Goal: Information Seeking & Learning: Compare options

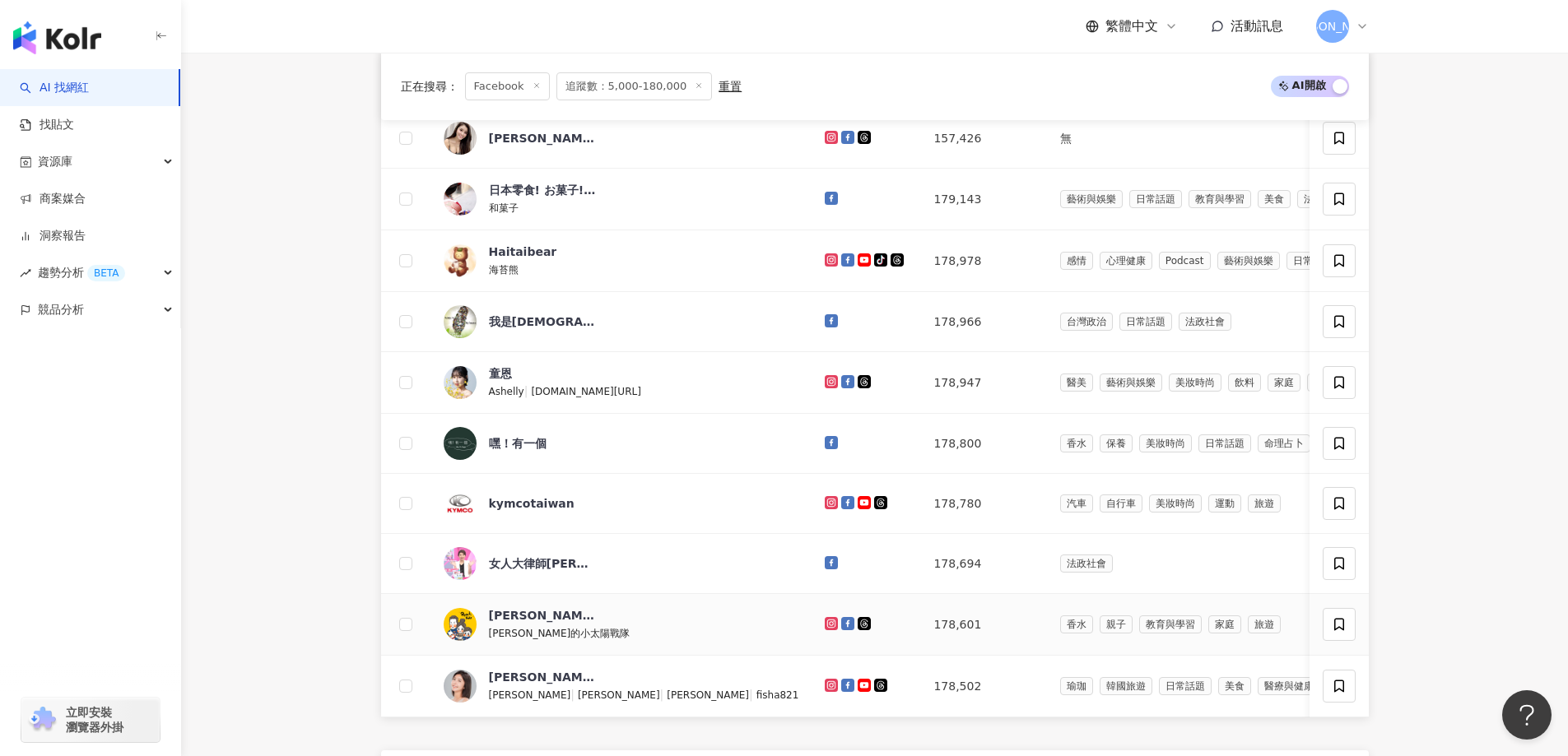
scroll to position [912, 0]
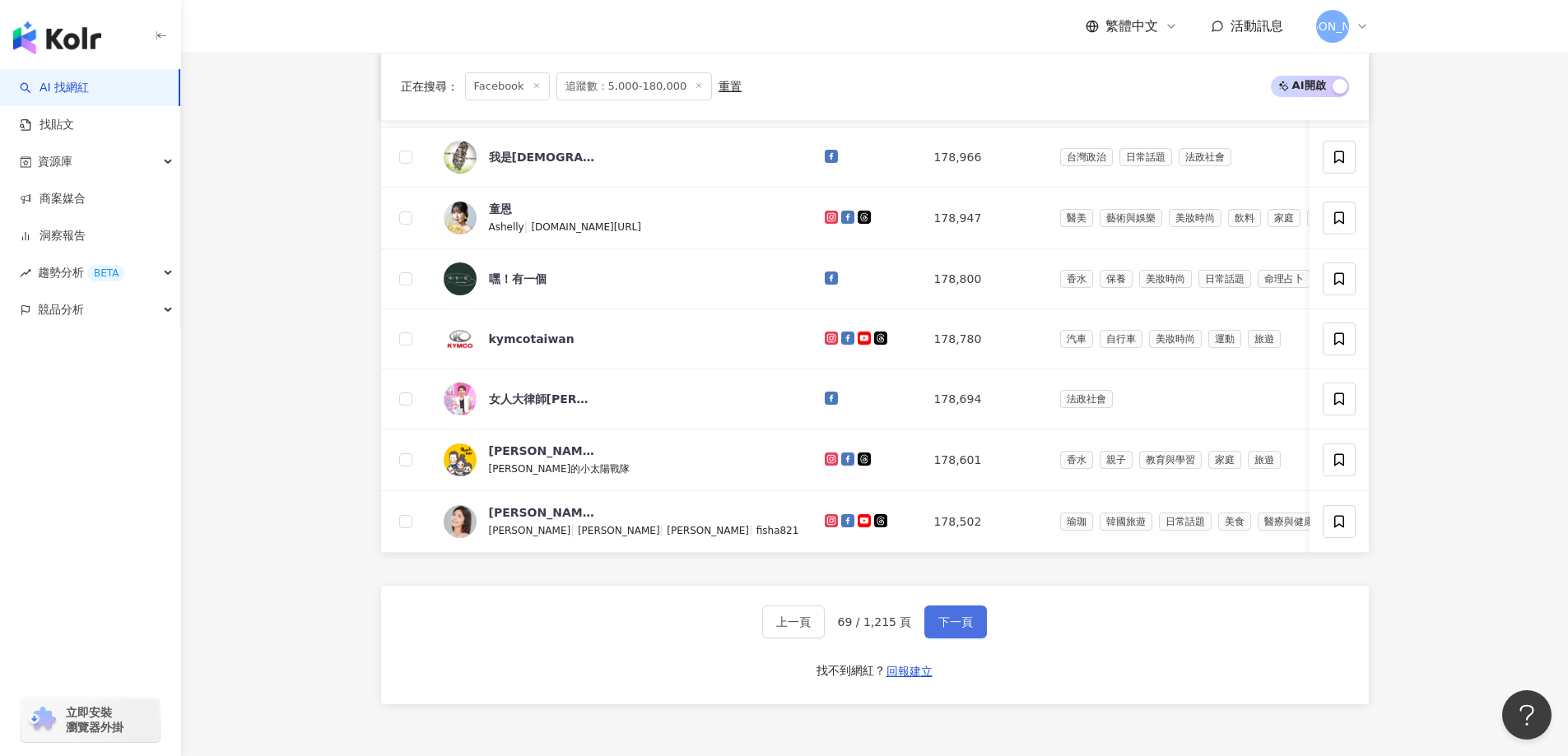
drag, startPoint x: 953, startPoint y: 652, endPoint x: 955, endPoint y: 642, distance: 10.2
click at [953, 629] on span "下一頁" at bounding box center [955, 622] width 34 height 14
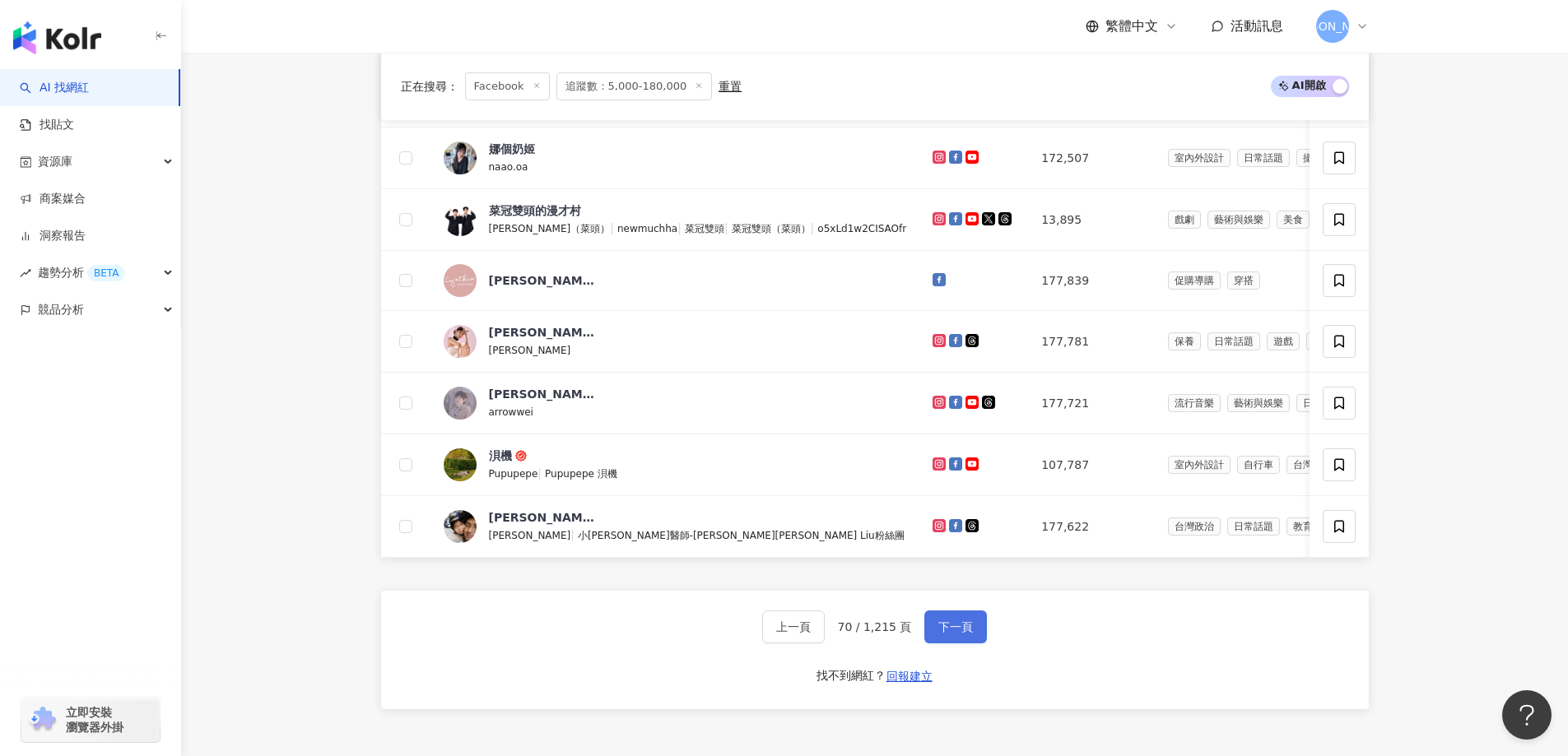
click at [948, 633] on span "下一頁" at bounding box center [955, 627] width 34 height 14
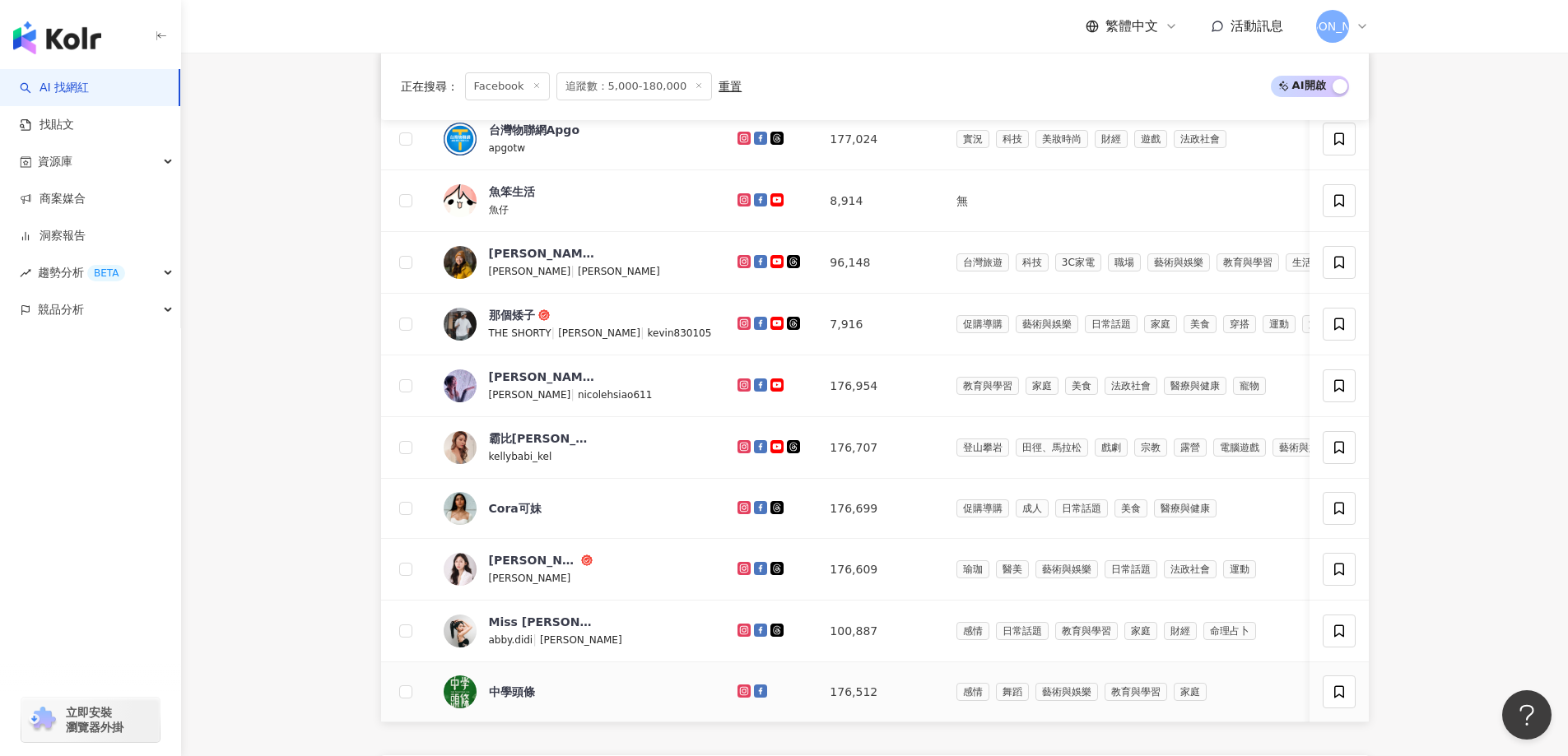
scroll to position [1077, 0]
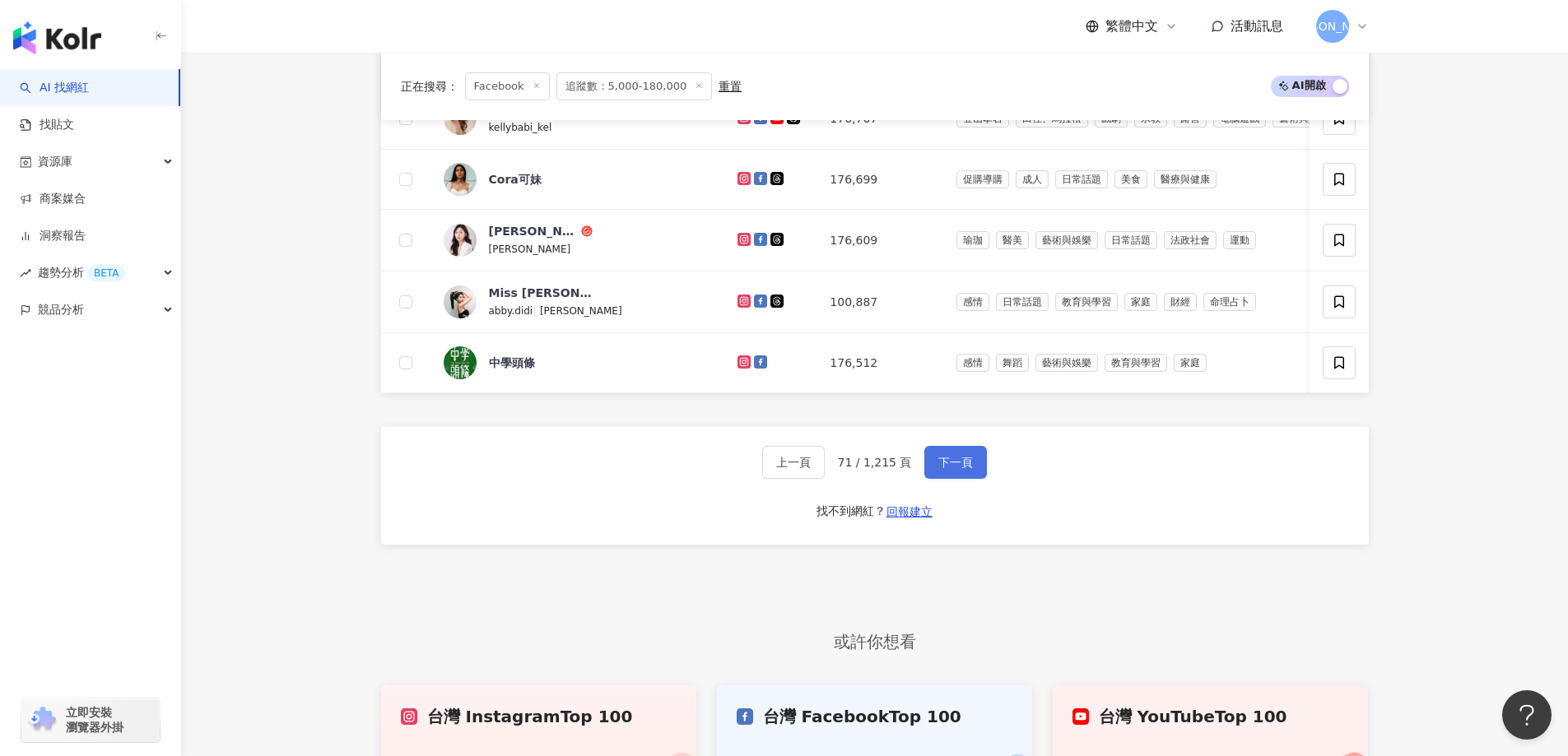
click at [943, 469] on span "下一頁" at bounding box center [955, 462] width 34 height 14
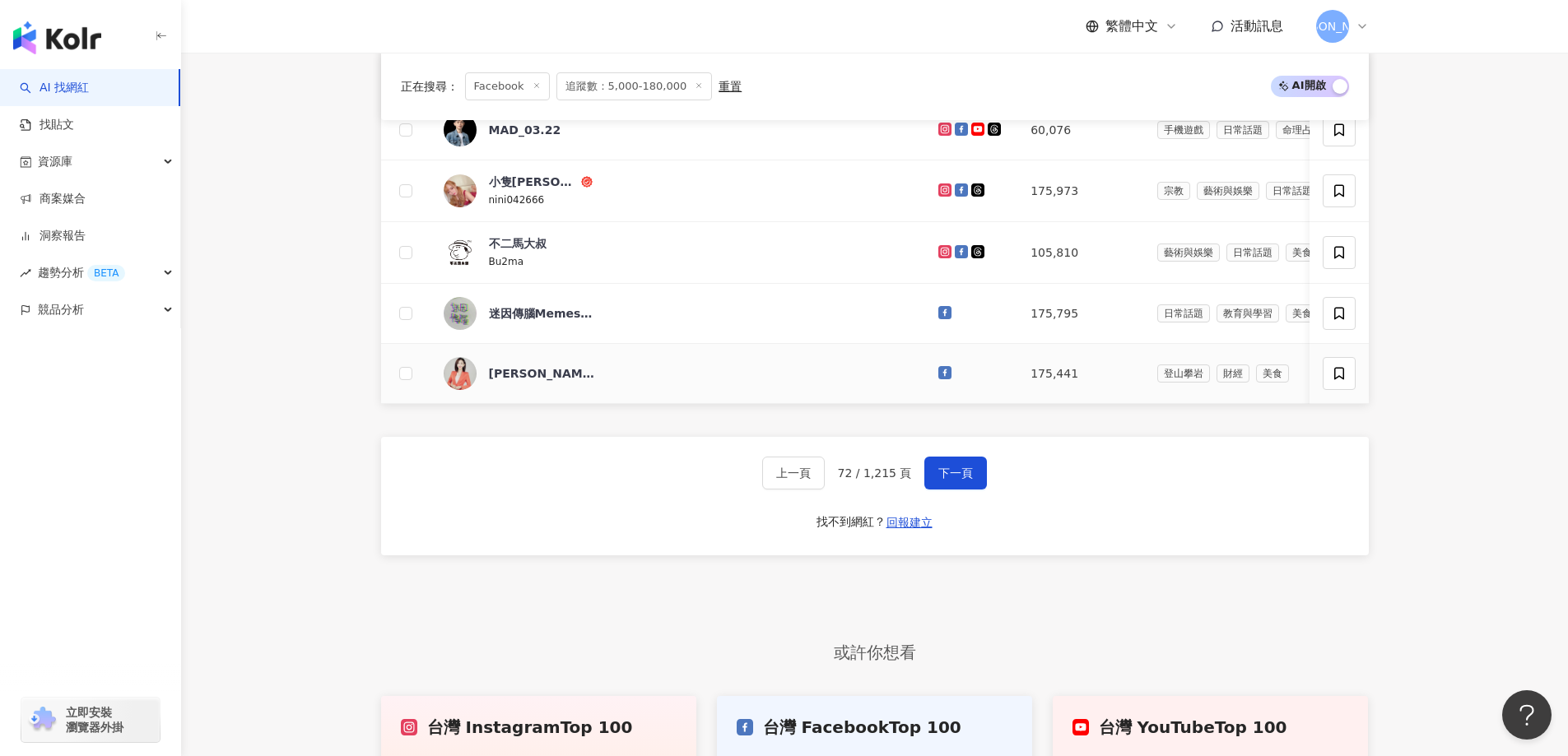
scroll to position [1241, 0]
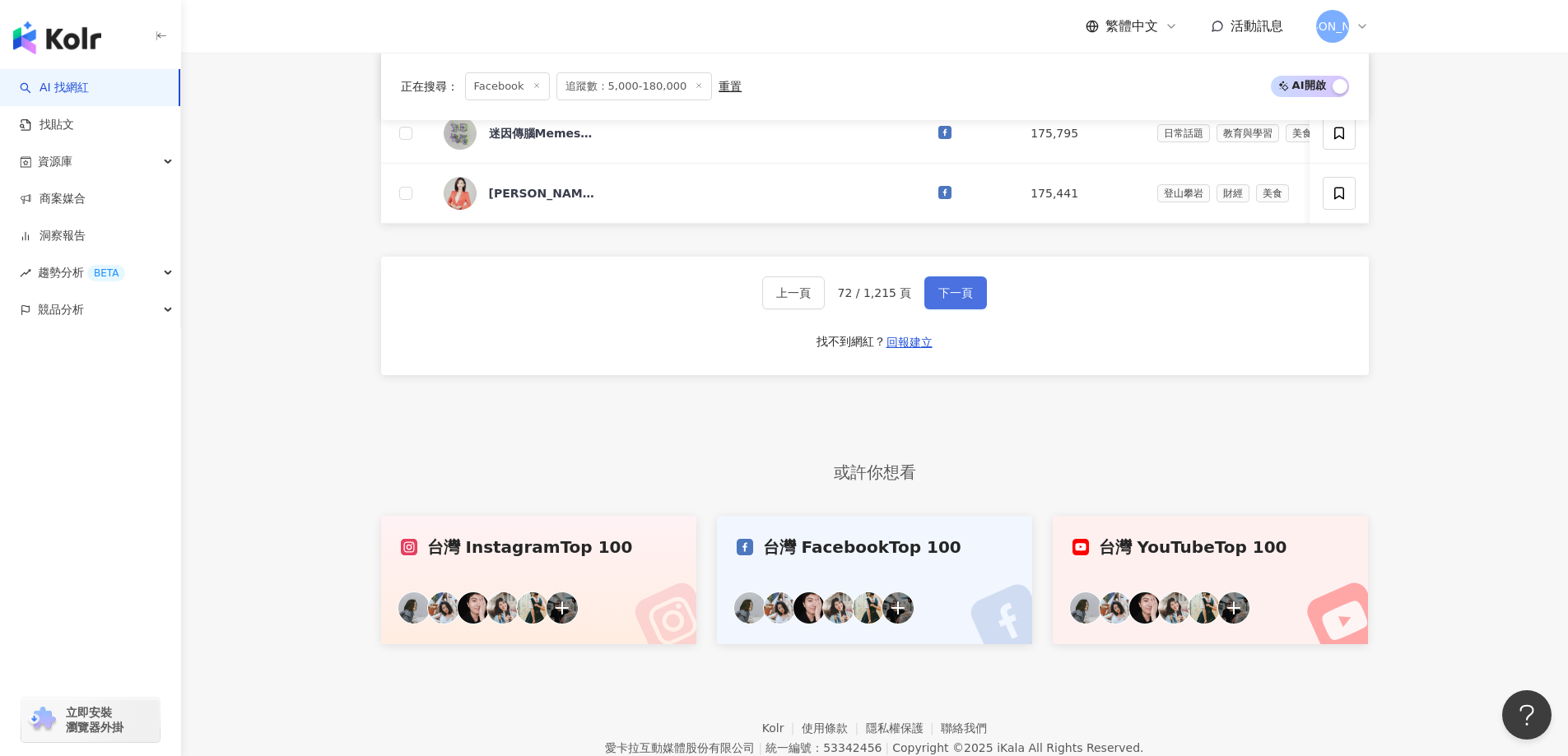
click at [949, 309] on button "下一頁" at bounding box center [955, 293] width 62 height 33
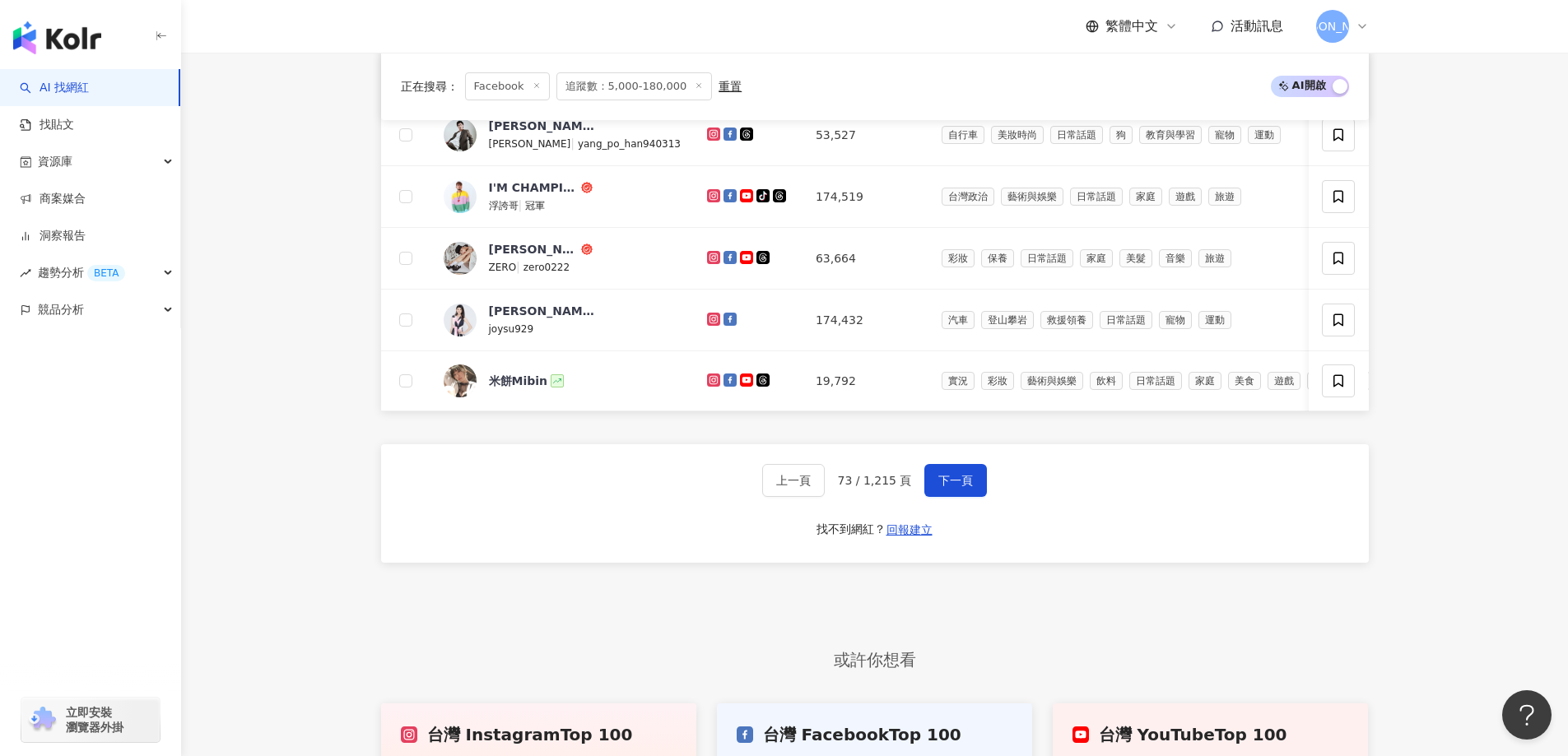
scroll to position [1077, 0]
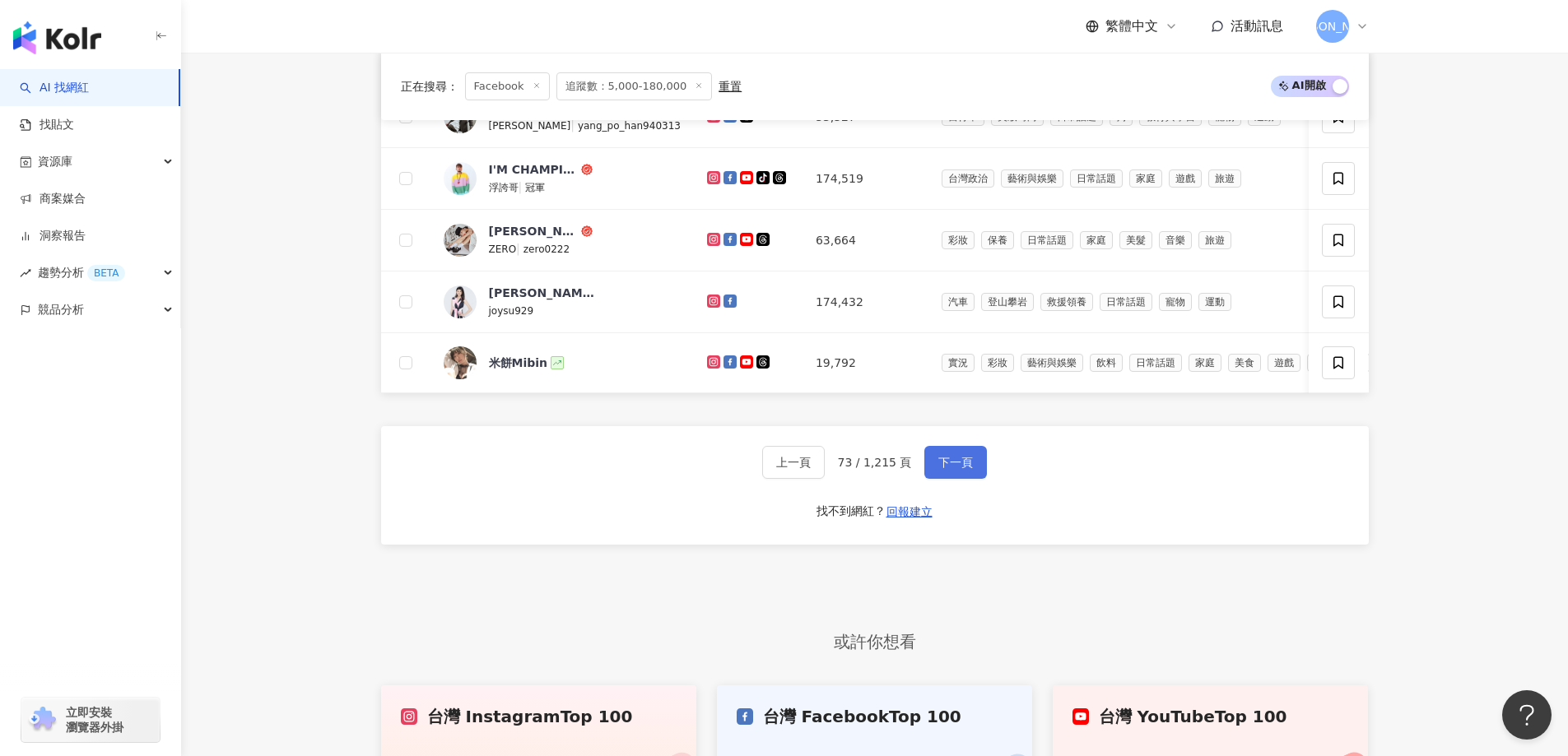
click at [966, 469] on span "下一頁" at bounding box center [955, 462] width 34 height 14
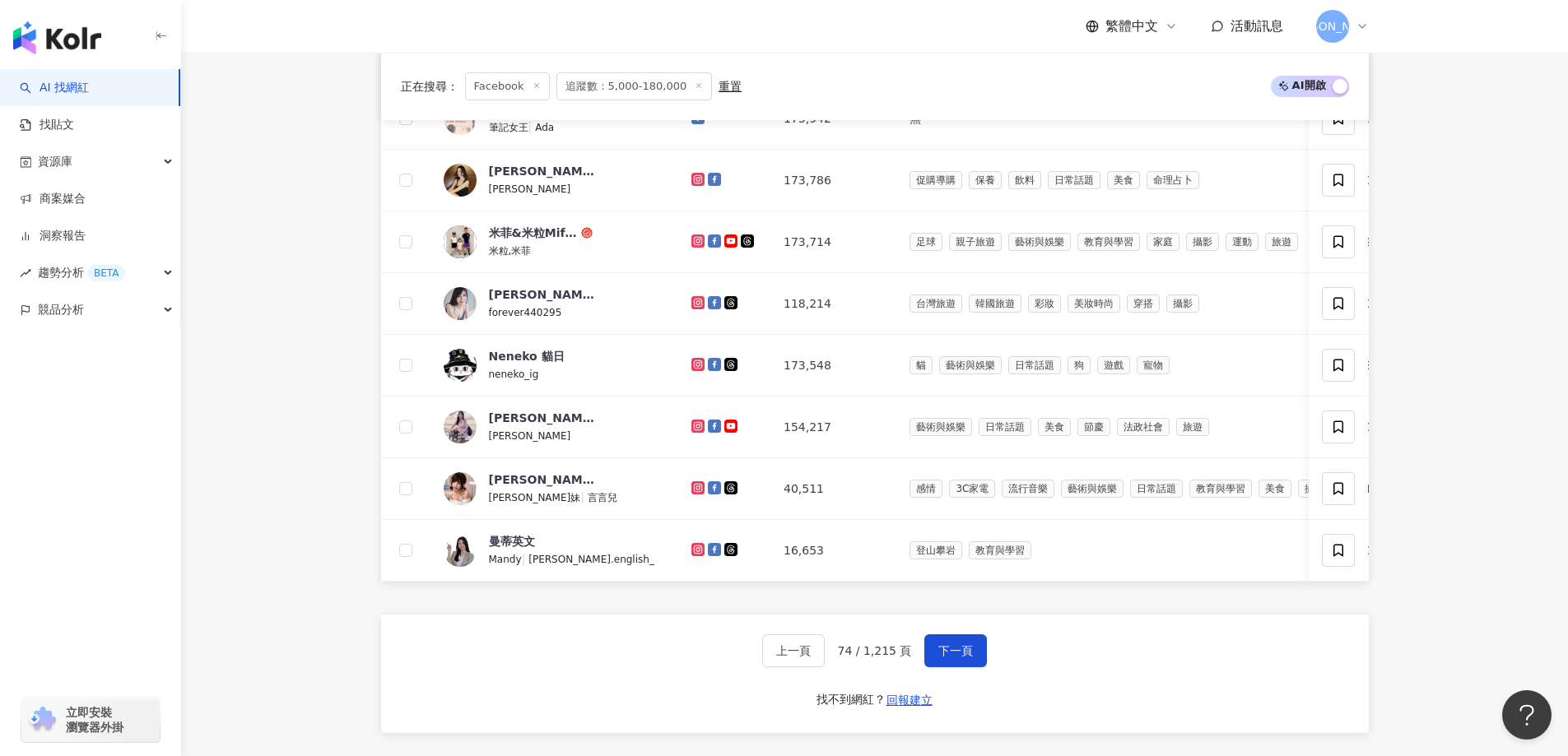
scroll to position [912, 0]
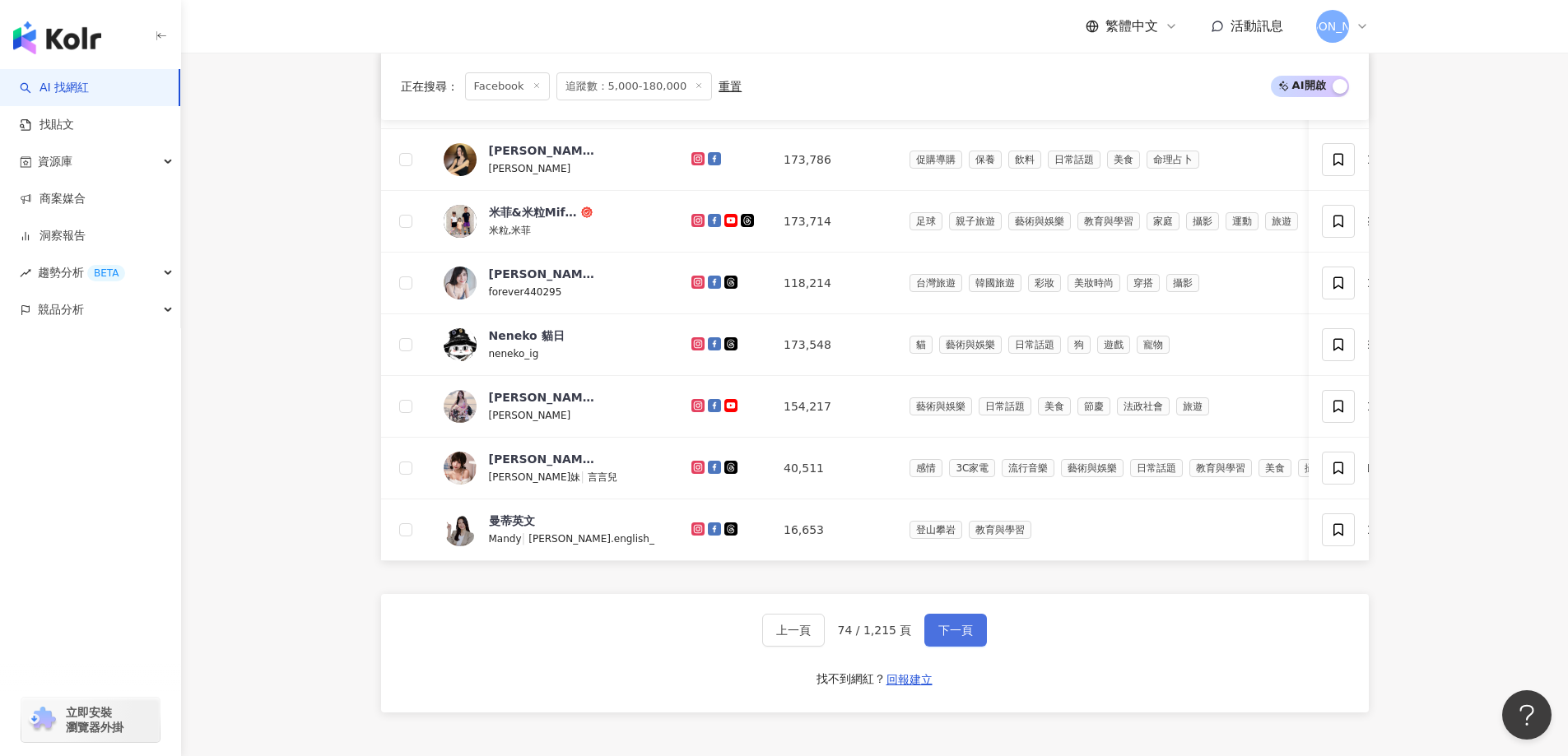
click at [961, 637] on span "下一頁" at bounding box center [955, 630] width 34 height 14
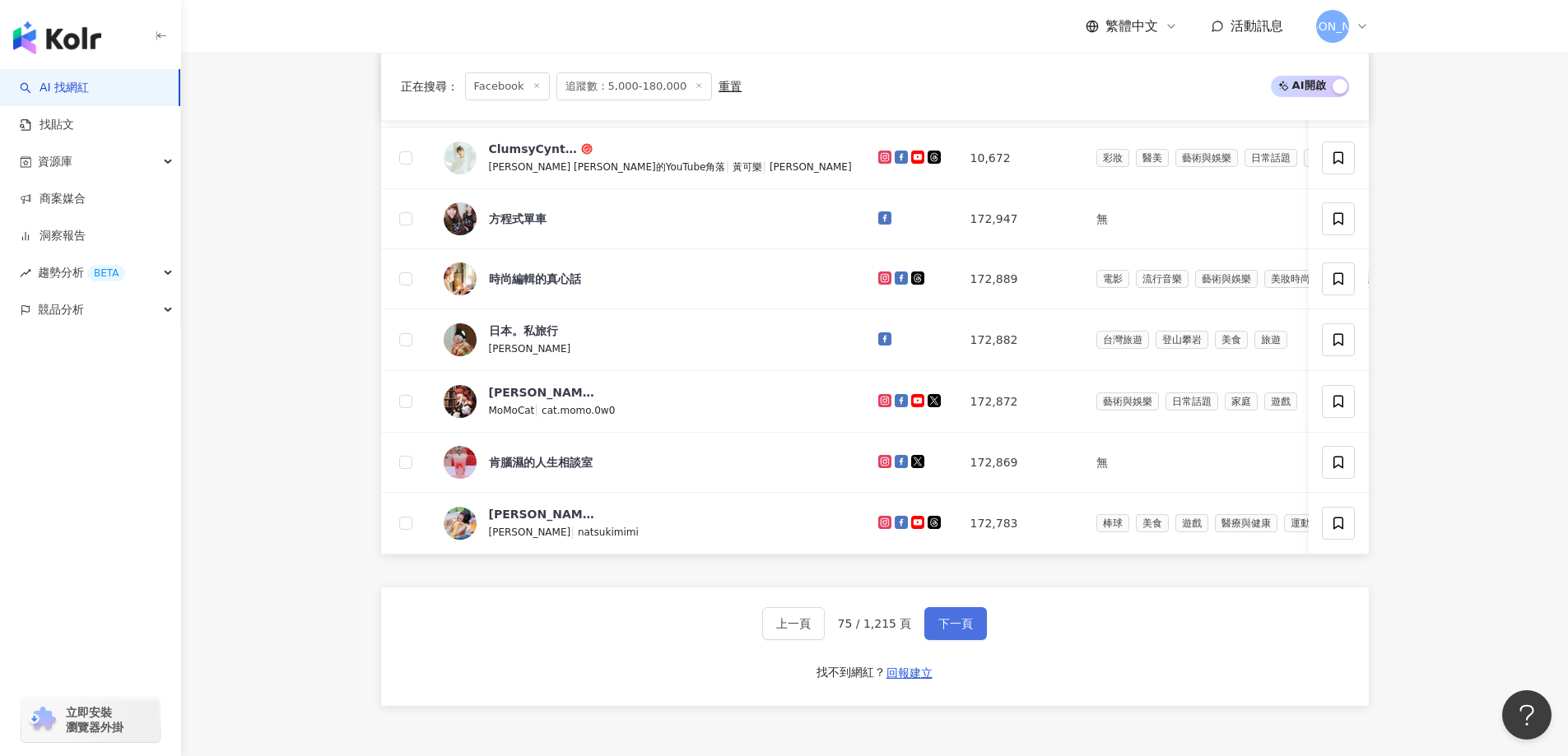
click at [959, 631] on span "下一頁" at bounding box center [955, 624] width 34 height 14
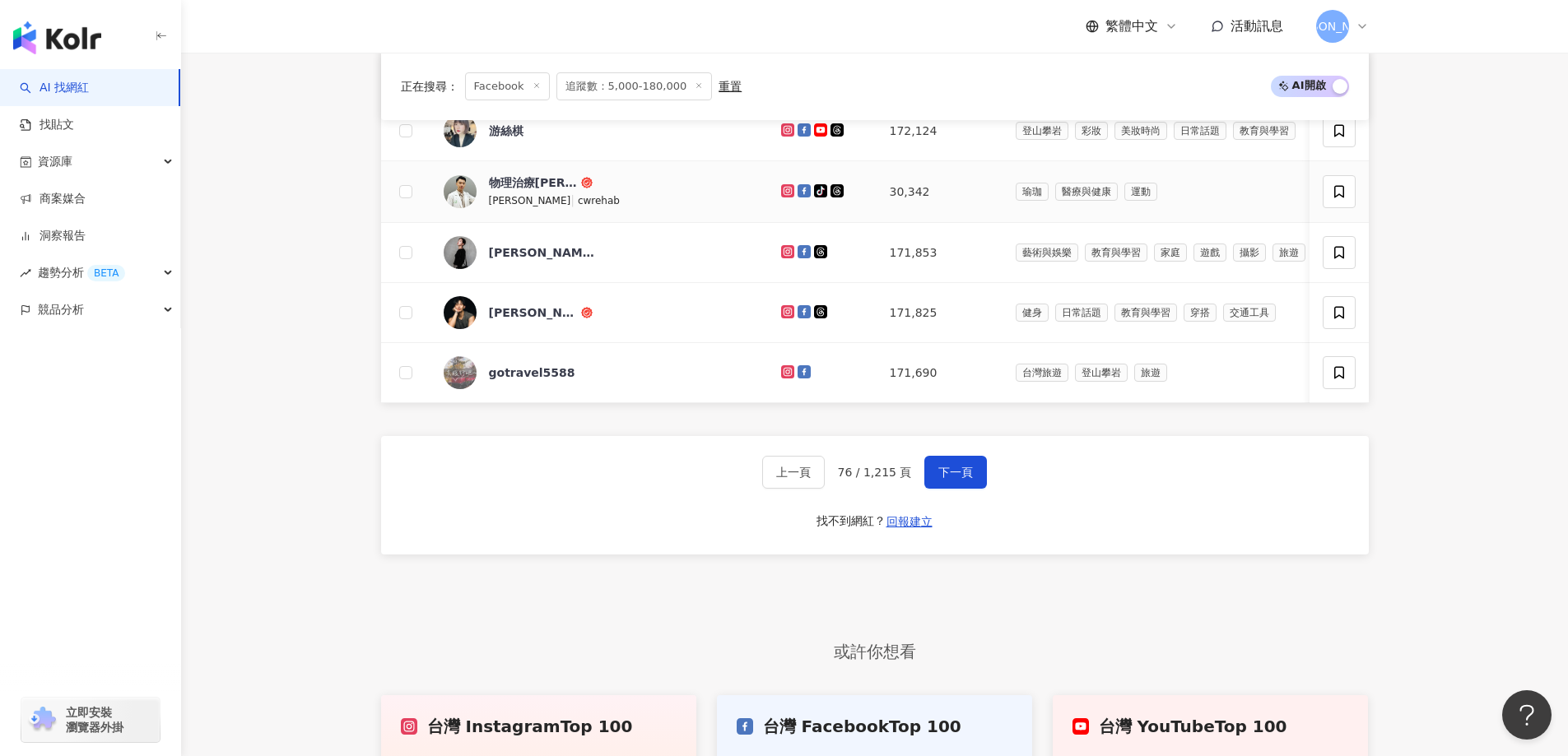
scroll to position [1077, 0]
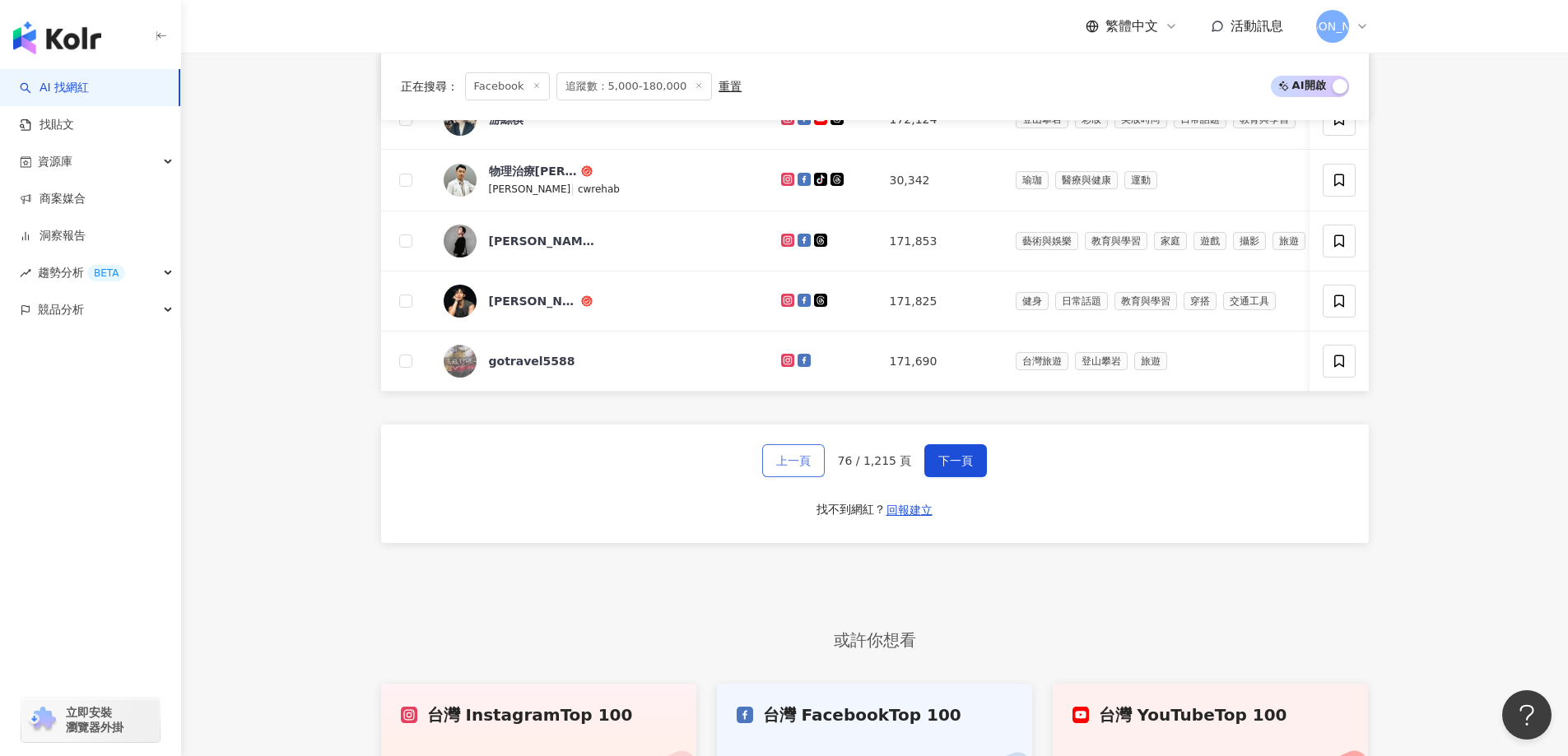
click at [811, 468] on span "上一頁" at bounding box center [793, 460] width 34 height 14
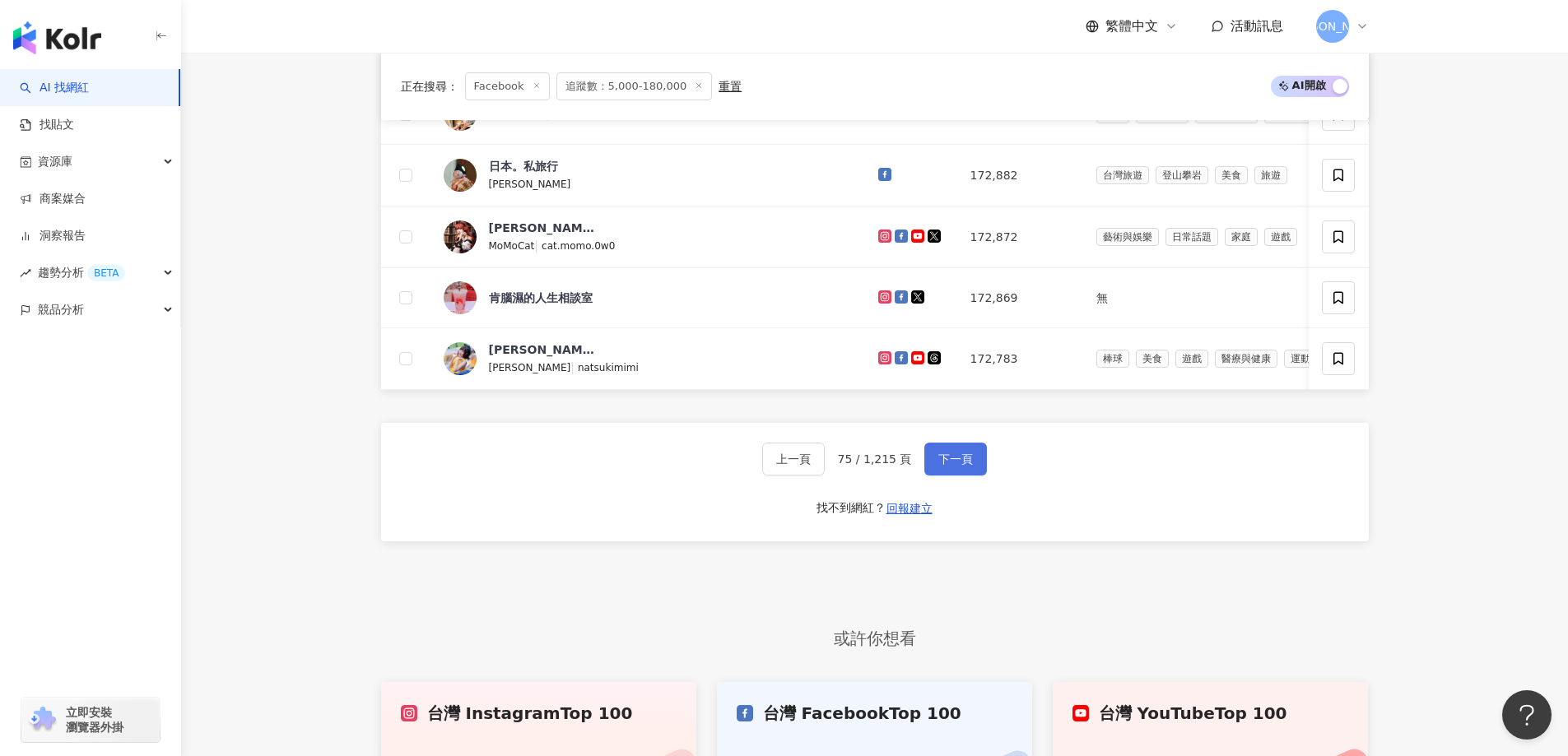
click at [941, 466] on span "下一頁" at bounding box center [955, 459] width 34 height 14
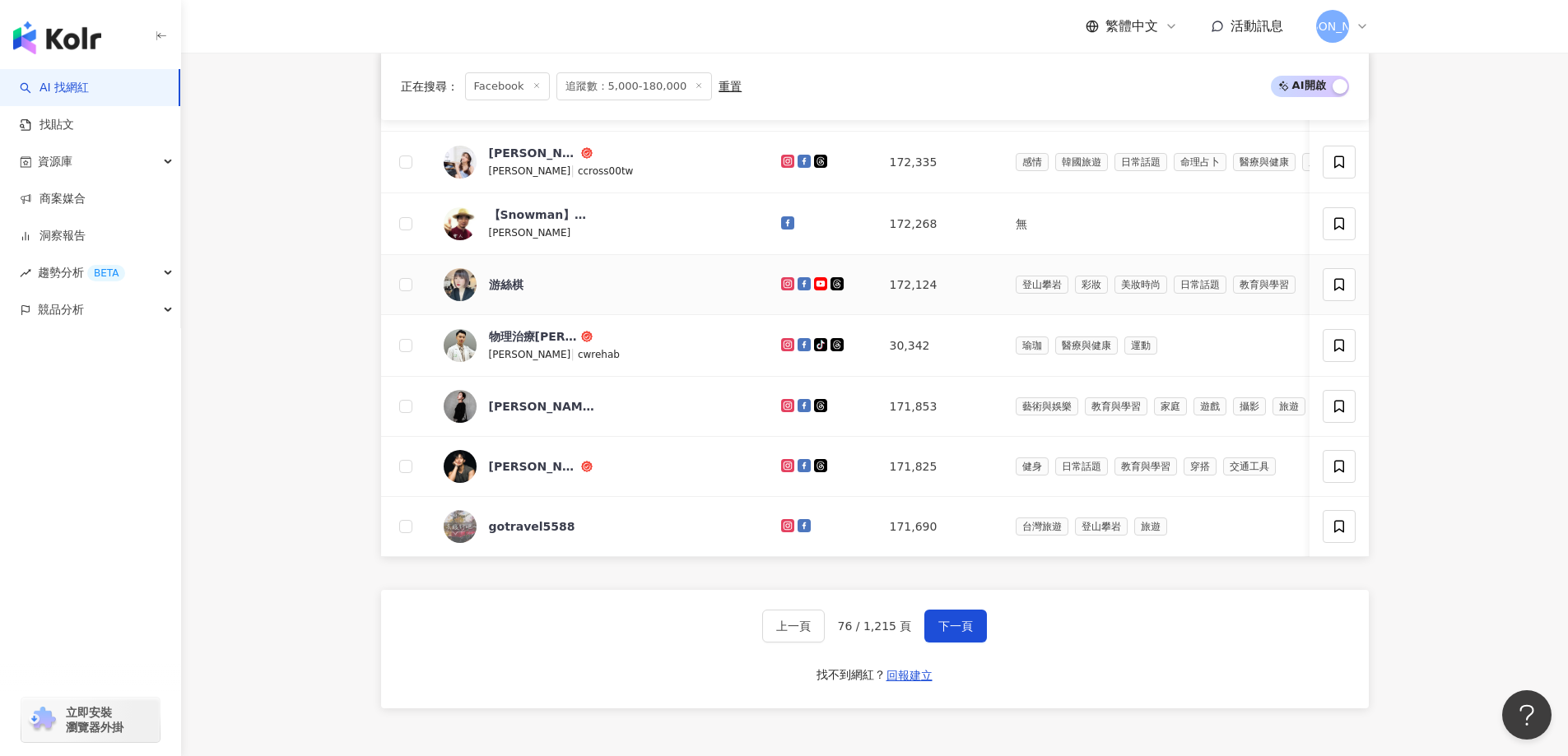
scroll to position [912, 0]
click at [971, 642] on button "下一頁" at bounding box center [955, 625] width 62 height 33
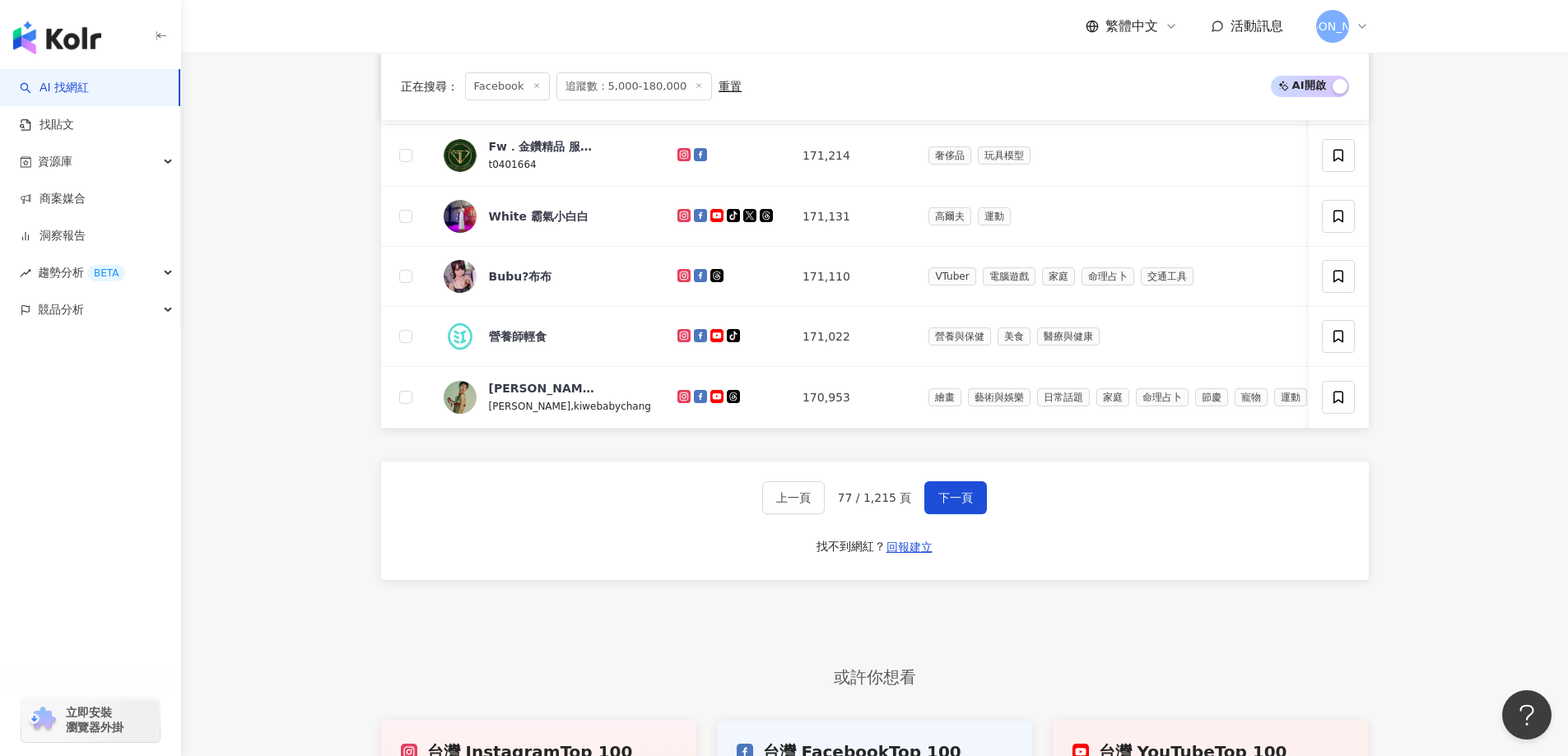
scroll to position [1077, 0]
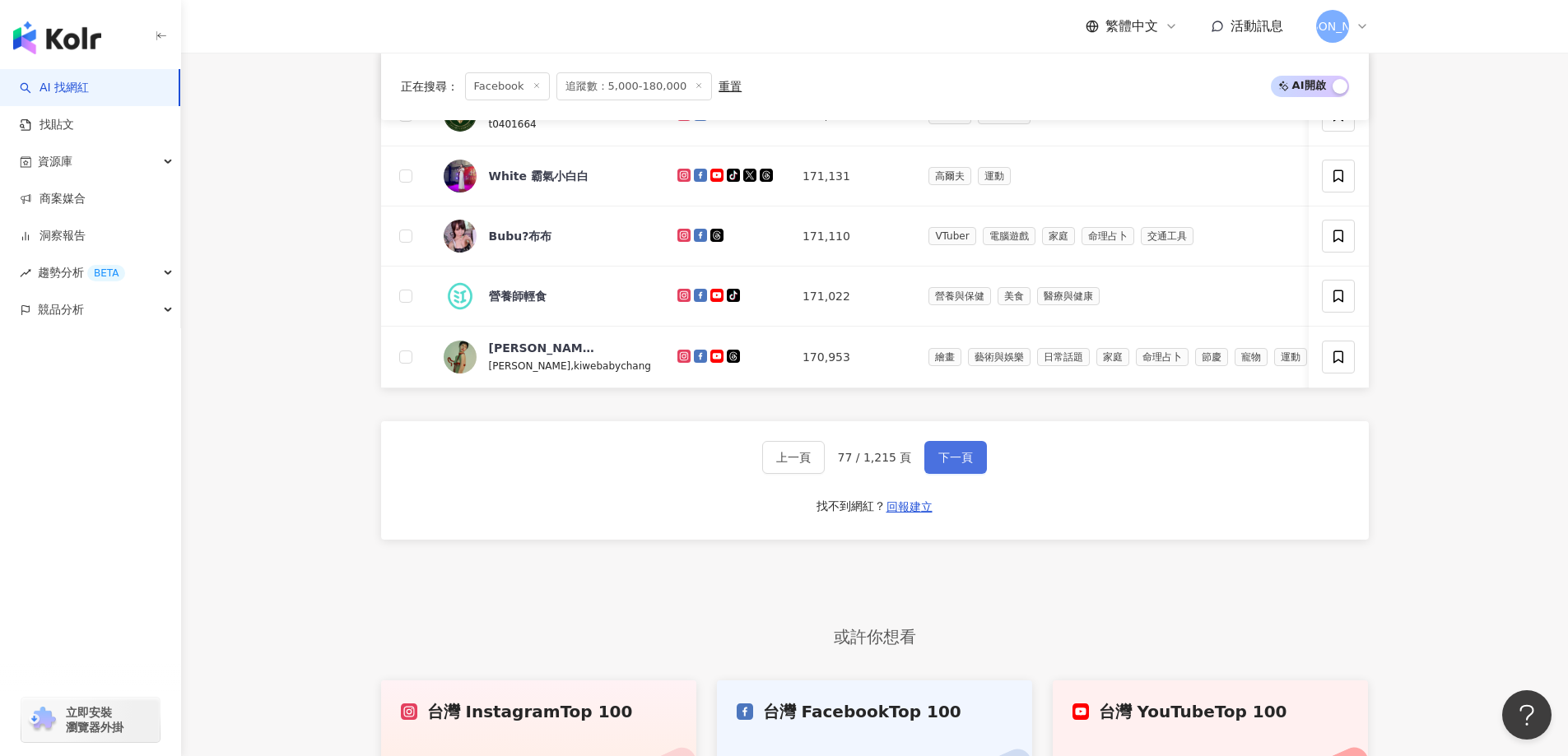
click at [943, 464] on span "下一頁" at bounding box center [955, 458] width 34 height 14
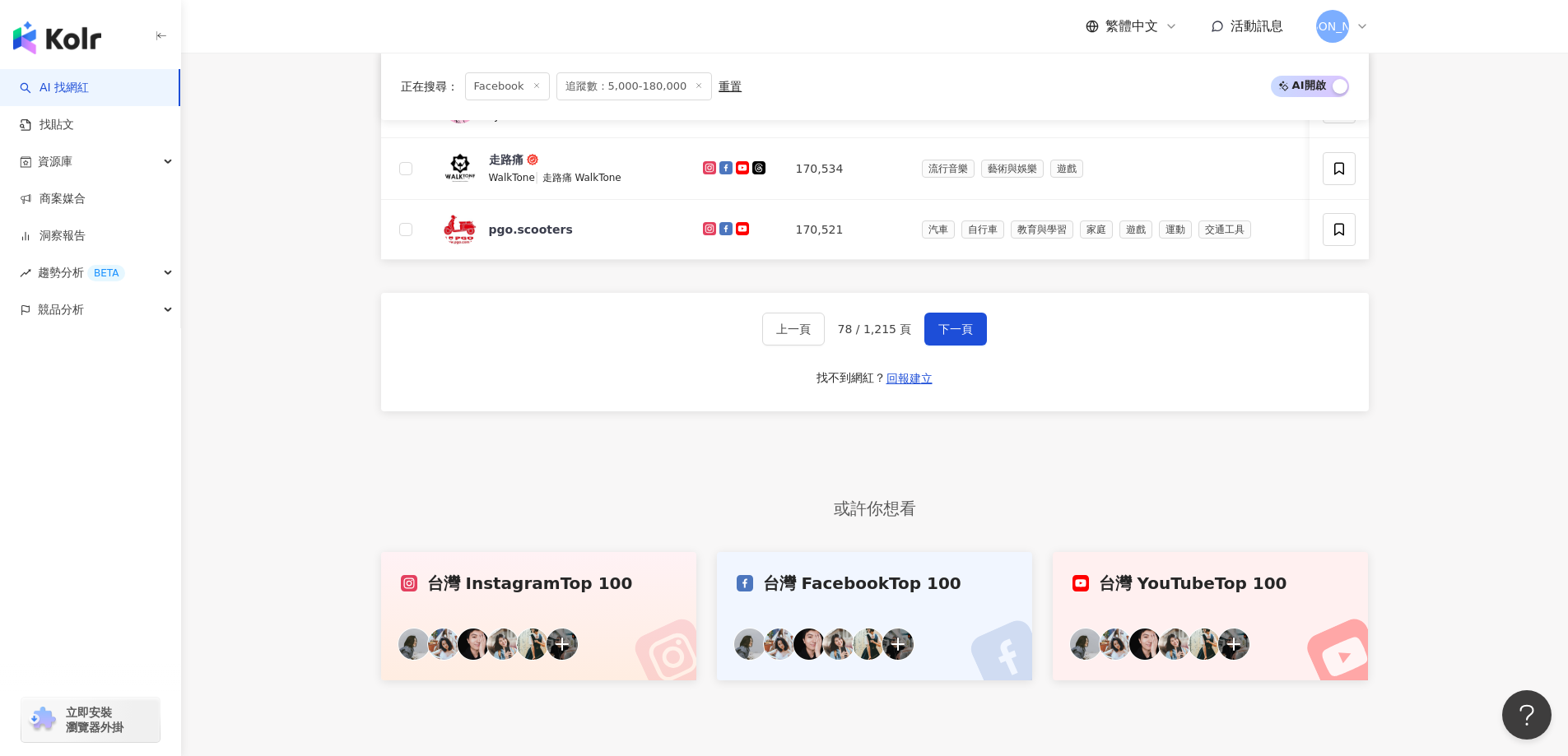
scroll to position [1241, 0]
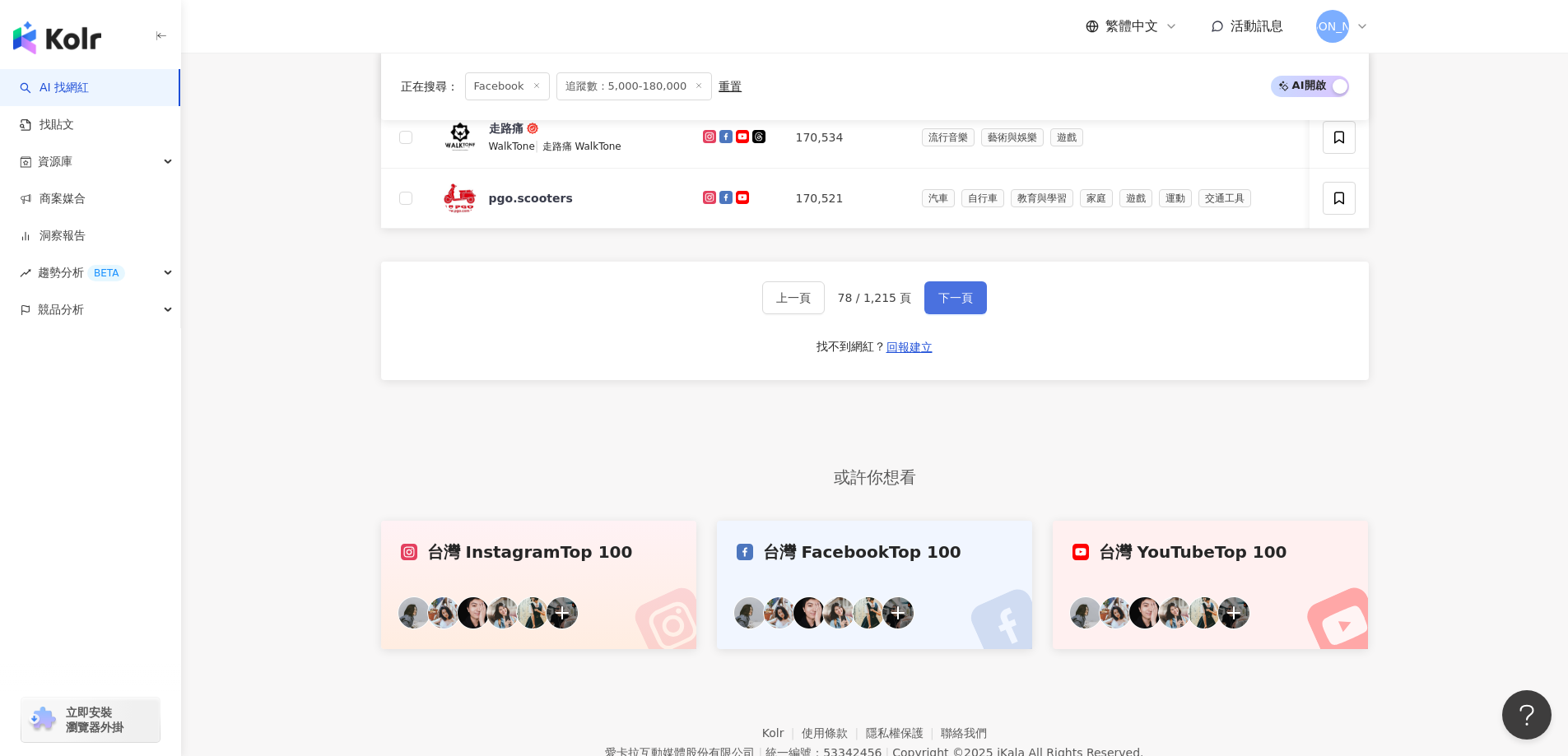
click at [958, 313] on button "下一頁" at bounding box center [955, 297] width 62 height 33
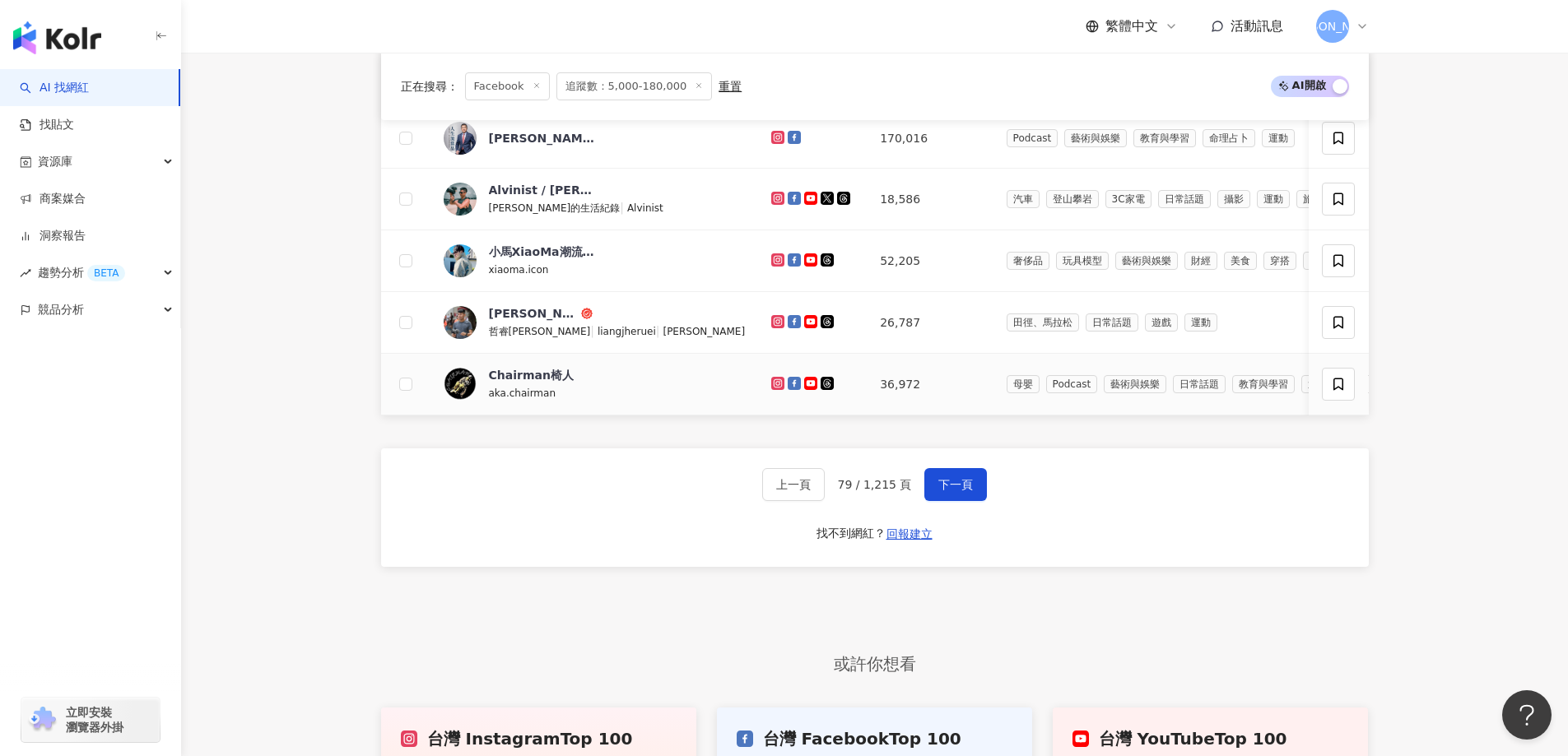
scroll to position [1077, 0]
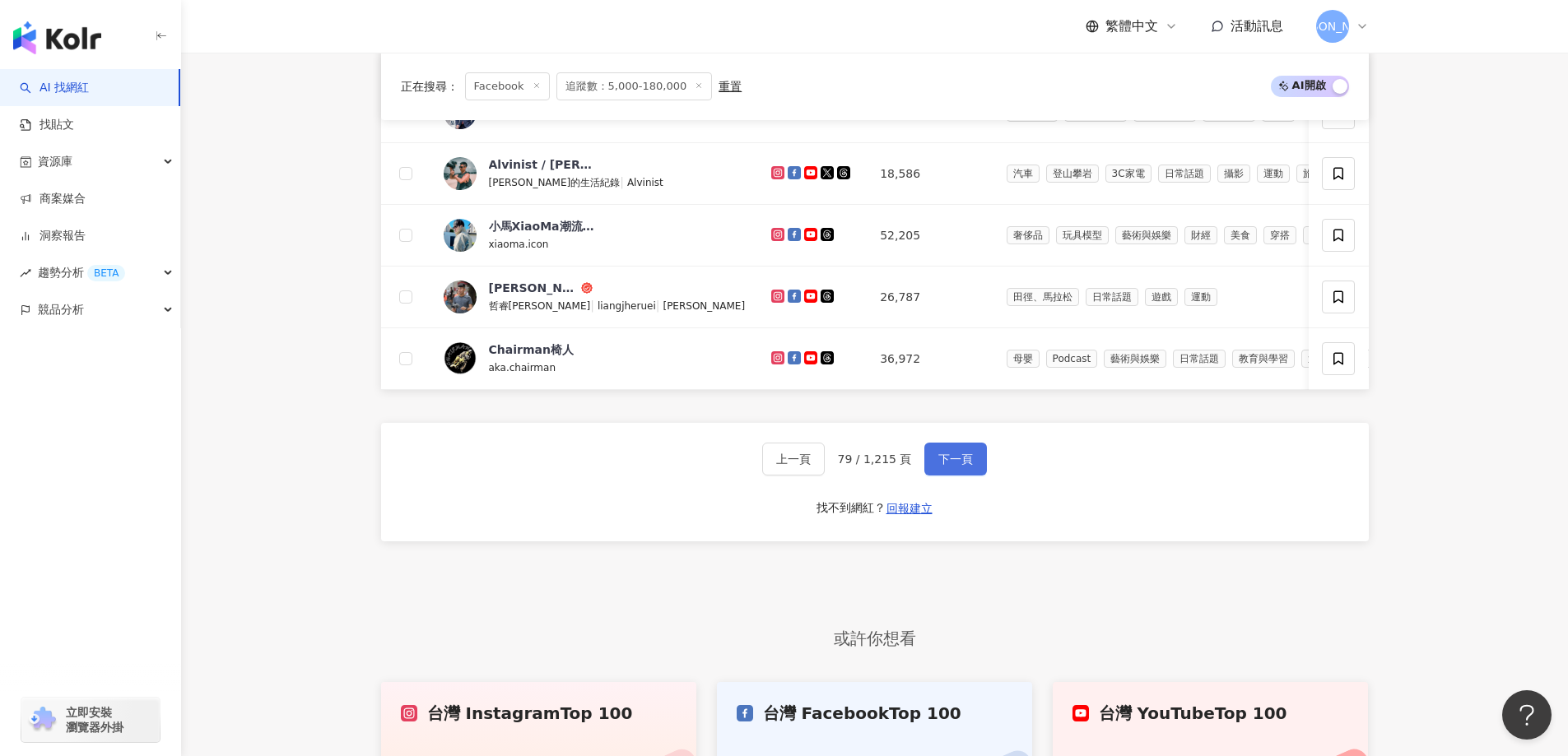
click at [945, 474] on button "下一頁" at bounding box center [955, 459] width 62 height 33
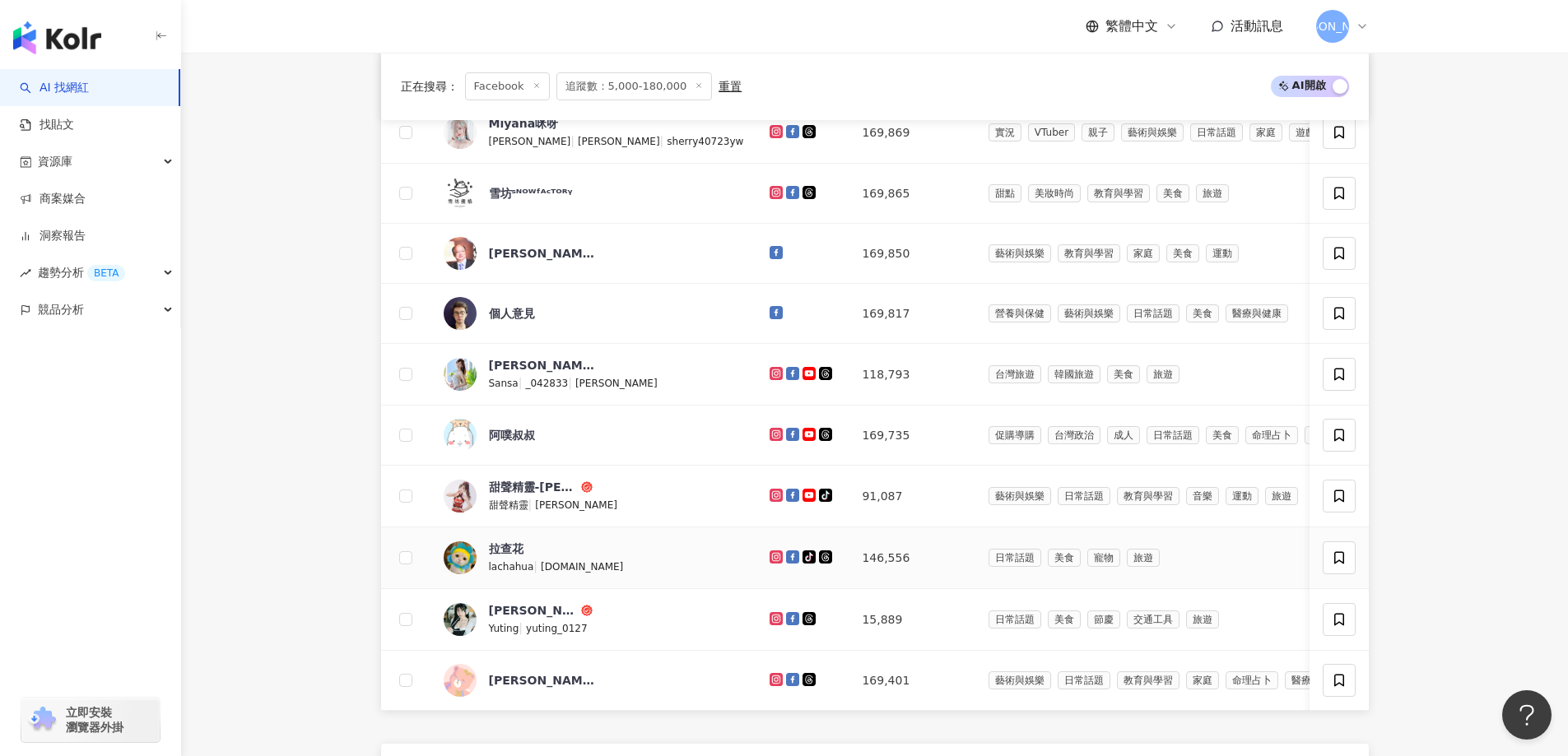
scroll to position [912, 0]
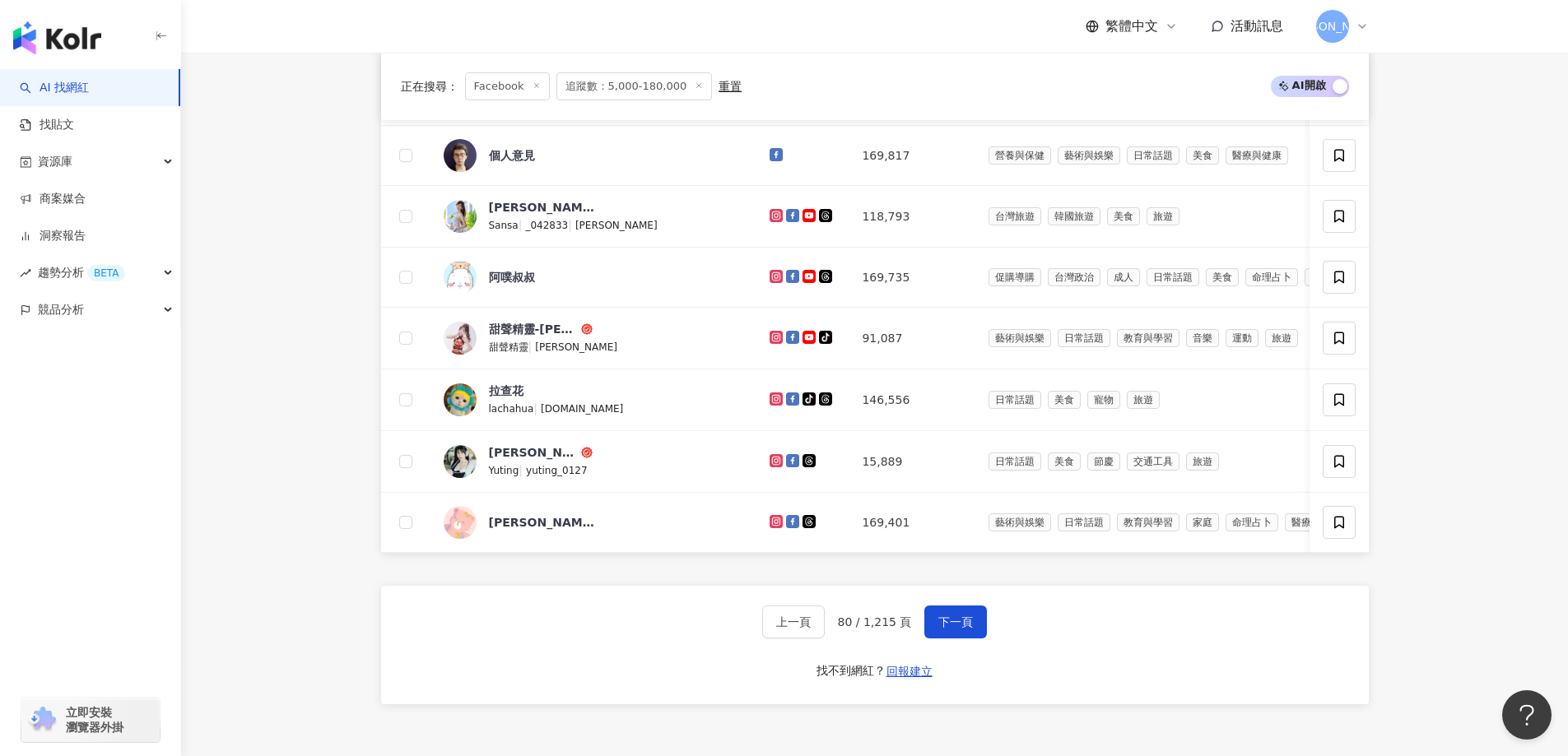
click at [969, 629] on div "上一頁 80 / 1,215 頁 下一頁 找不到網紅？ 回報建立" at bounding box center [875, 645] width 988 height 119
click at [964, 629] on span "下一頁" at bounding box center [955, 622] width 34 height 14
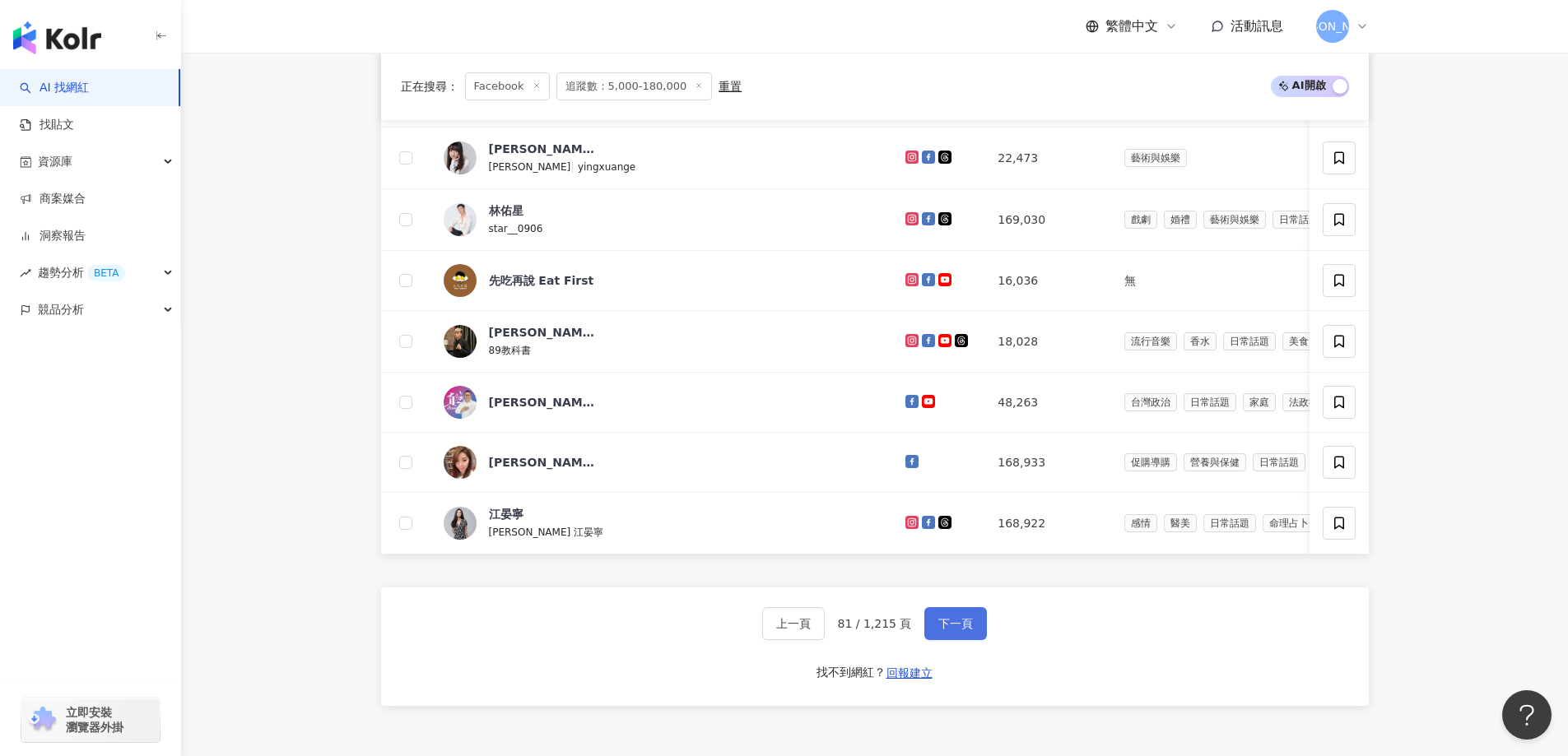
click at [943, 631] on span "下一頁" at bounding box center [955, 624] width 34 height 14
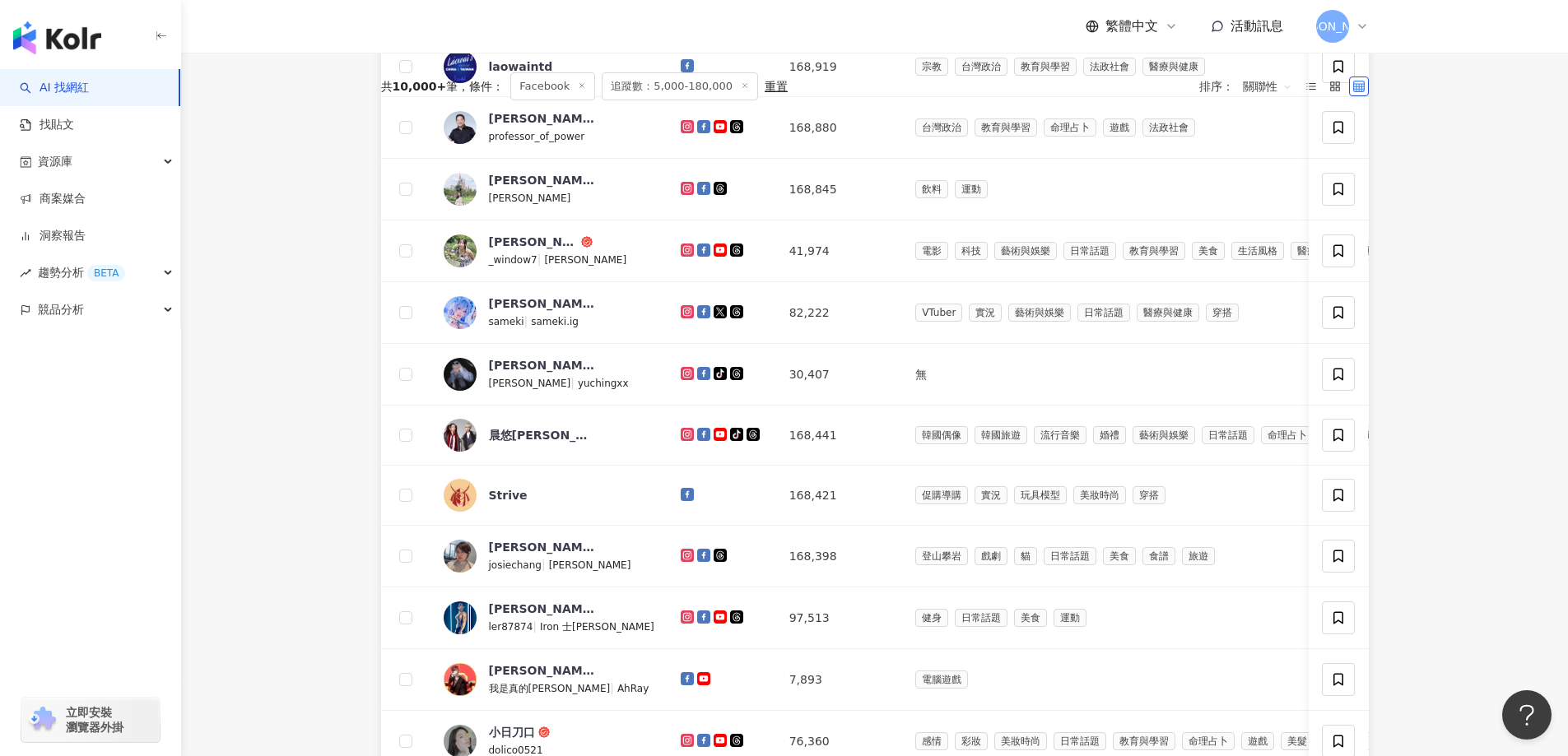
scroll to position [1077, 0]
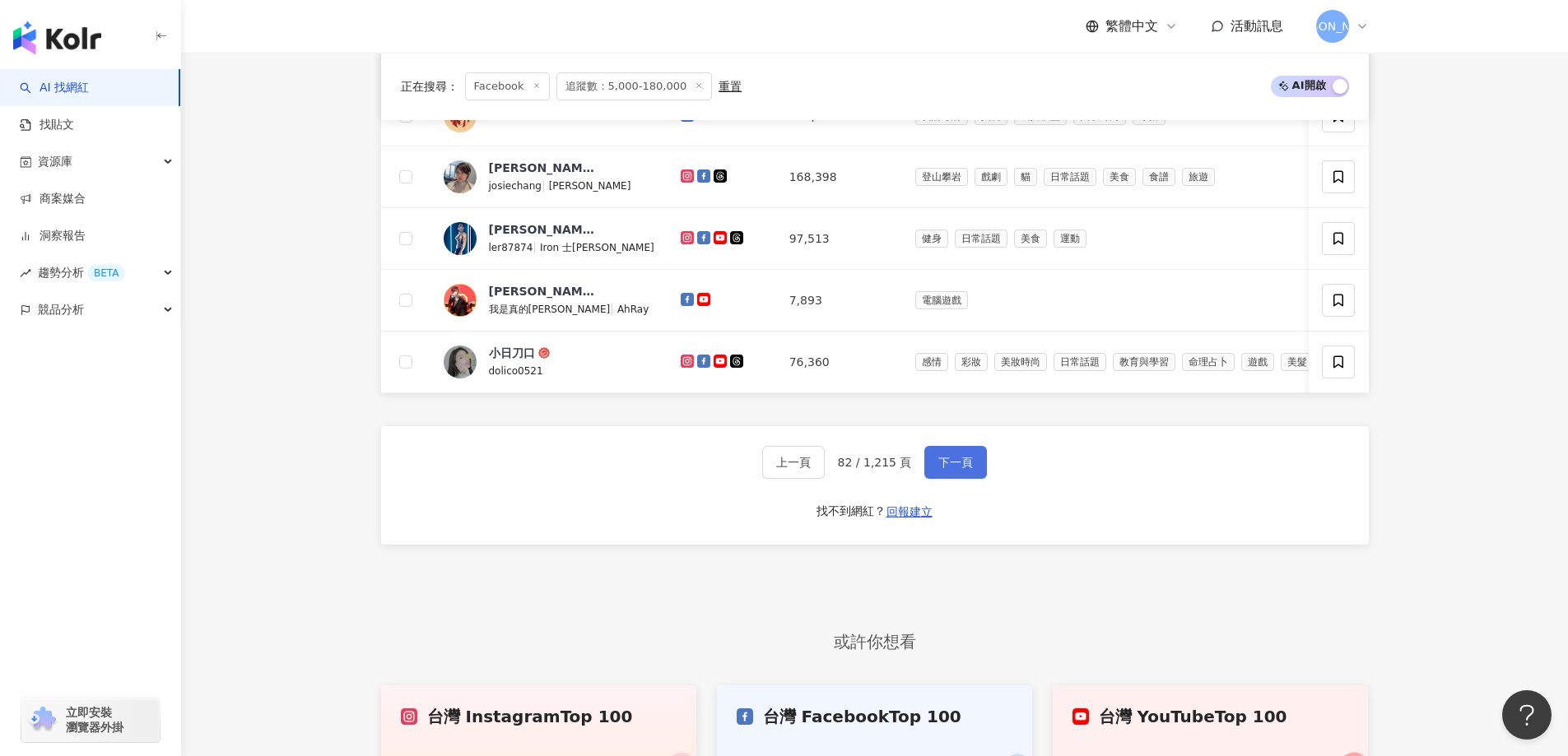
click at [966, 475] on button "下一頁" at bounding box center [955, 462] width 62 height 33
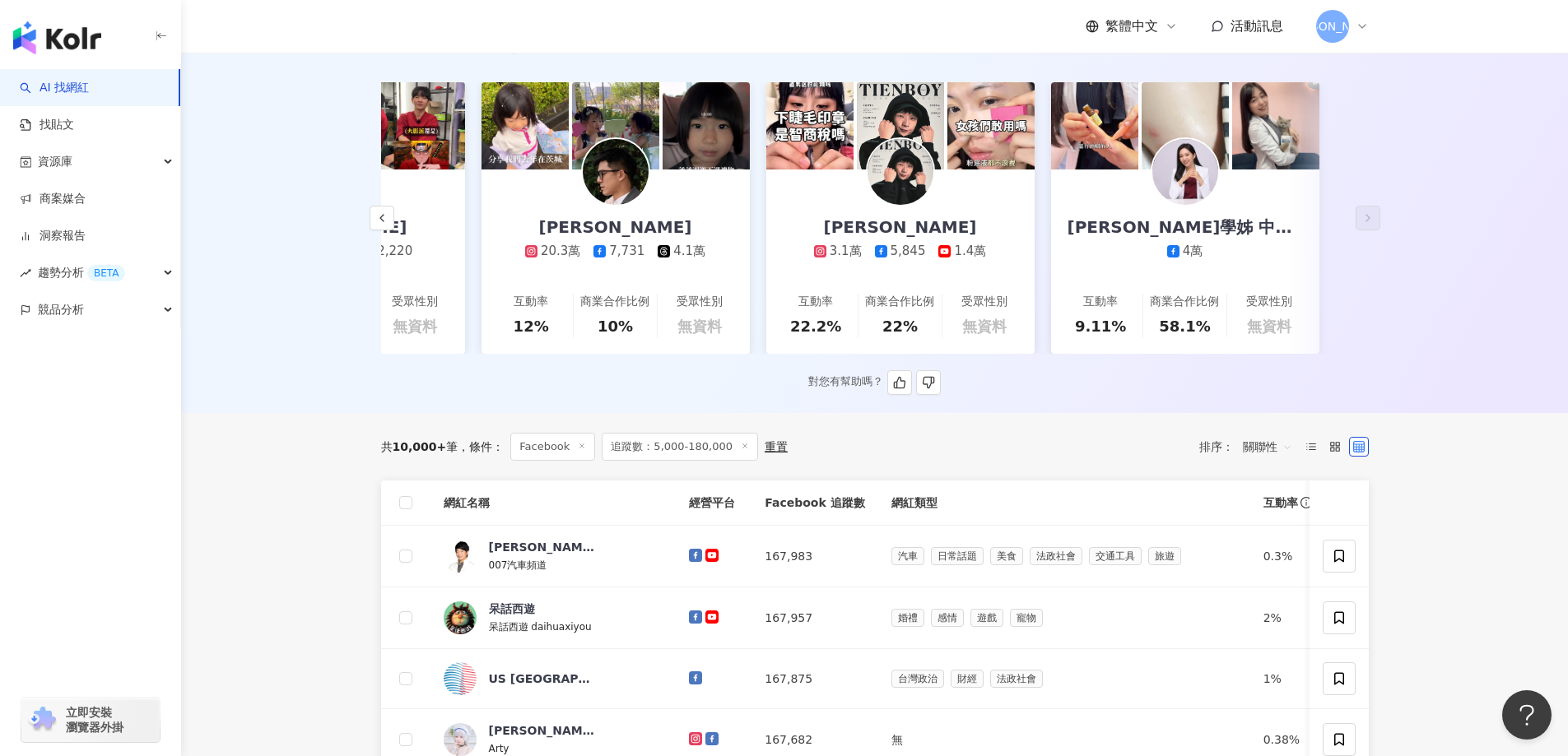
scroll to position [165, 0]
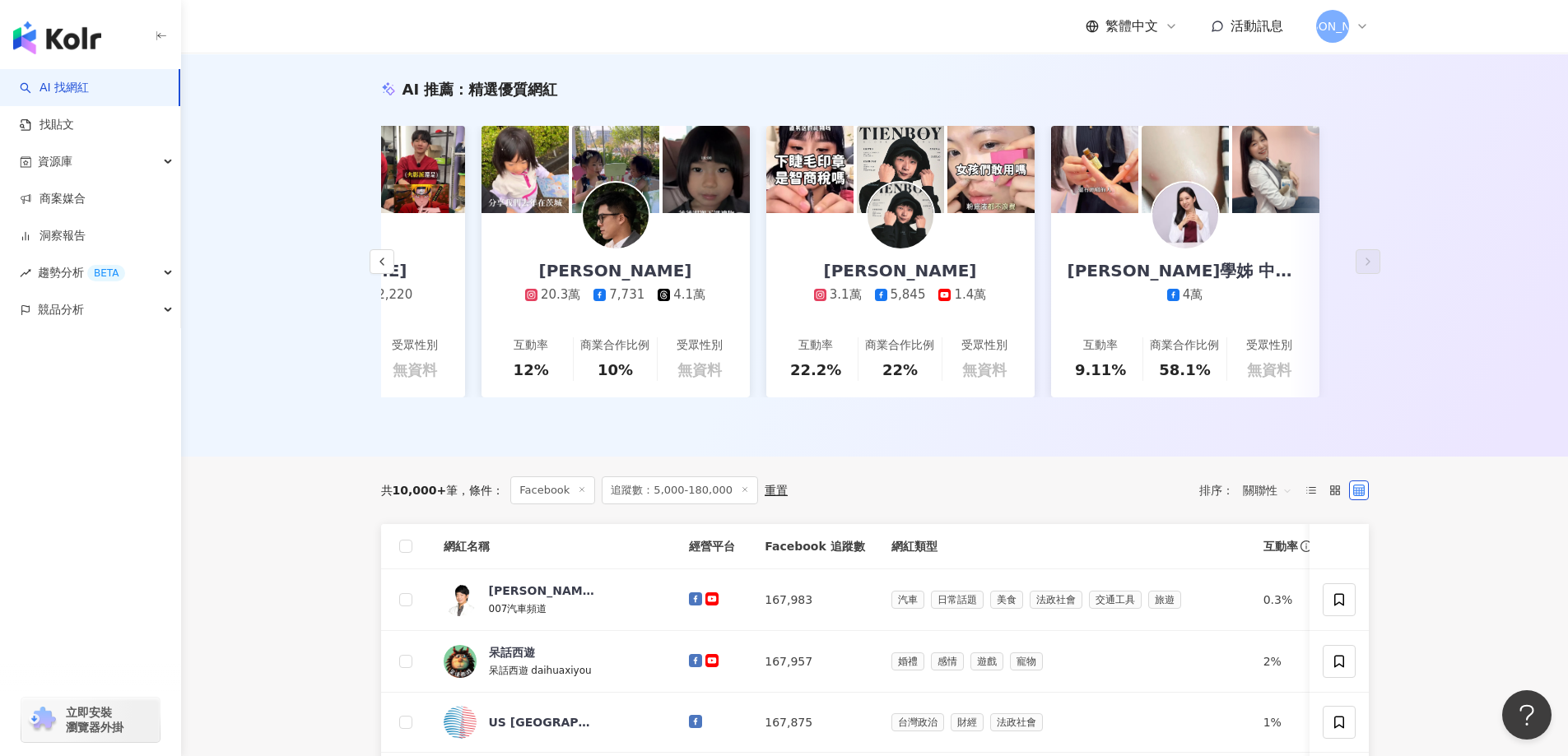
click at [1268, 504] on span "關聯性" at bounding box center [1267, 490] width 50 height 26
click at [1333, 500] on label at bounding box center [1335, 490] width 20 height 20
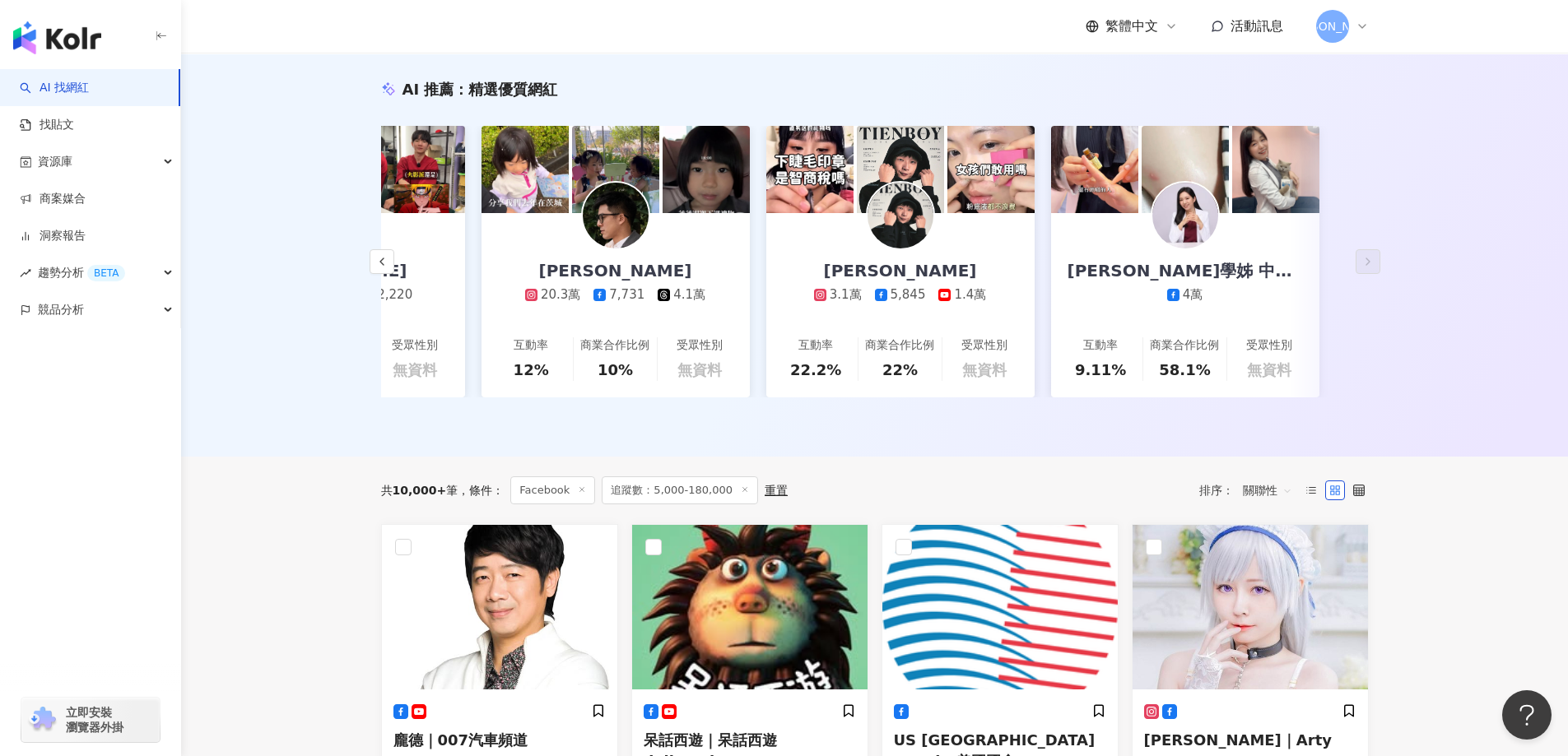
click at [1354, 496] on icon at bounding box center [1359, 490] width 12 height 12
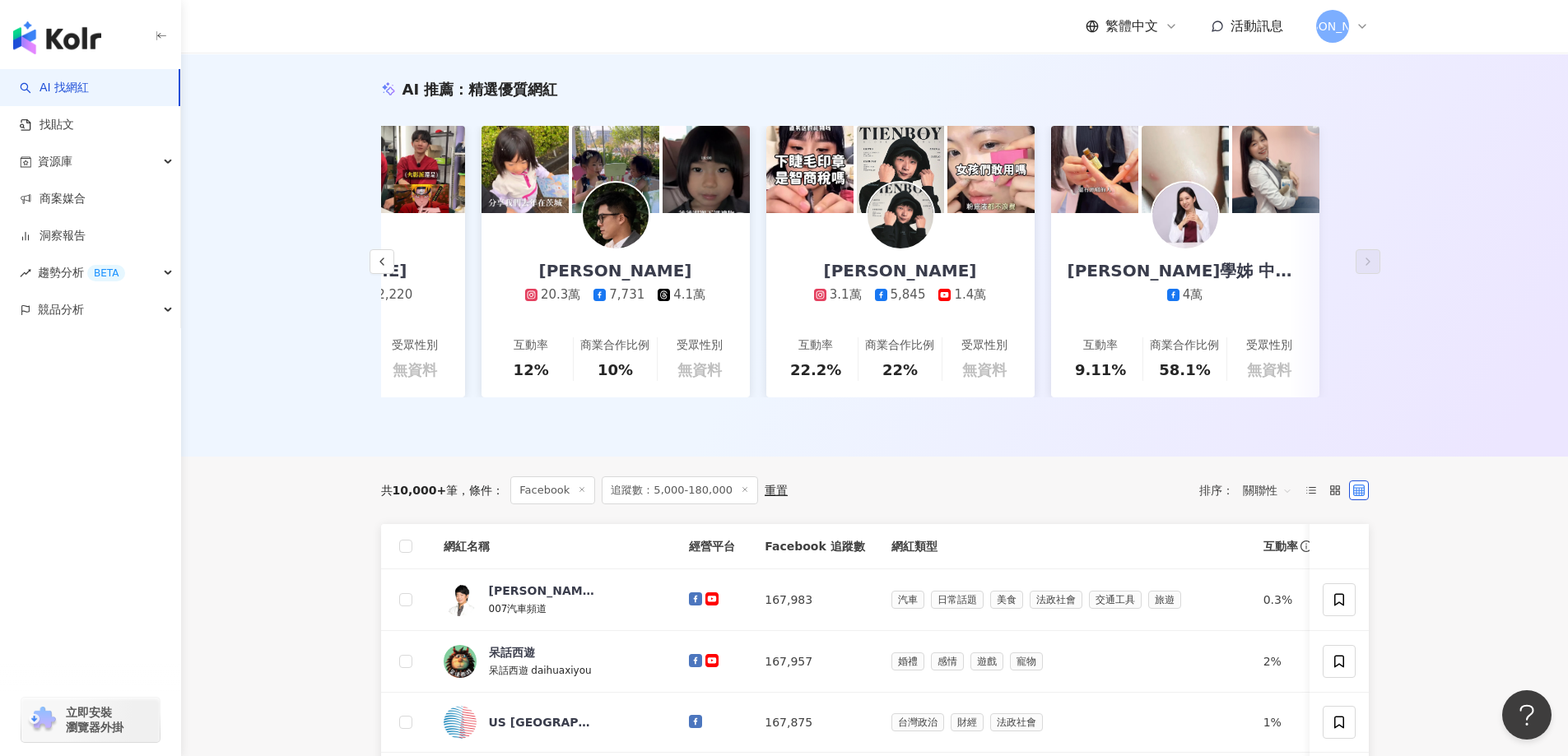
click at [1256, 496] on span "關聯性" at bounding box center [1267, 490] width 50 height 26
click at [1252, 504] on span "關聯性" at bounding box center [1267, 490] width 50 height 26
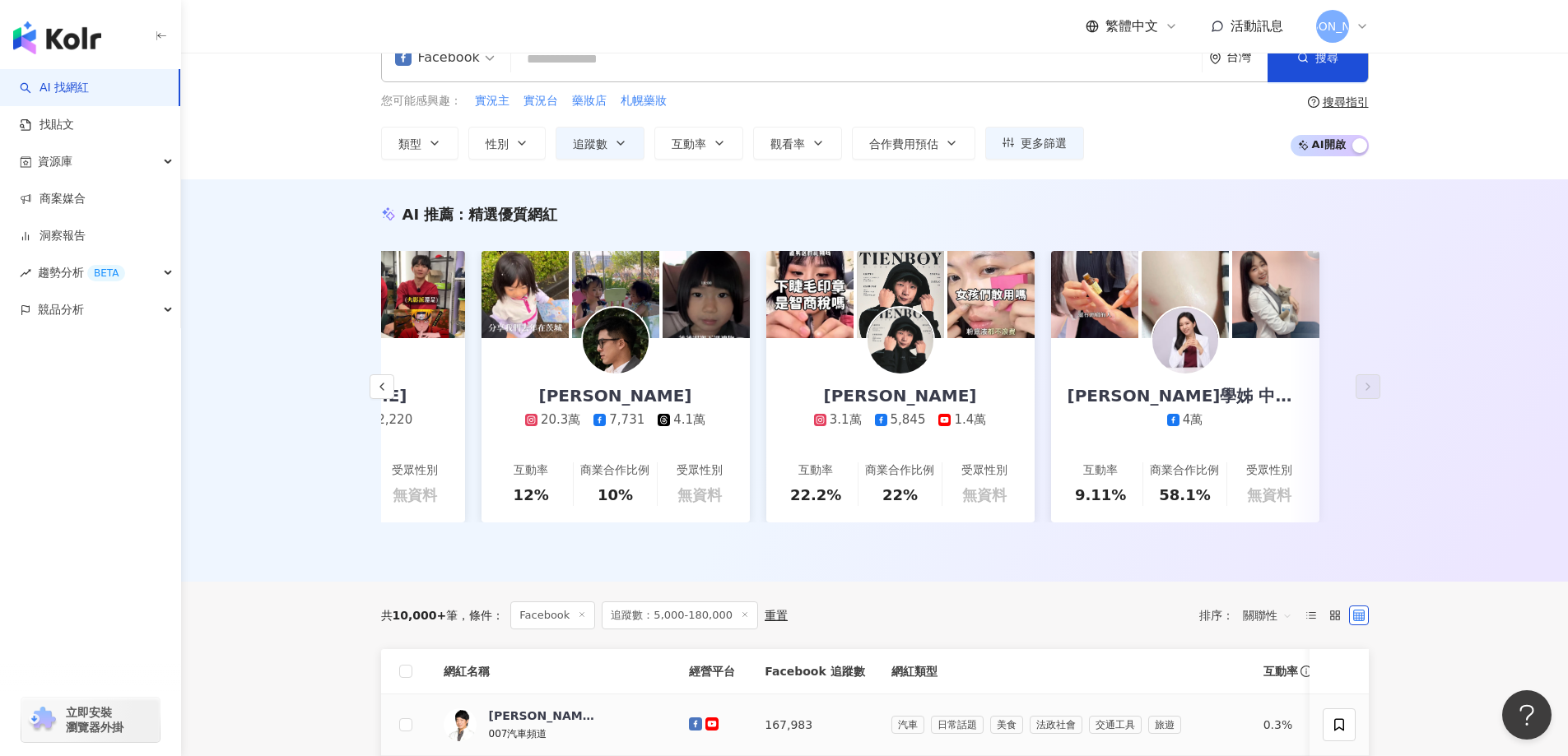
scroll to position [0, 0]
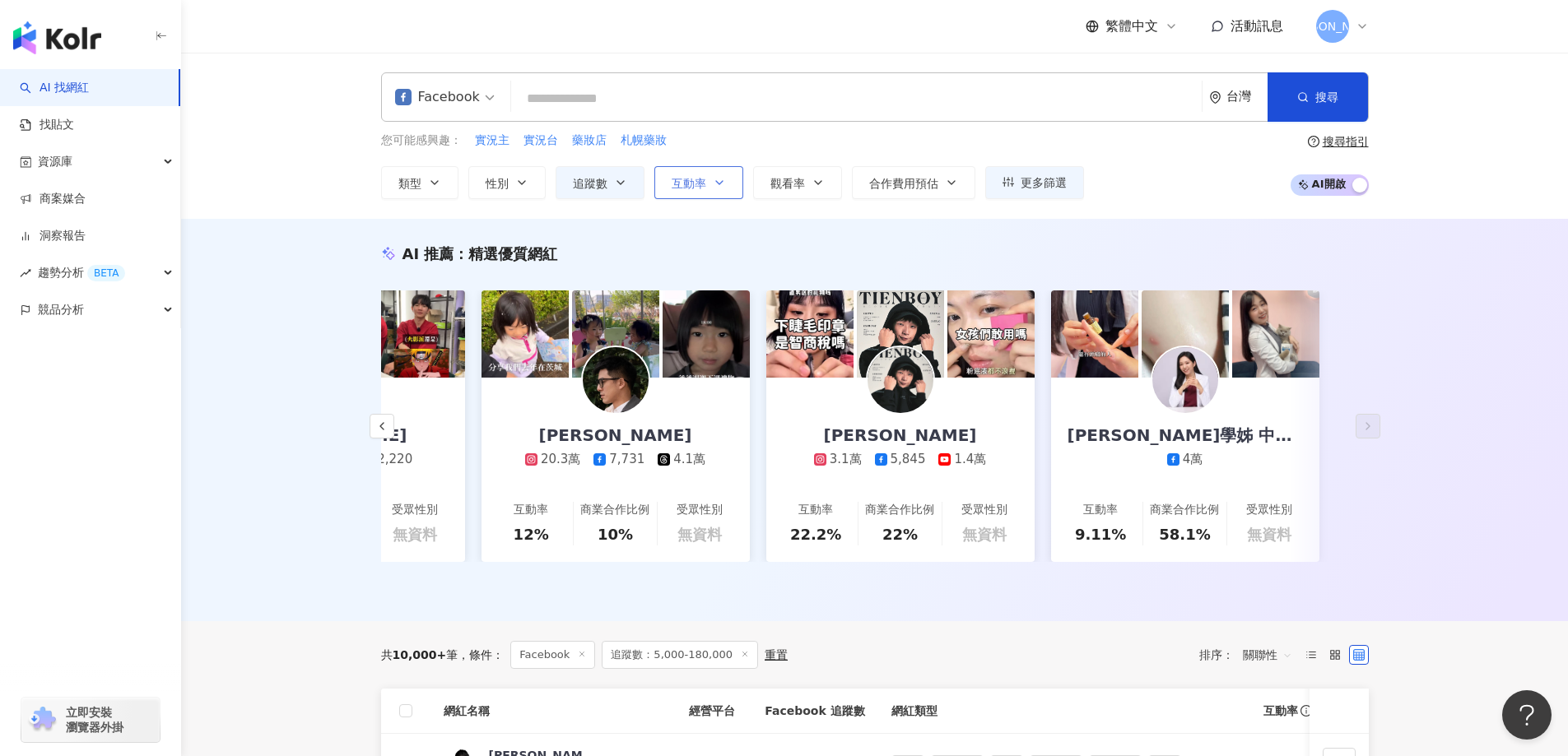
click at [707, 187] on button "互動率" at bounding box center [698, 182] width 89 height 33
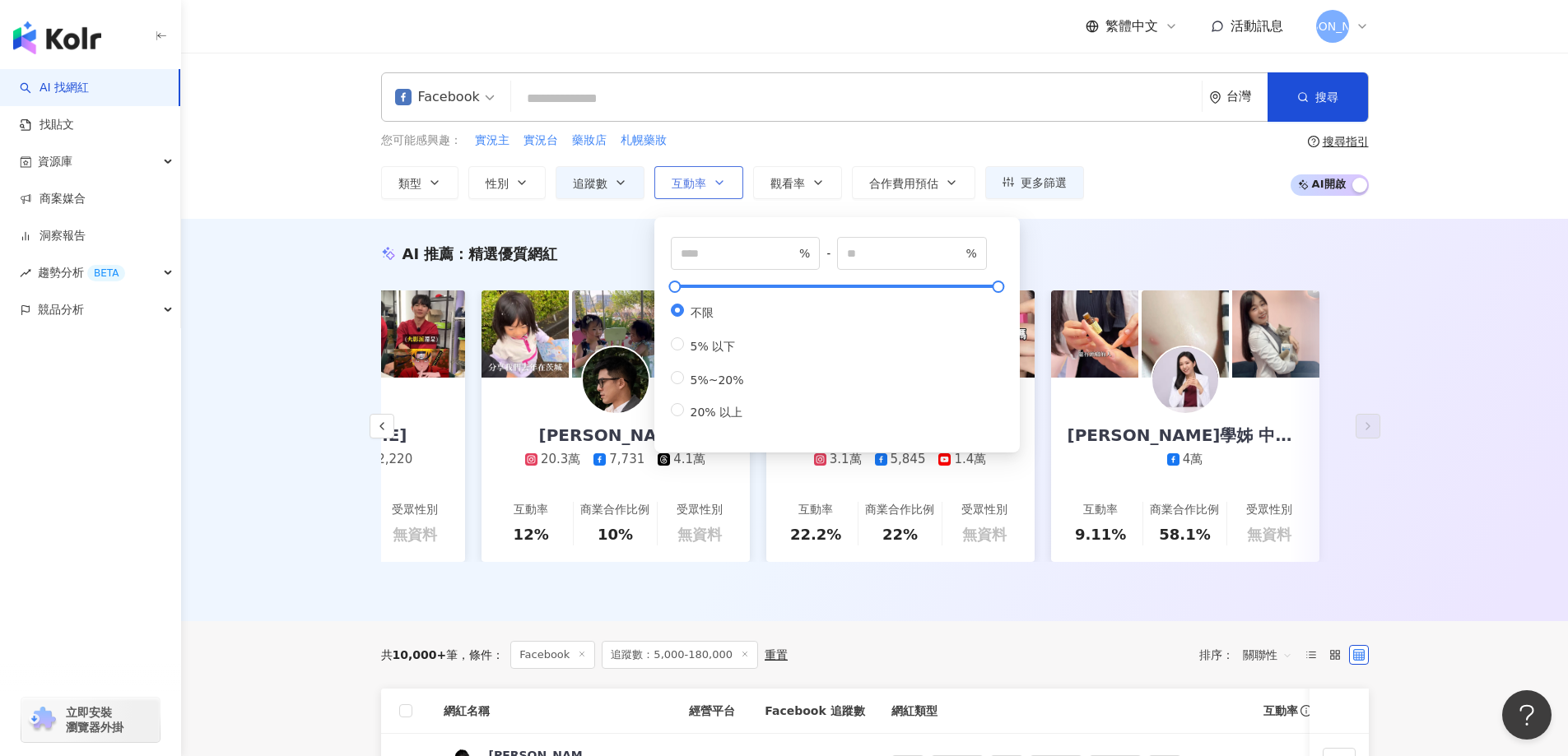
click at [707, 187] on button "互動率" at bounding box center [698, 182] width 89 height 33
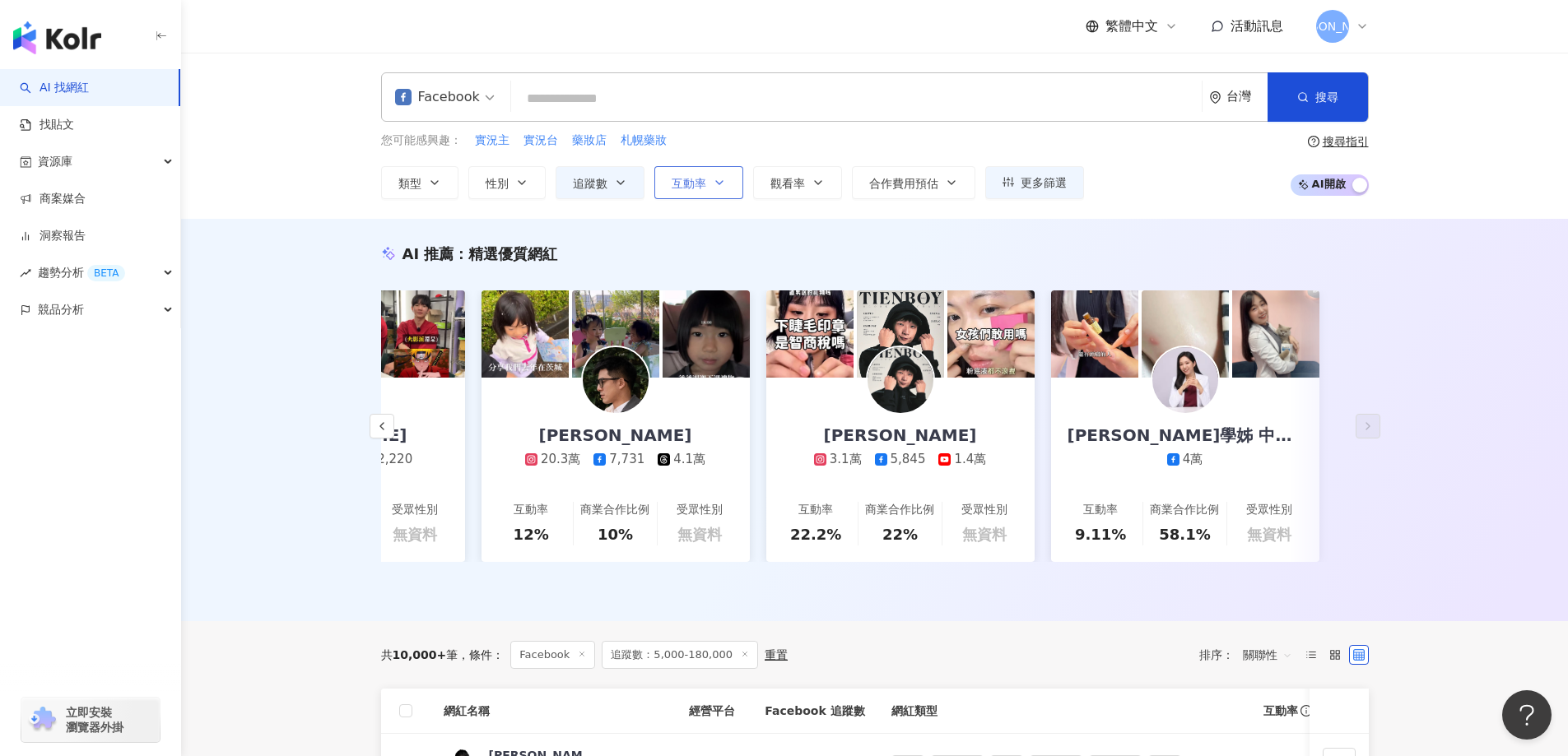
click at [699, 184] on span "互動率" at bounding box center [688, 183] width 34 height 14
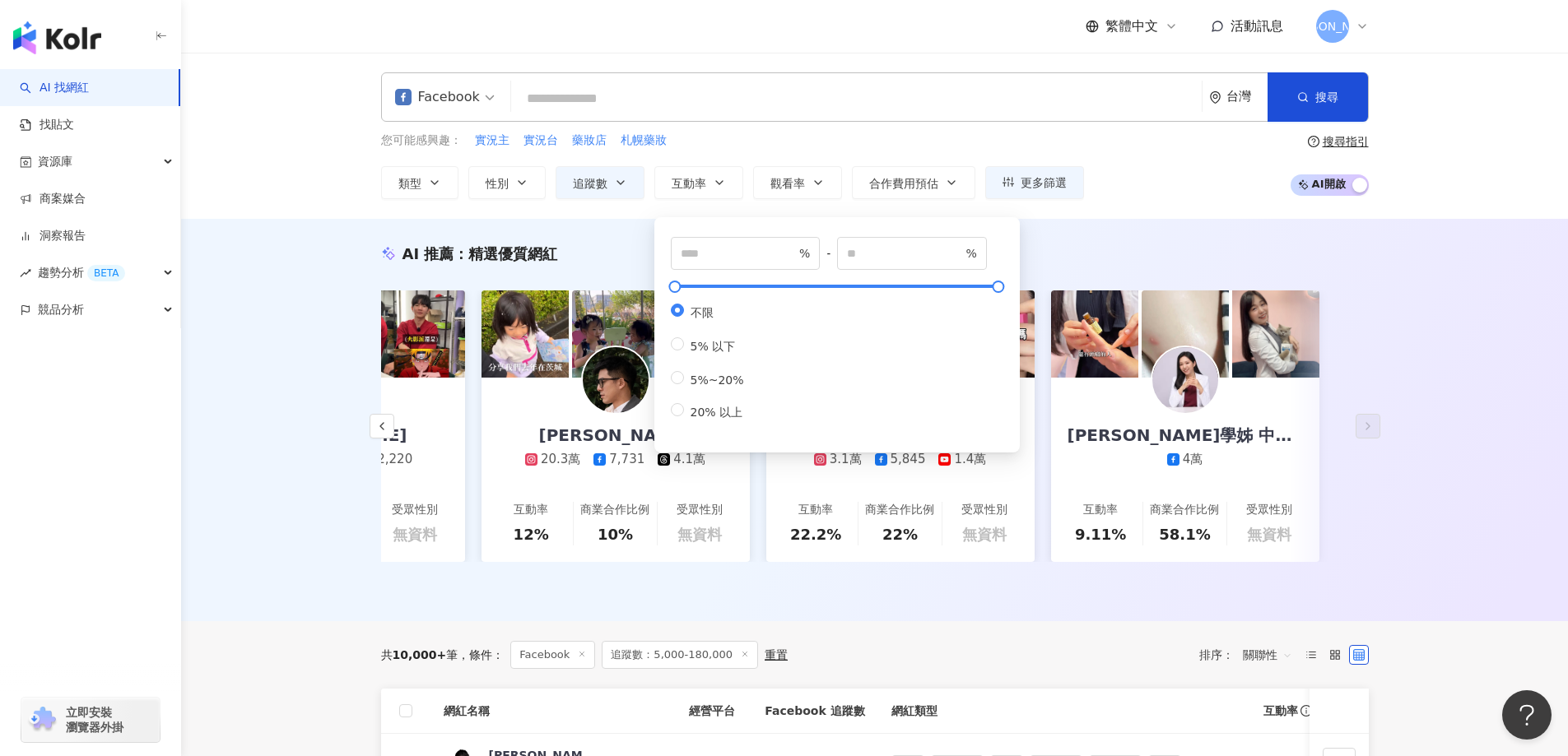
click at [612, 223] on div "AI 推薦 ： 精選優質網紅 安J的台北生活 AnJie's Vlog 7.9萬 7,836 5.3萬 2.2萬 互動率 3.44% 商業合作比例 25% 受…" at bounding box center [874, 420] width 1387 height 403
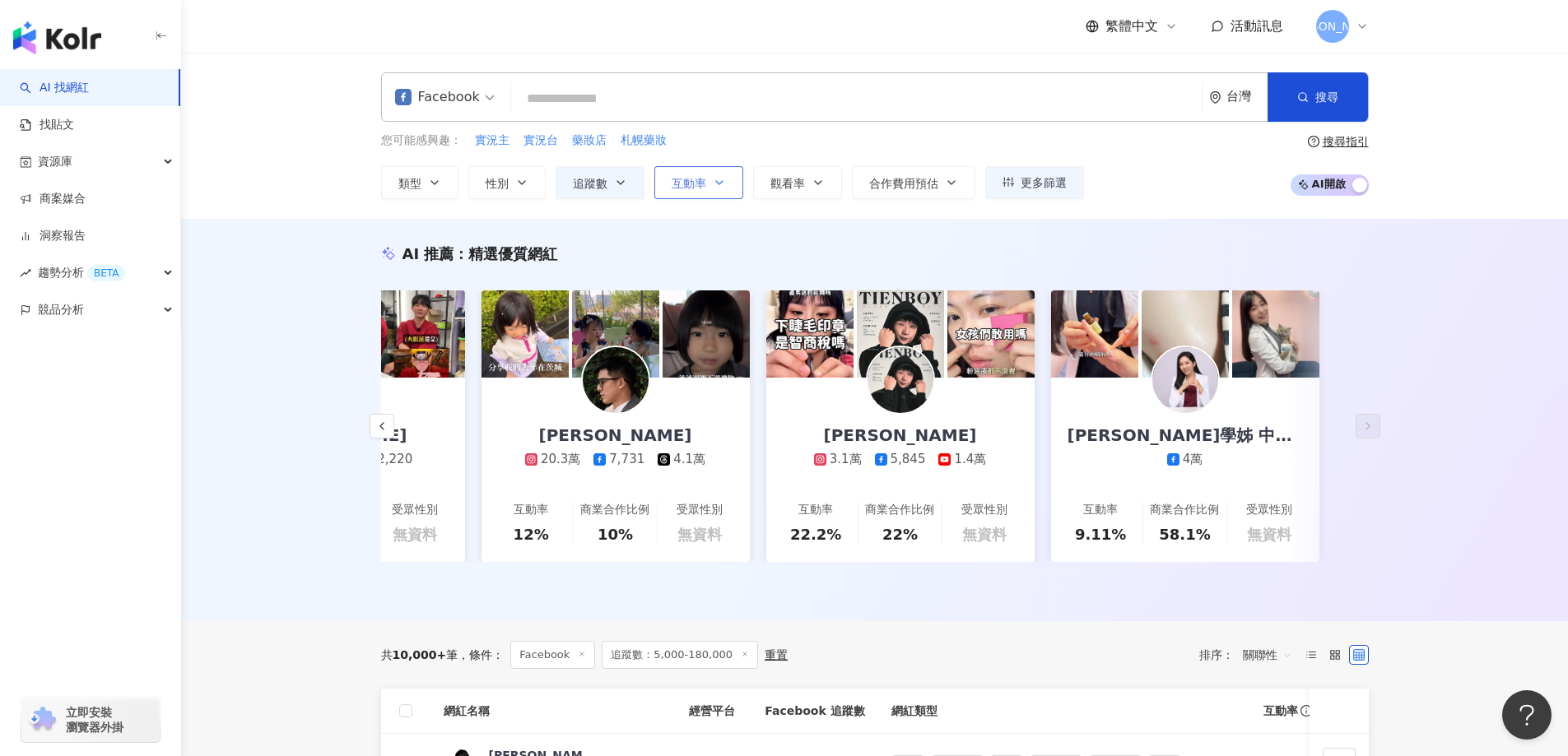
click at [698, 189] on span "互動率" at bounding box center [688, 183] width 34 height 14
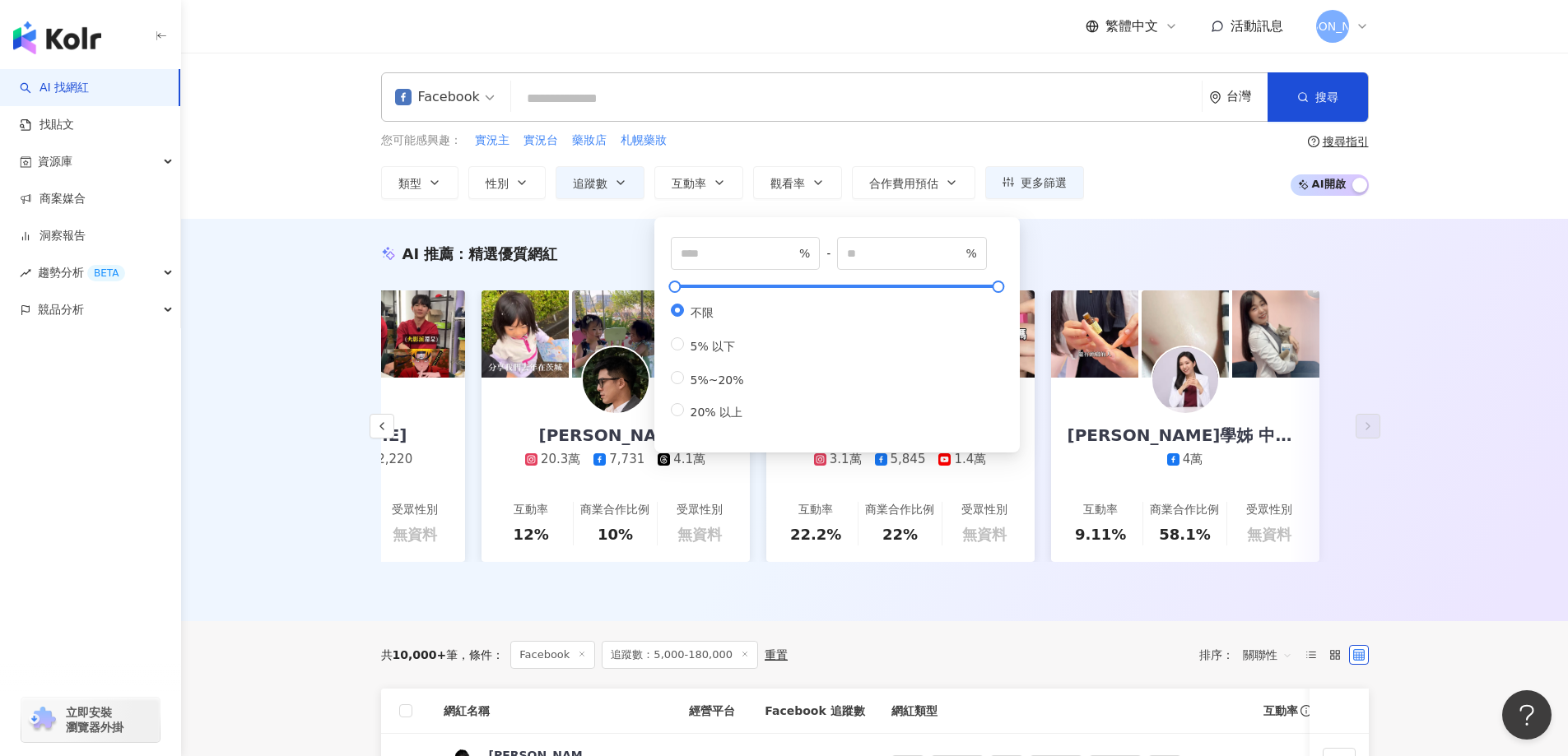
click at [604, 223] on div "AI 推薦 ： 精選優質網紅 安J的台北生活 AnJie's Vlog 7.9萬 7,836 5.3萬 2.2萬 互動率 3.44% 商業合作比例 25% 受…" at bounding box center [874, 420] width 1387 height 403
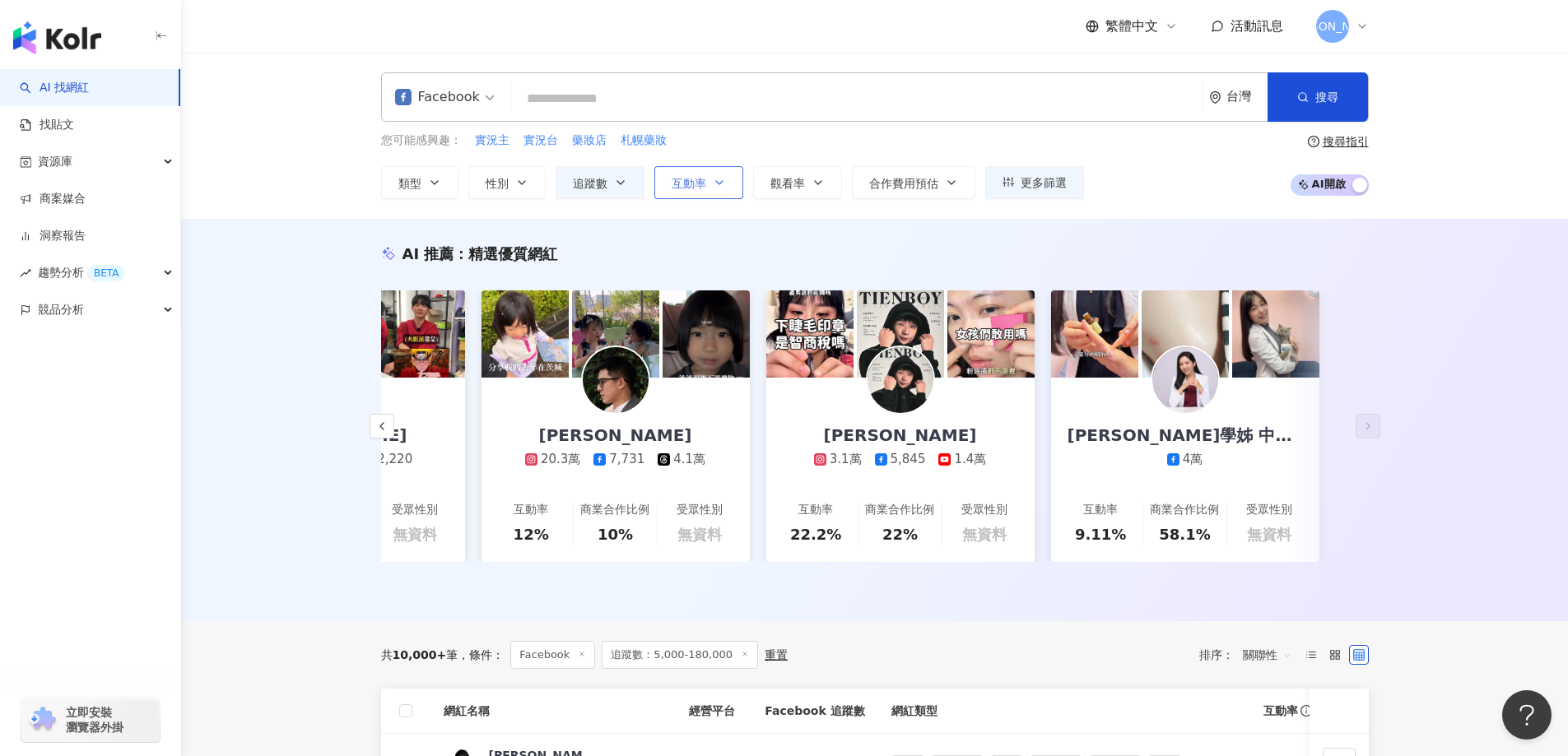
click at [697, 196] on button "互動率" at bounding box center [698, 182] width 89 height 33
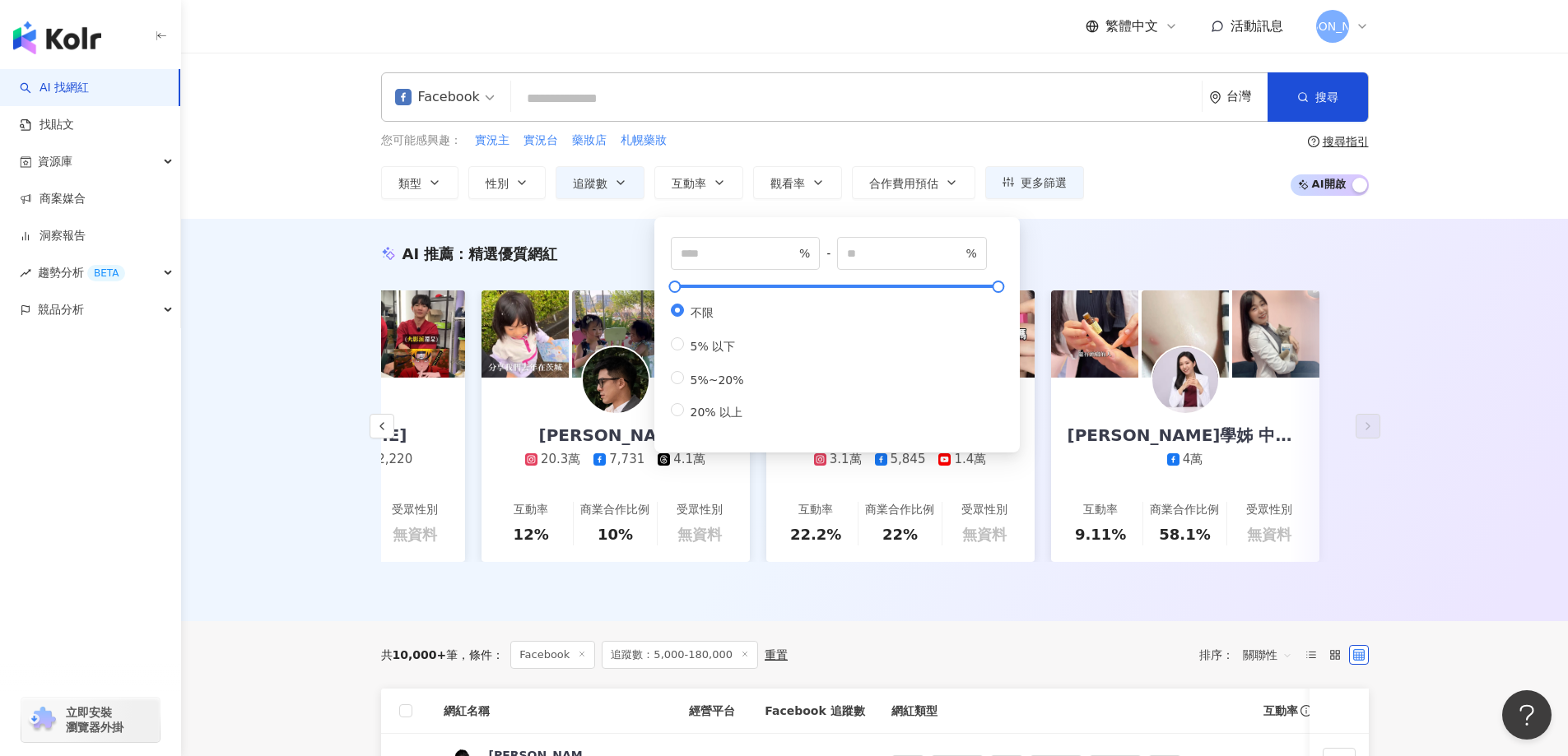
click at [583, 231] on div "AI 推薦 ： 精選優質網紅 安J的台北生活 AnJie's Vlog 7.9萬 7,836 5.3萬 2.2萬 互動率 3.44% 商業合作比例 25% 受…" at bounding box center [874, 420] width 1387 height 403
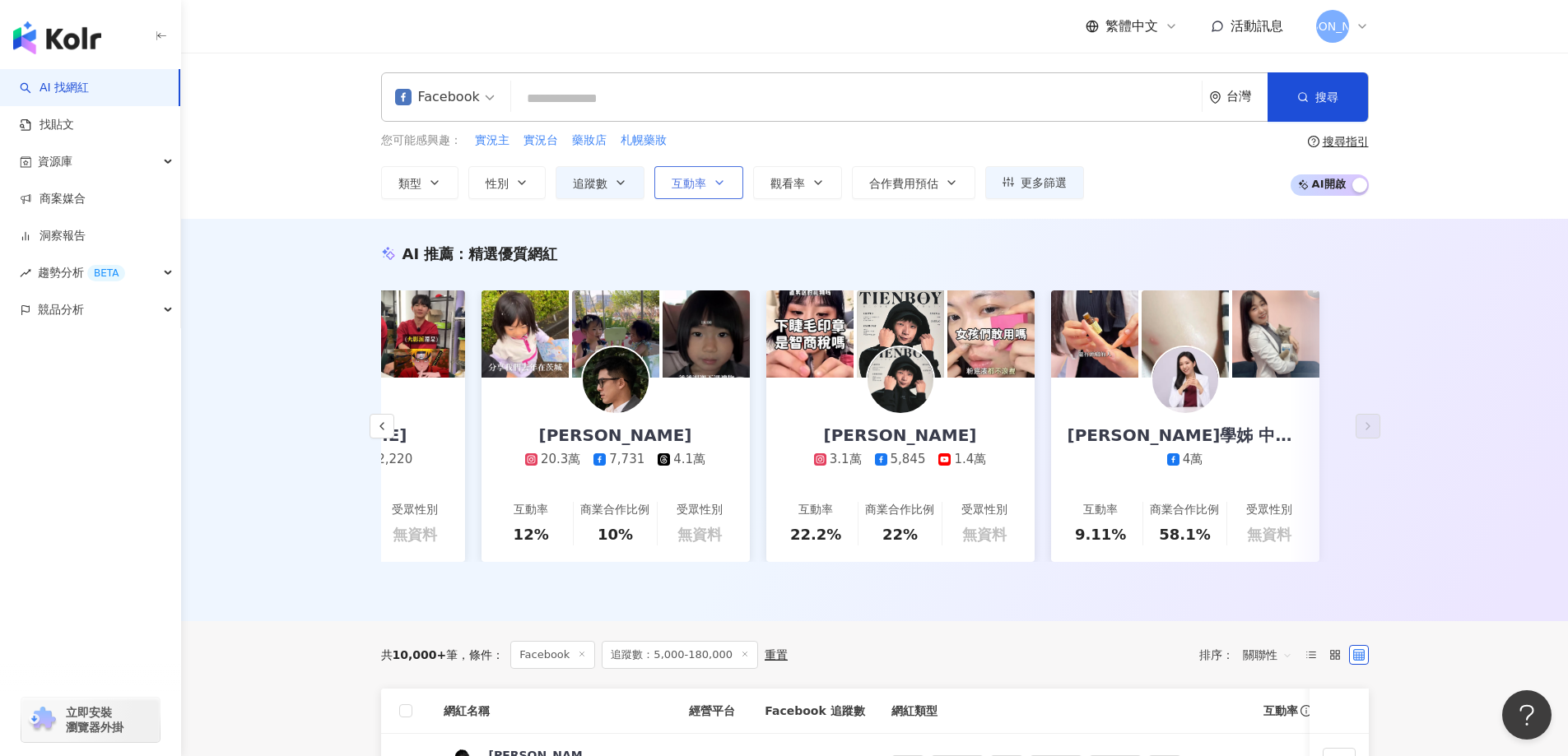
click at [693, 182] on span "互動率" at bounding box center [688, 183] width 34 height 14
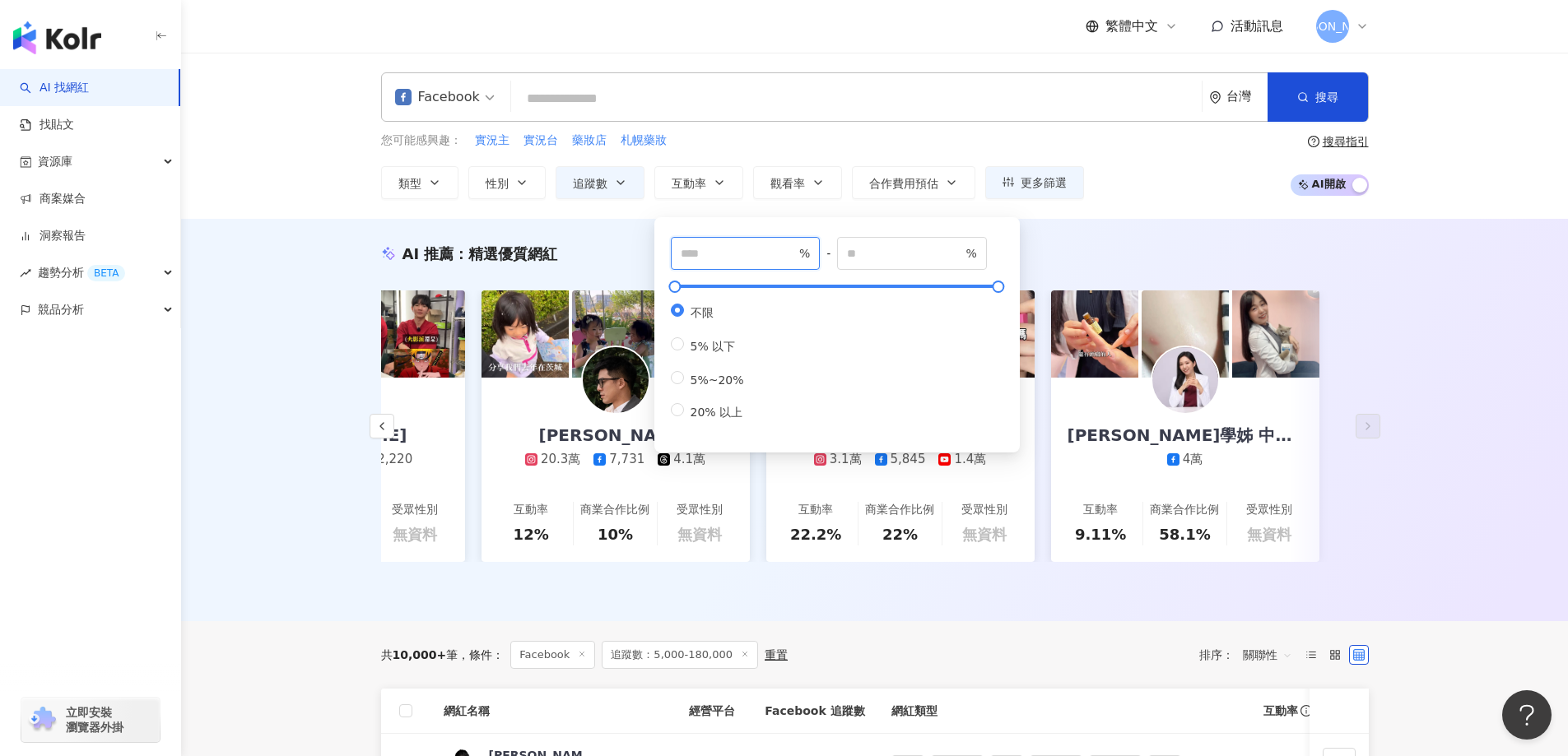
click at [737, 260] on input "number" at bounding box center [738, 253] width 115 height 18
type input "*"
click at [902, 253] on input "number" at bounding box center [905, 253] width 115 height 18
type input "***"
click at [1135, 271] on div "AI 推薦 ： 精選優質網紅 安J的台北生活 AnJie's Vlog 7.9萬 7,836 5.3萬 2.2萬 互動率 3.44% 商業合作比例 25% 受…" at bounding box center [874, 423] width 1053 height 360
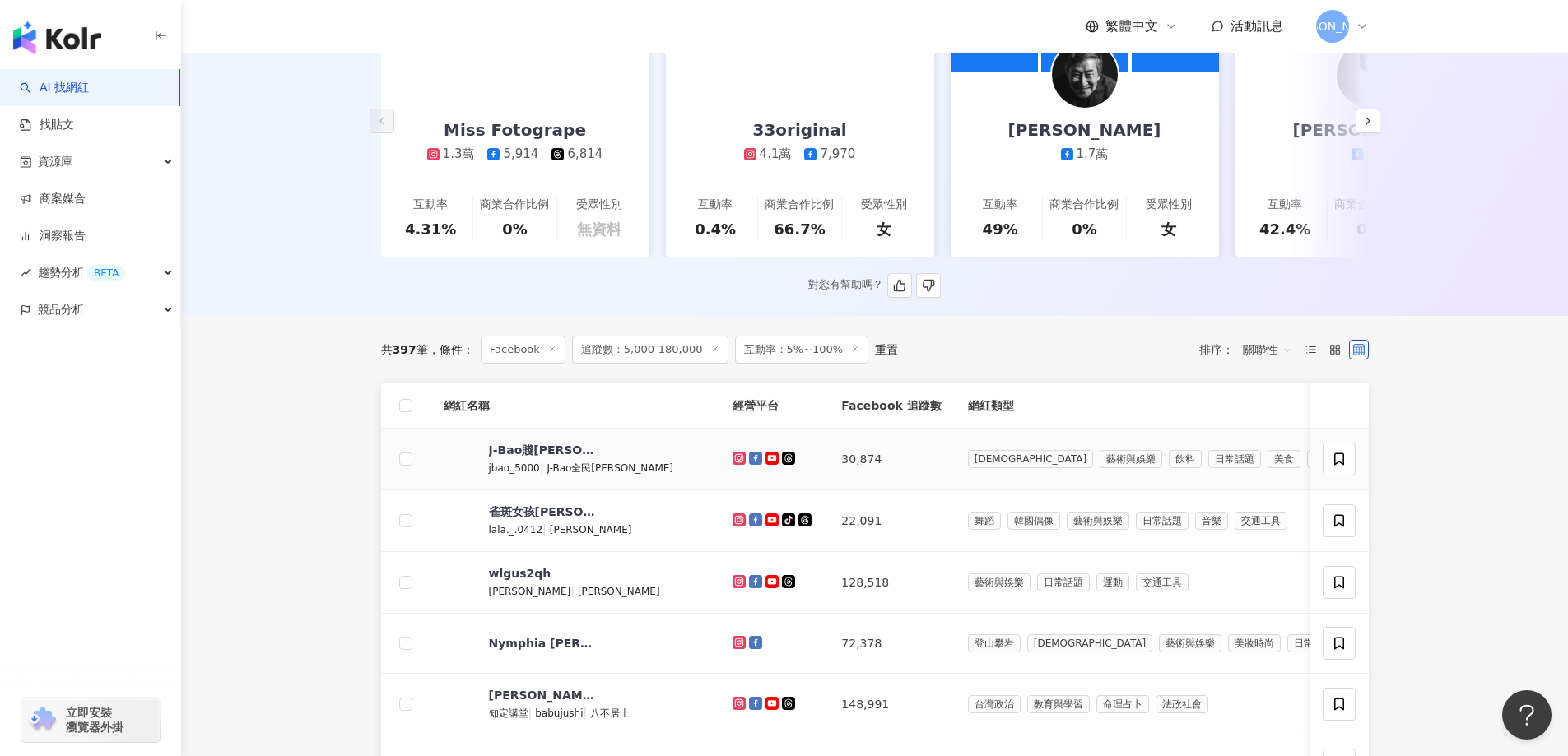
scroll to position [329, 0]
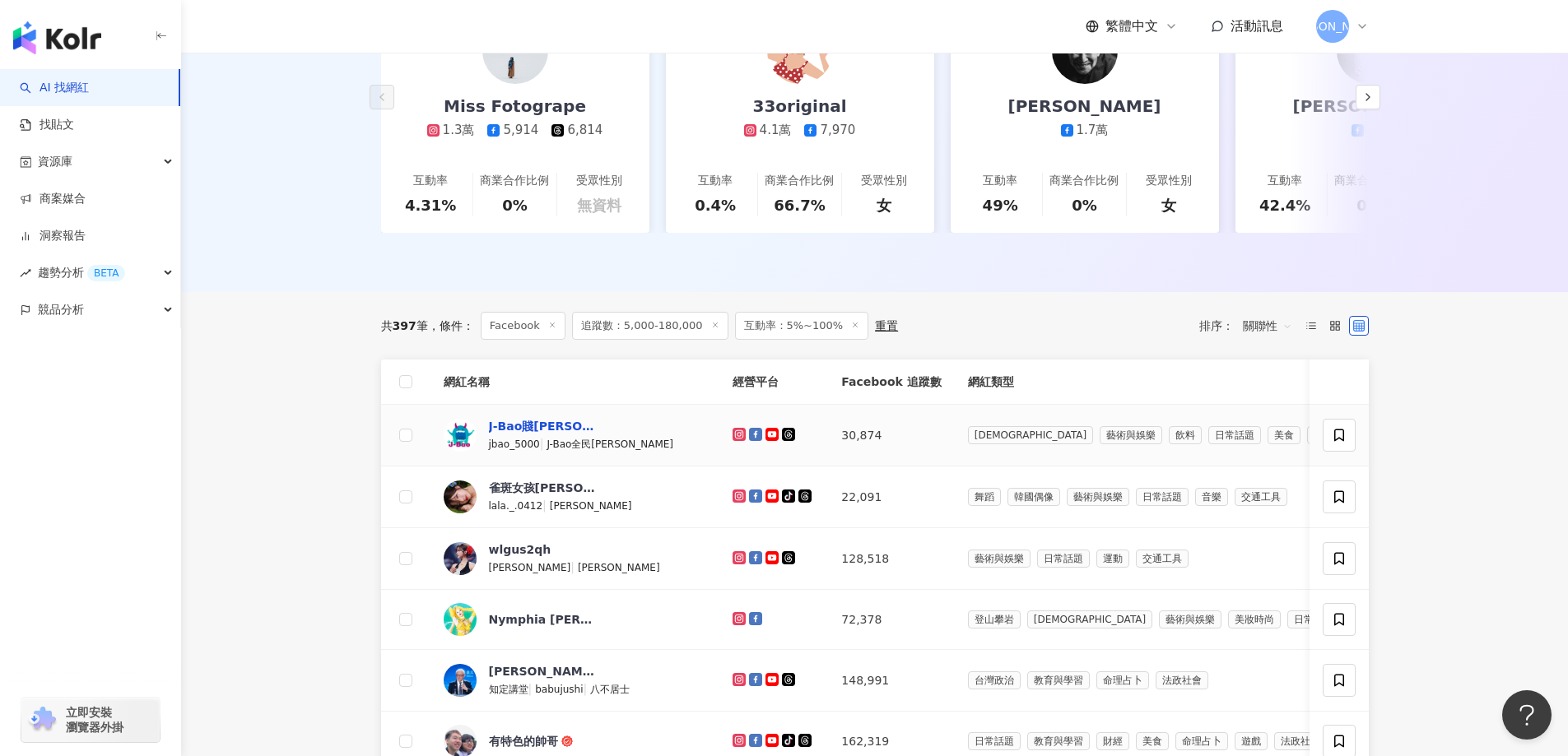
click at [506, 434] on div "J-Bao賤[PERSON_NAME]" at bounding box center [542, 426] width 107 height 16
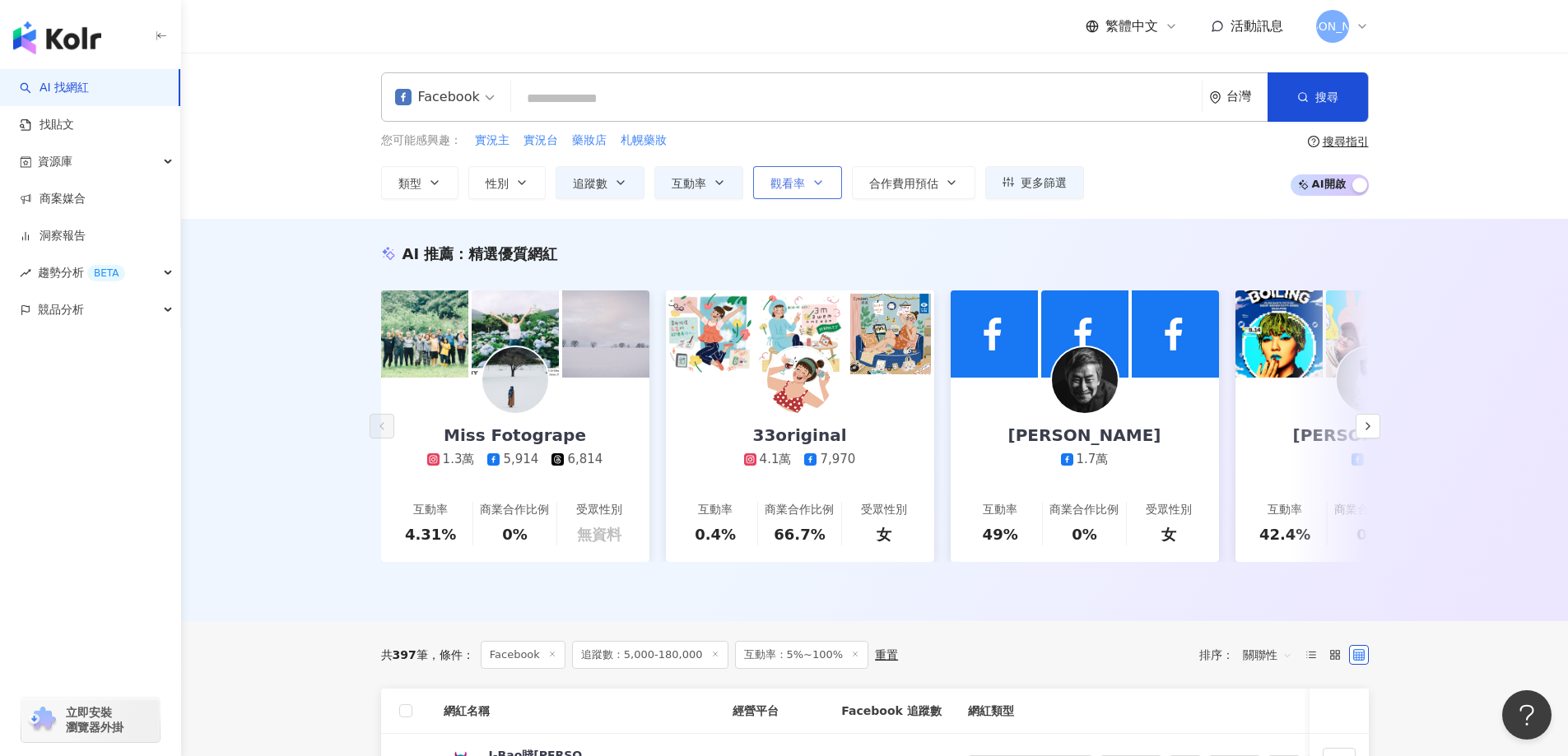
click at [808, 181] on button "觀看率" at bounding box center [798, 182] width 89 height 33
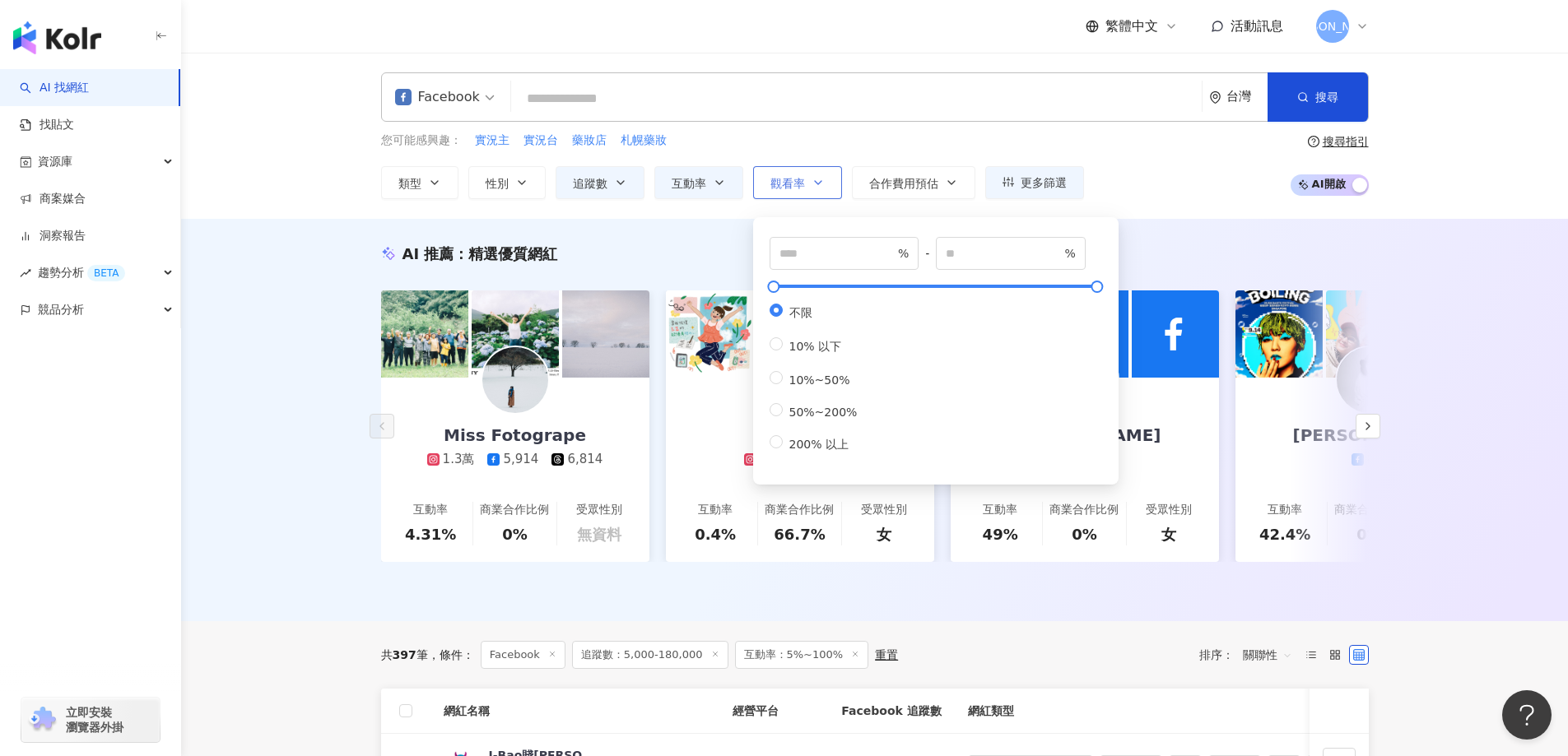
click at [808, 181] on button "觀看率" at bounding box center [798, 182] width 89 height 33
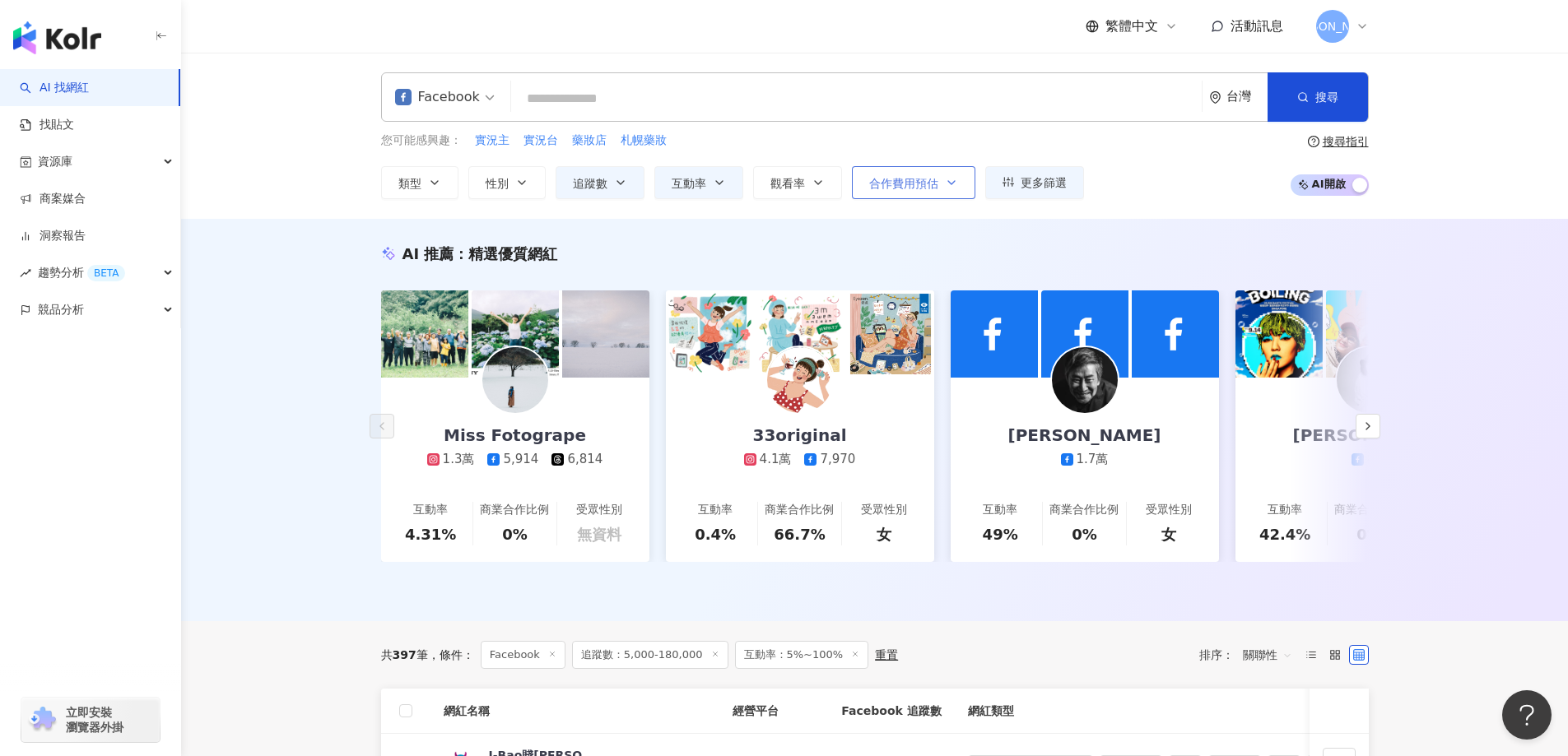
click at [898, 177] on span "合作費用預估" at bounding box center [903, 183] width 69 height 14
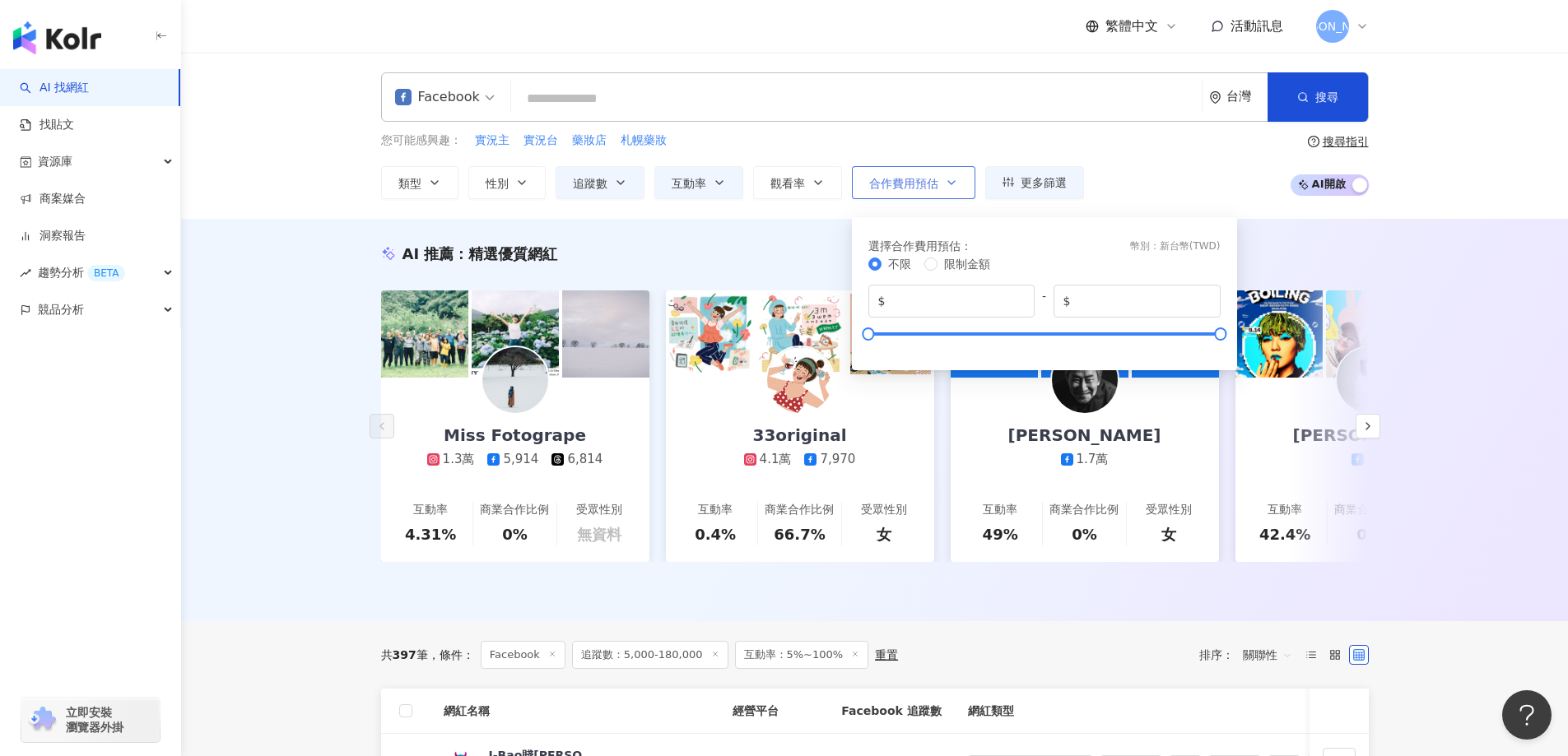
click at [916, 178] on span "合作費用預估" at bounding box center [903, 183] width 69 height 14
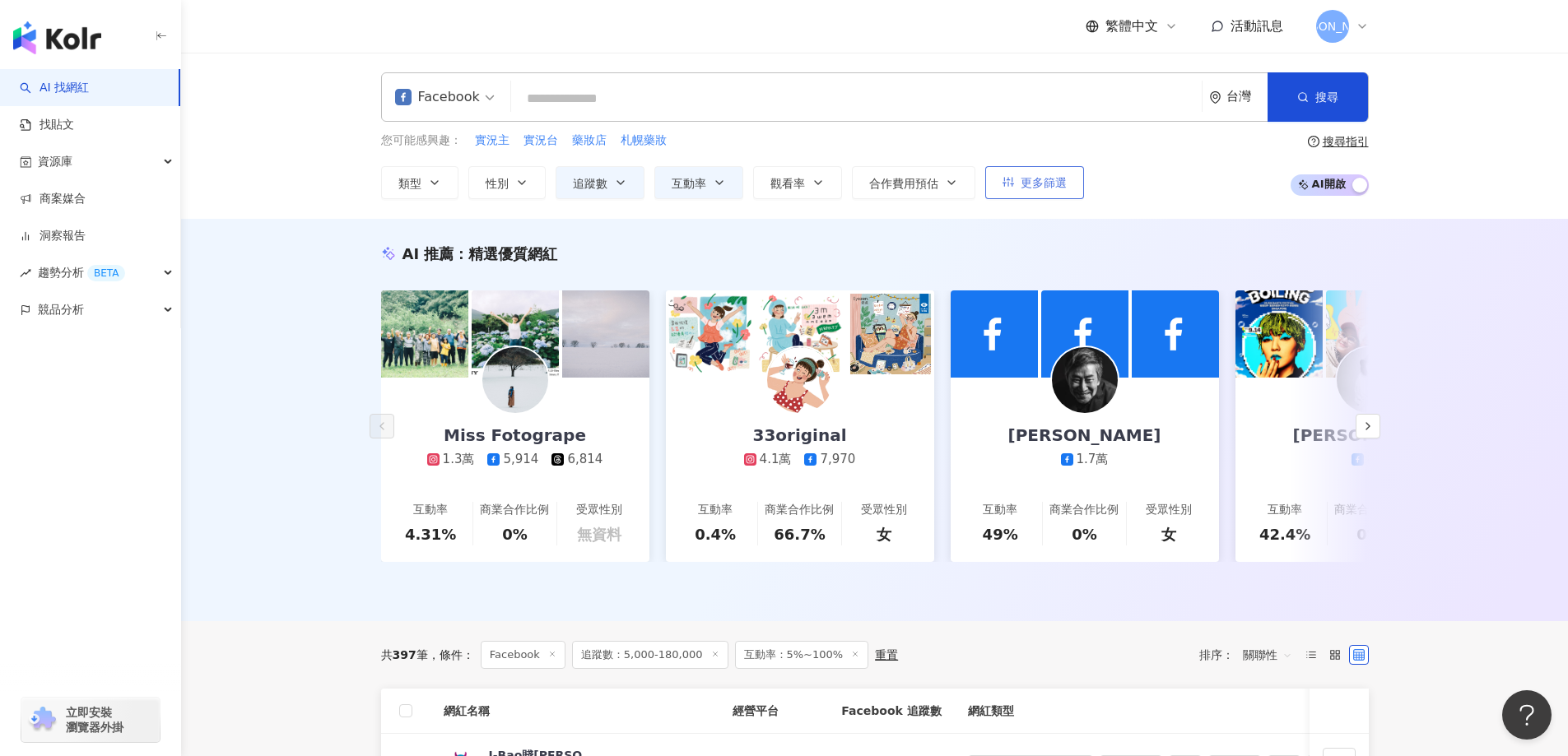
click at [1025, 181] on span "更多篩選" at bounding box center [1044, 182] width 46 height 14
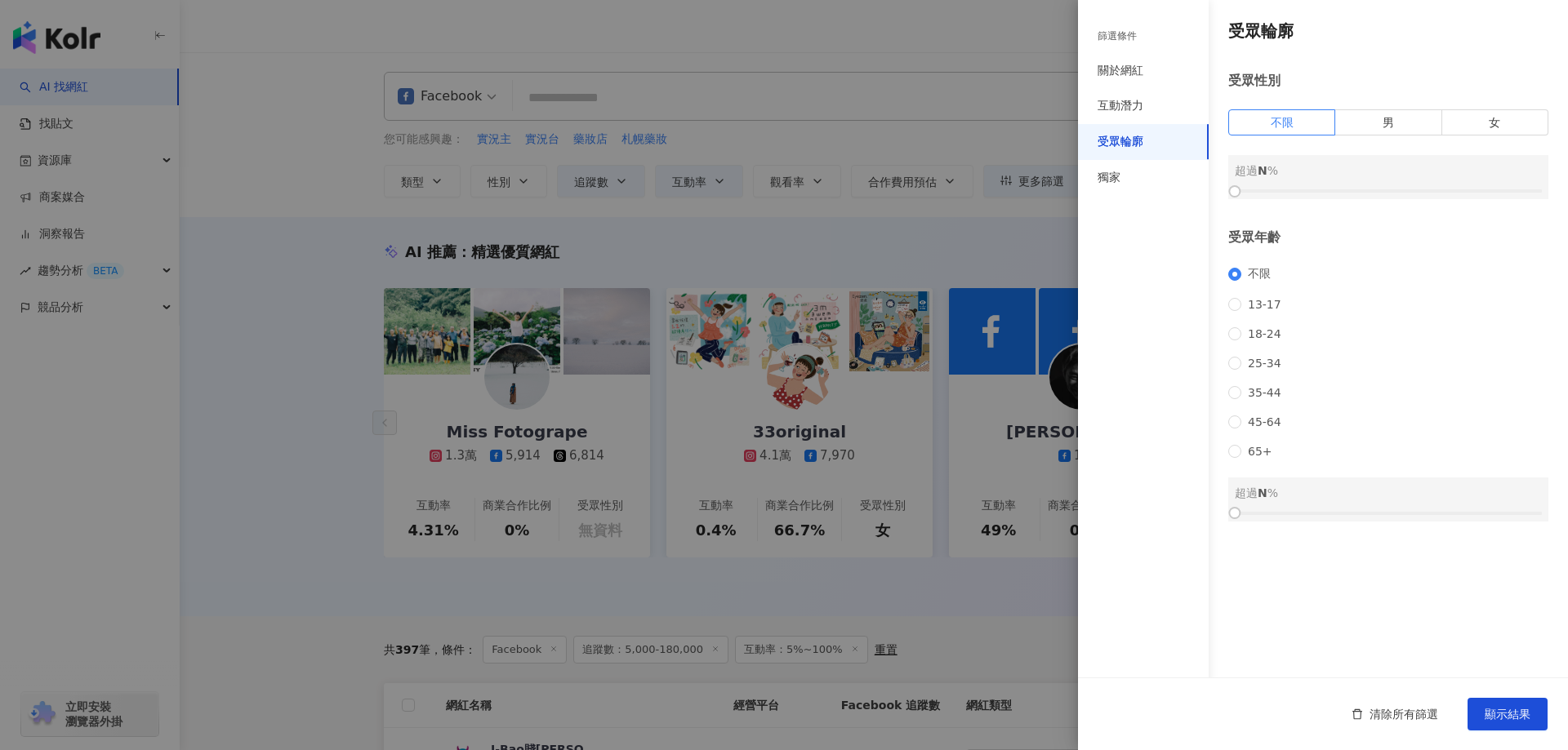
click at [952, 245] on div at bounding box center [784, 375] width 1568 height 750
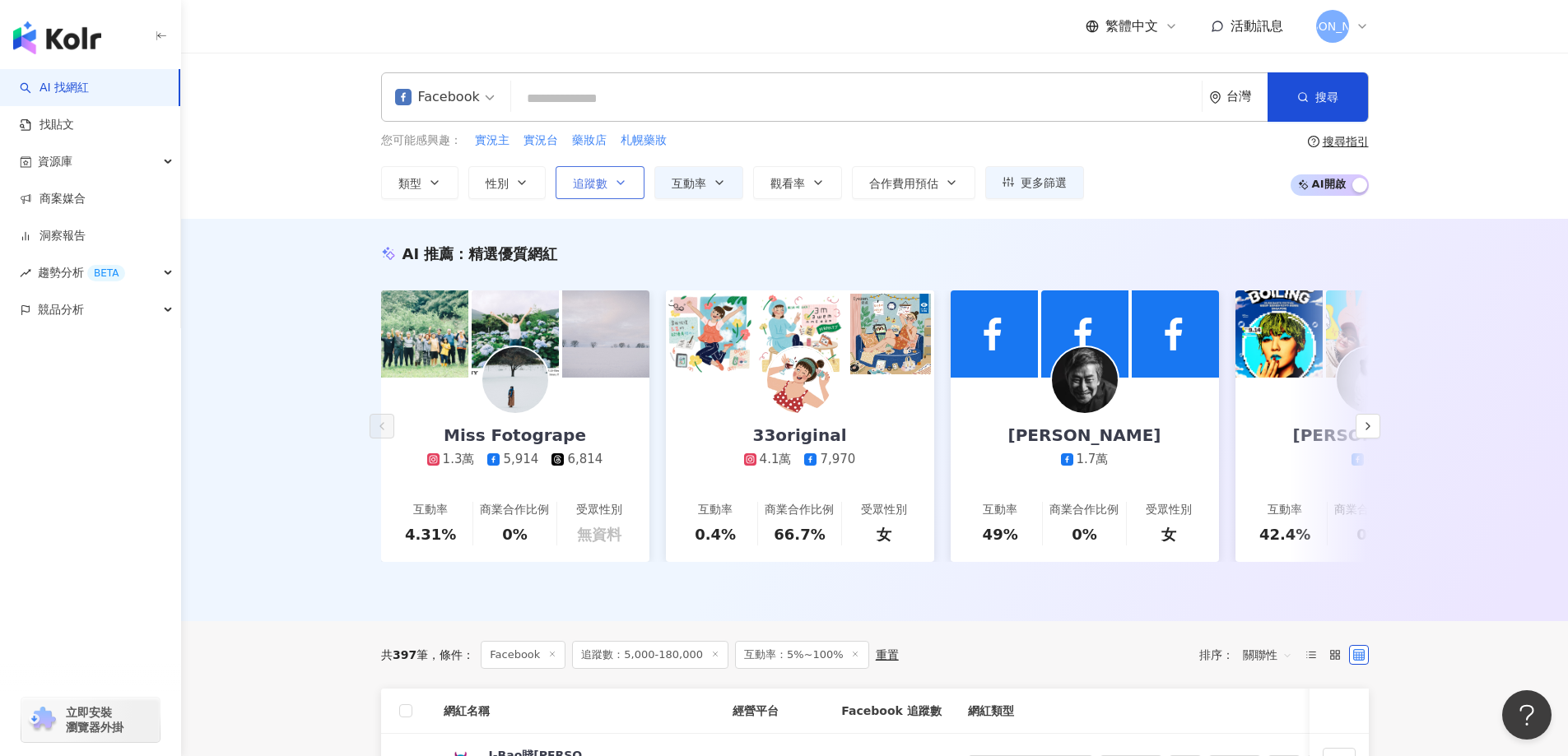
click at [631, 182] on button "追蹤數" at bounding box center [600, 182] width 89 height 33
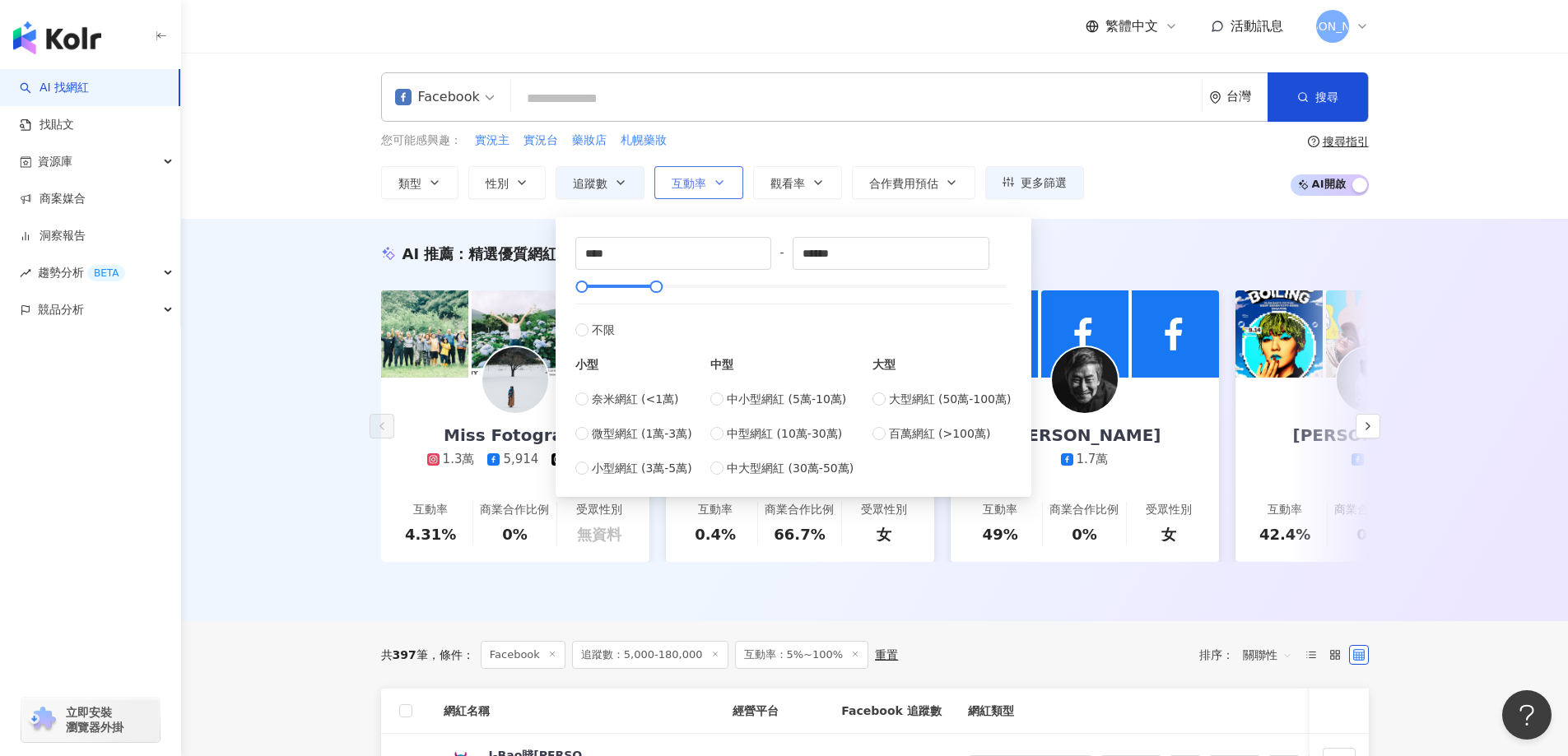
click at [676, 182] on span "互動率" at bounding box center [688, 183] width 34 height 14
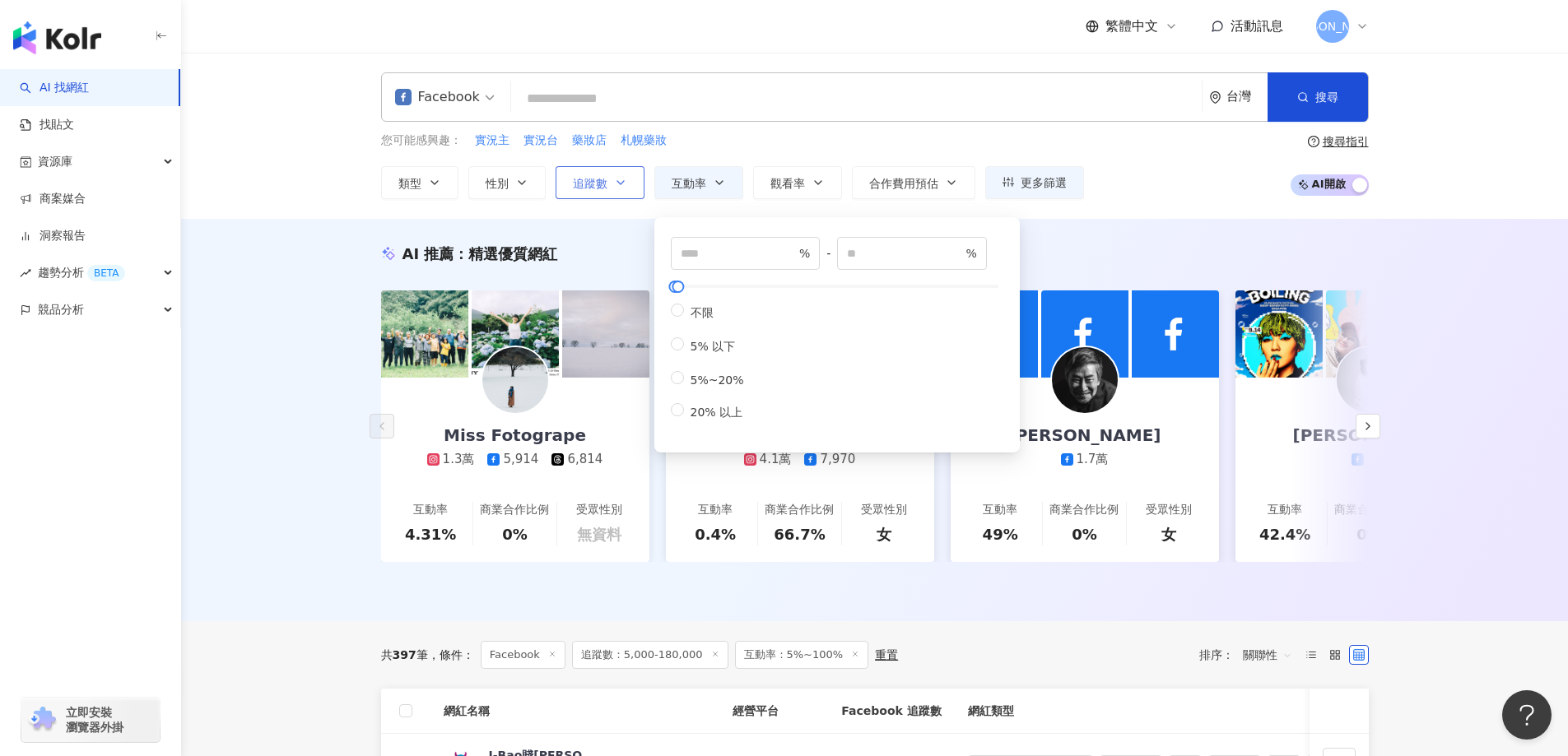
click at [640, 174] on button "追蹤數" at bounding box center [600, 182] width 89 height 33
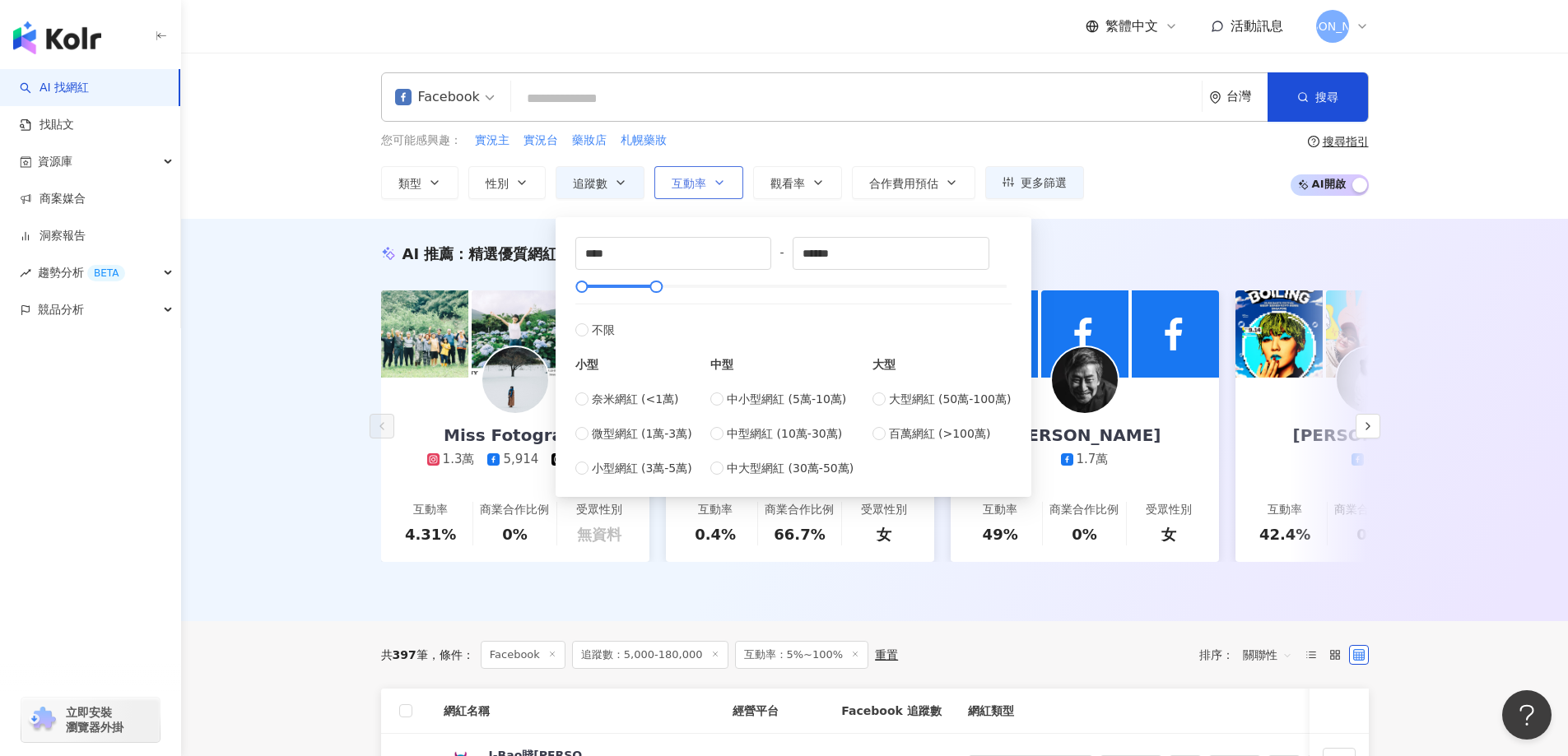
click at [697, 187] on span "互動率" at bounding box center [688, 183] width 34 height 14
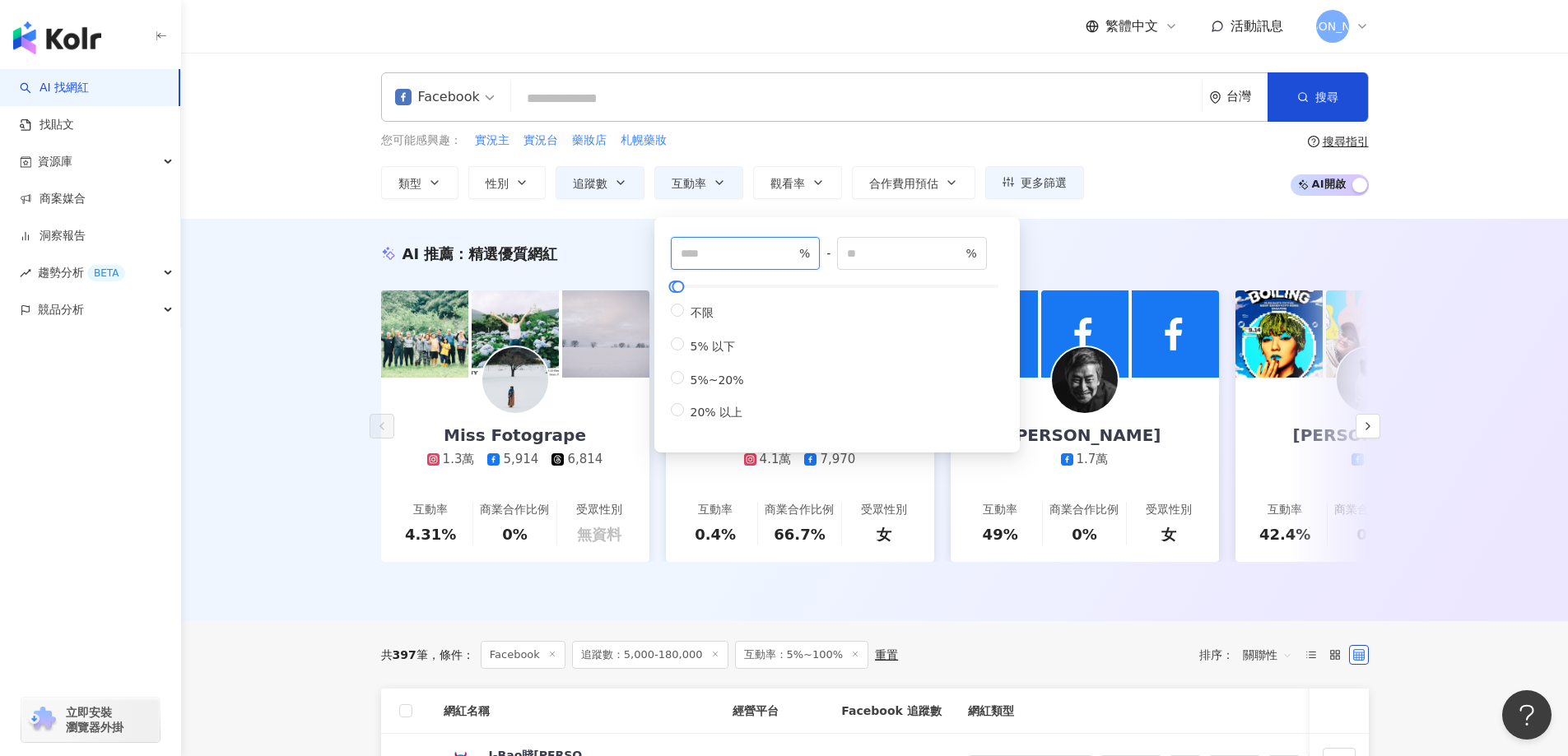
drag, startPoint x: 702, startPoint y: 253, endPoint x: 590, endPoint y: 237, distance: 113.1
click at [1211, 241] on div "AI 推薦 ： 精選優質網紅 Miss Fotogrape 1.3萬 5,914 6,814 互動率 4.31% 商業合作比例 0% 受眾性別 無資料 33o…" at bounding box center [874, 420] width 1387 height 403
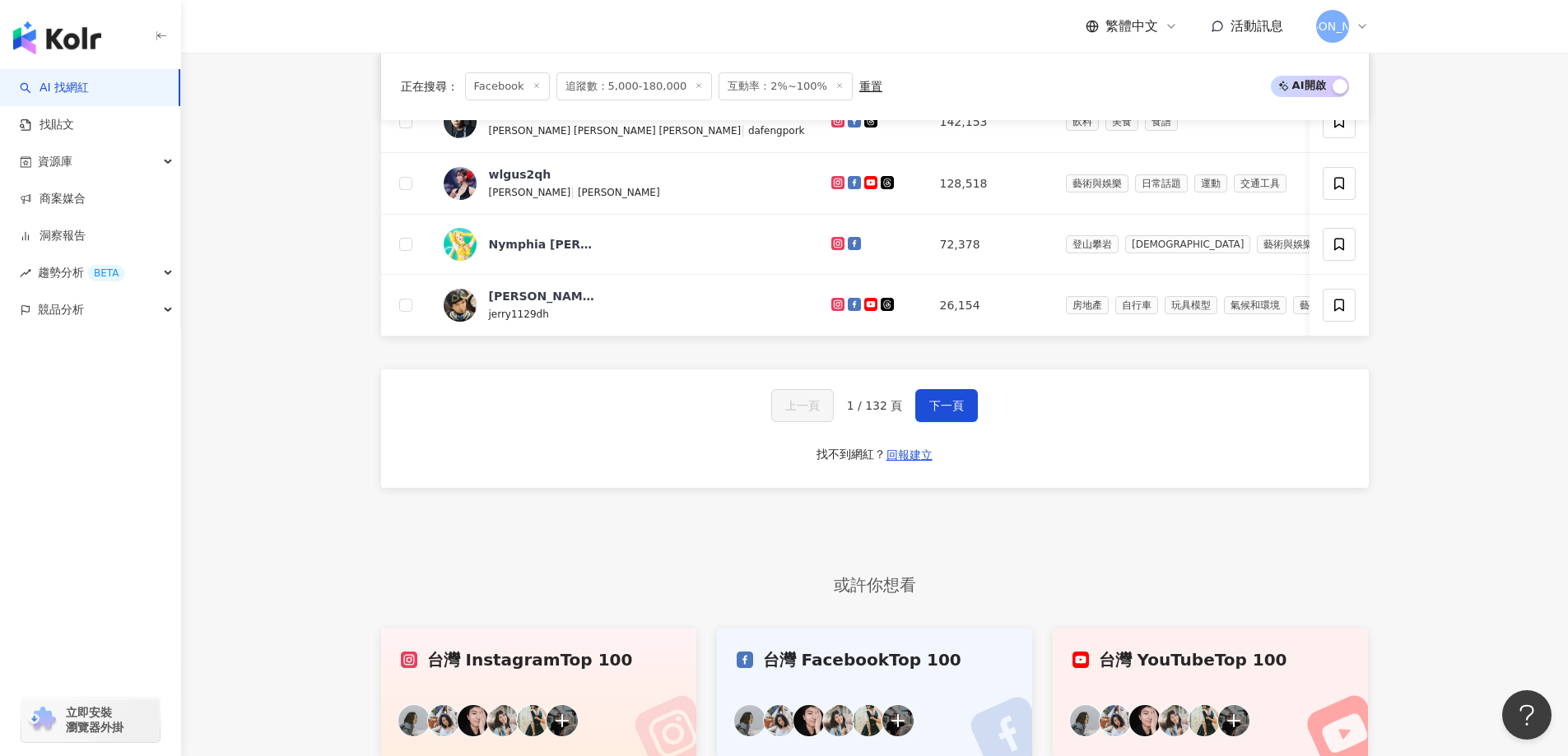
scroll to position [1152, 0]
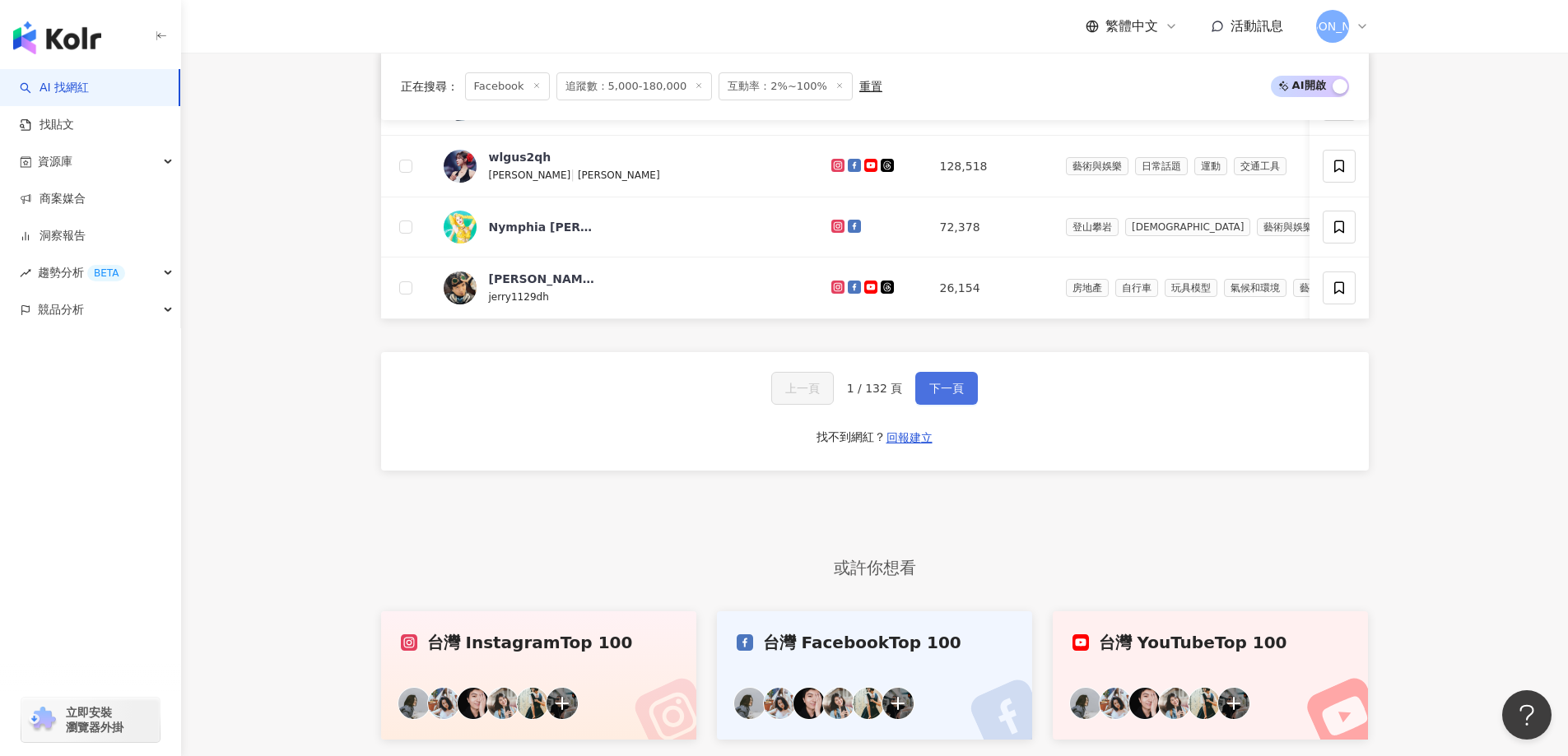
click at [960, 396] on button "下一頁" at bounding box center [946, 388] width 62 height 33
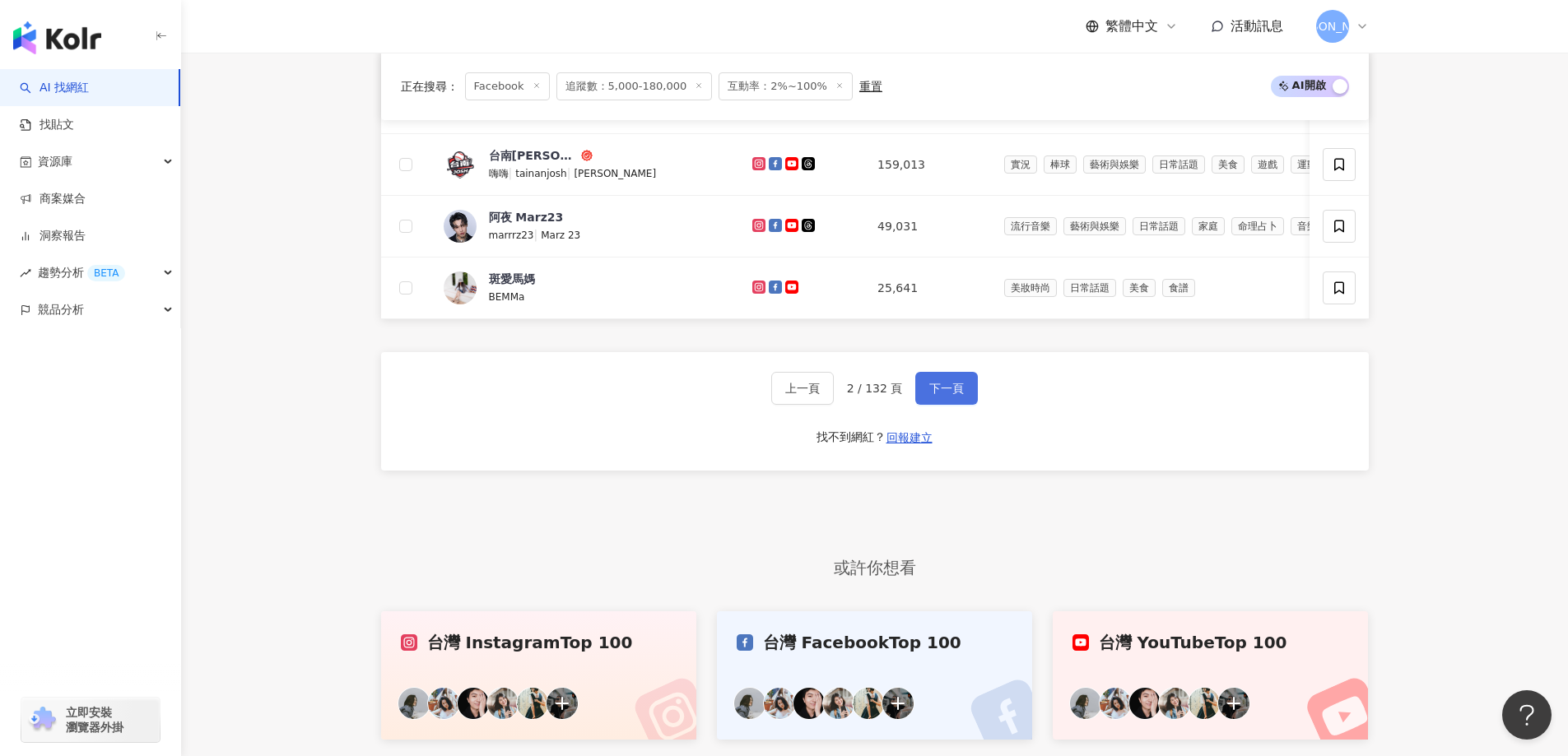
click at [922, 405] on button "下一頁" at bounding box center [946, 388] width 62 height 33
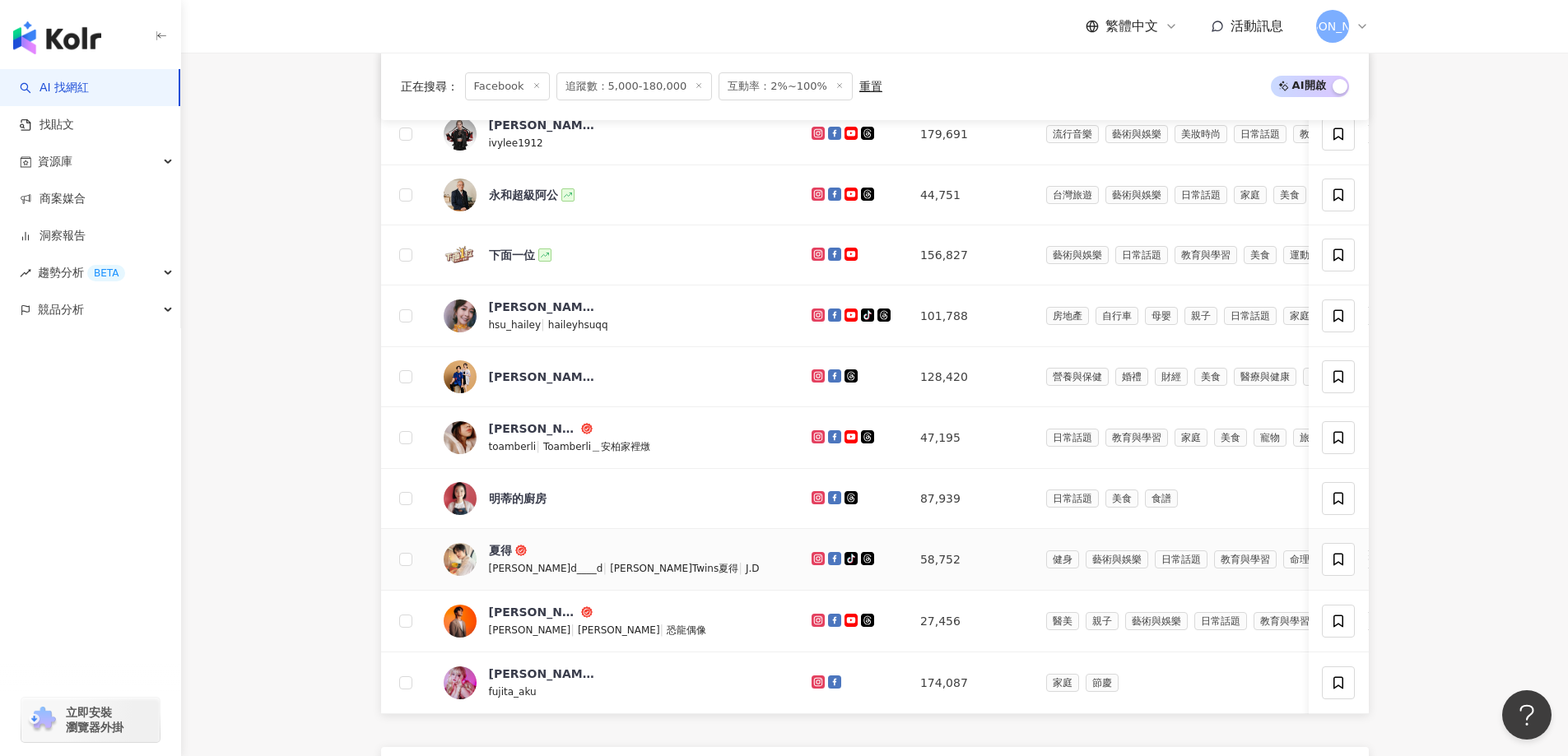
scroll to position [352, 0]
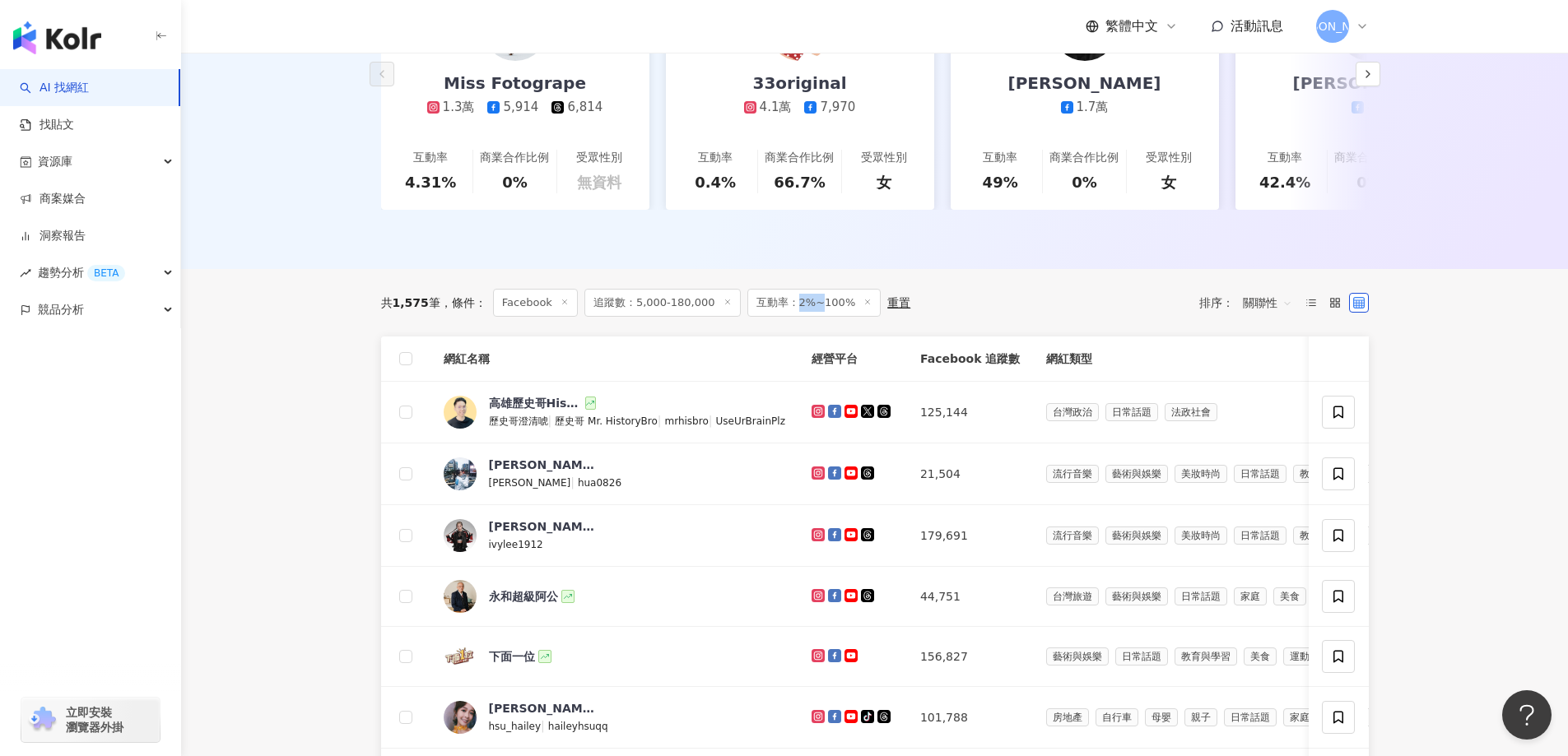
drag, startPoint x: 788, startPoint y: 314, endPoint x: 806, endPoint y: 317, distance: 18.2
click at [806, 317] on span "互動率：2%~100%" at bounding box center [814, 303] width 134 height 28
drag, startPoint x: 789, startPoint y: 319, endPoint x: 822, endPoint y: 312, distance: 33.7
click at [843, 317] on span "互動率：2%~100%" at bounding box center [814, 303] width 134 height 28
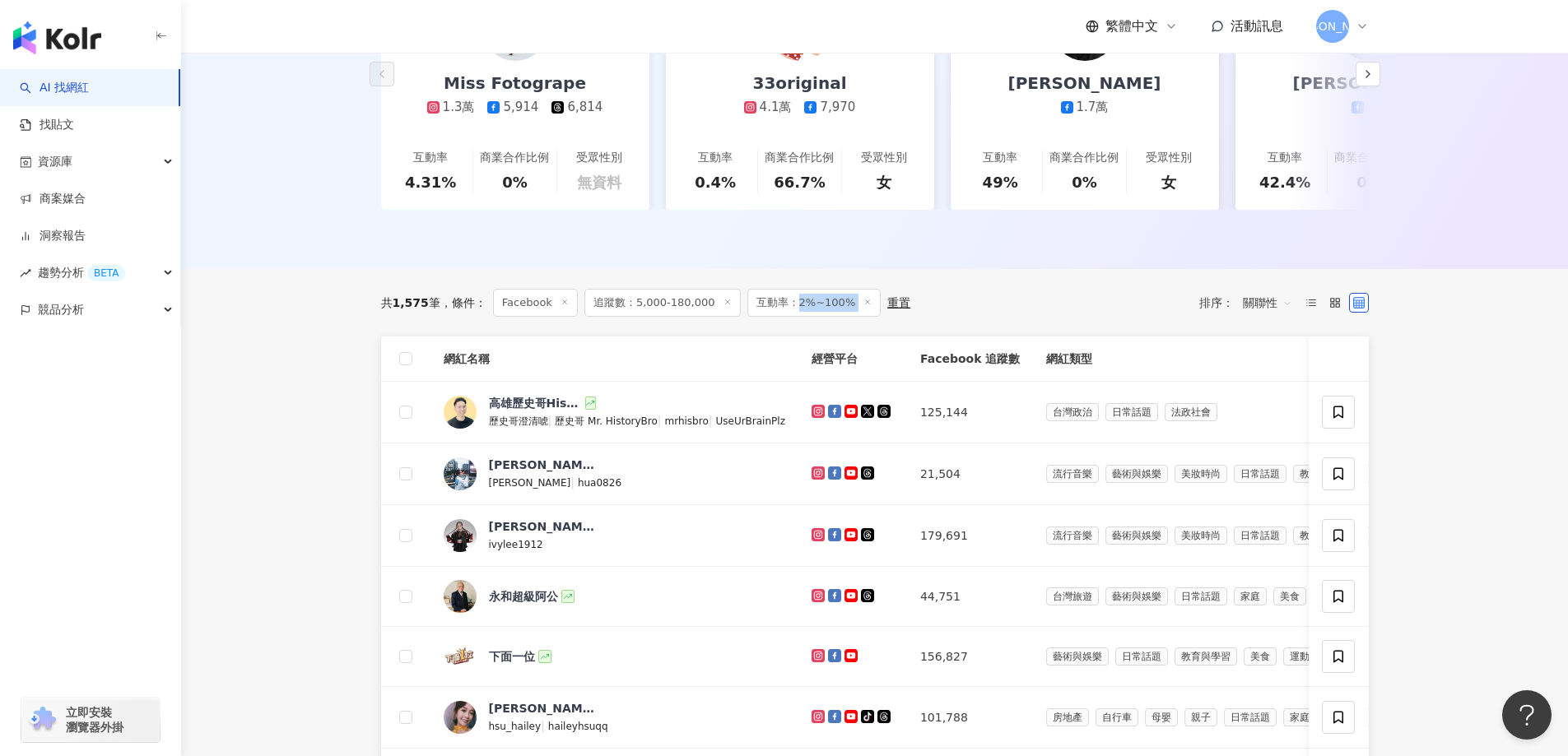
drag, startPoint x: 821, startPoint y: 312, endPoint x: 667, endPoint y: 298, distance: 154.6
click at [1263, 316] on span "關聯性" at bounding box center [1267, 302] width 50 height 26
click at [1095, 302] on div "共 1,575 筆 條件 ： Facebook 追蹤數：5,000-180,000 互動率：2%~100% 重置 排序： 關聯性" at bounding box center [875, 303] width 988 height 28
click at [821, 315] on span "互動率：2%~100%" at bounding box center [814, 303] width 134 height 28
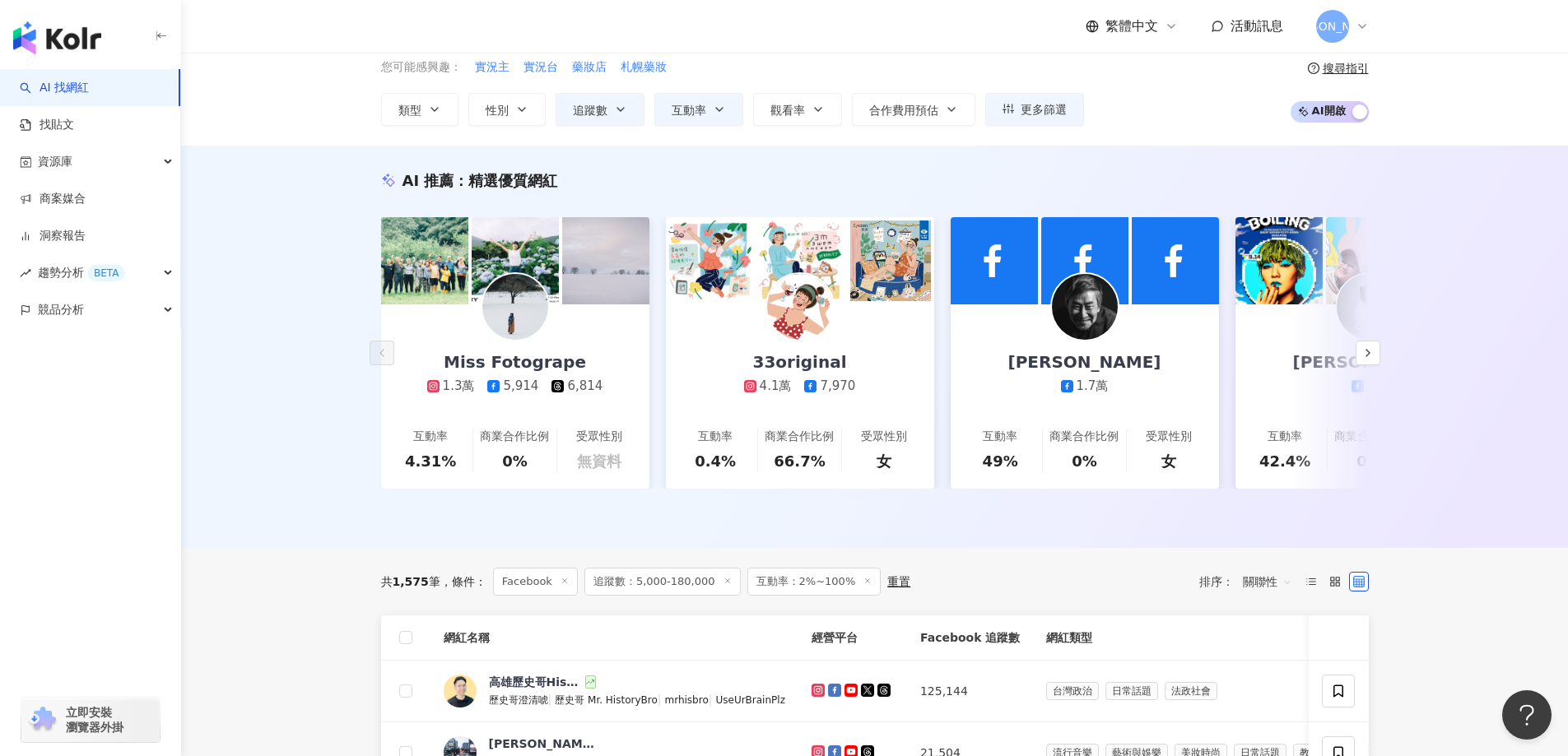
scroll to position [0, 0]
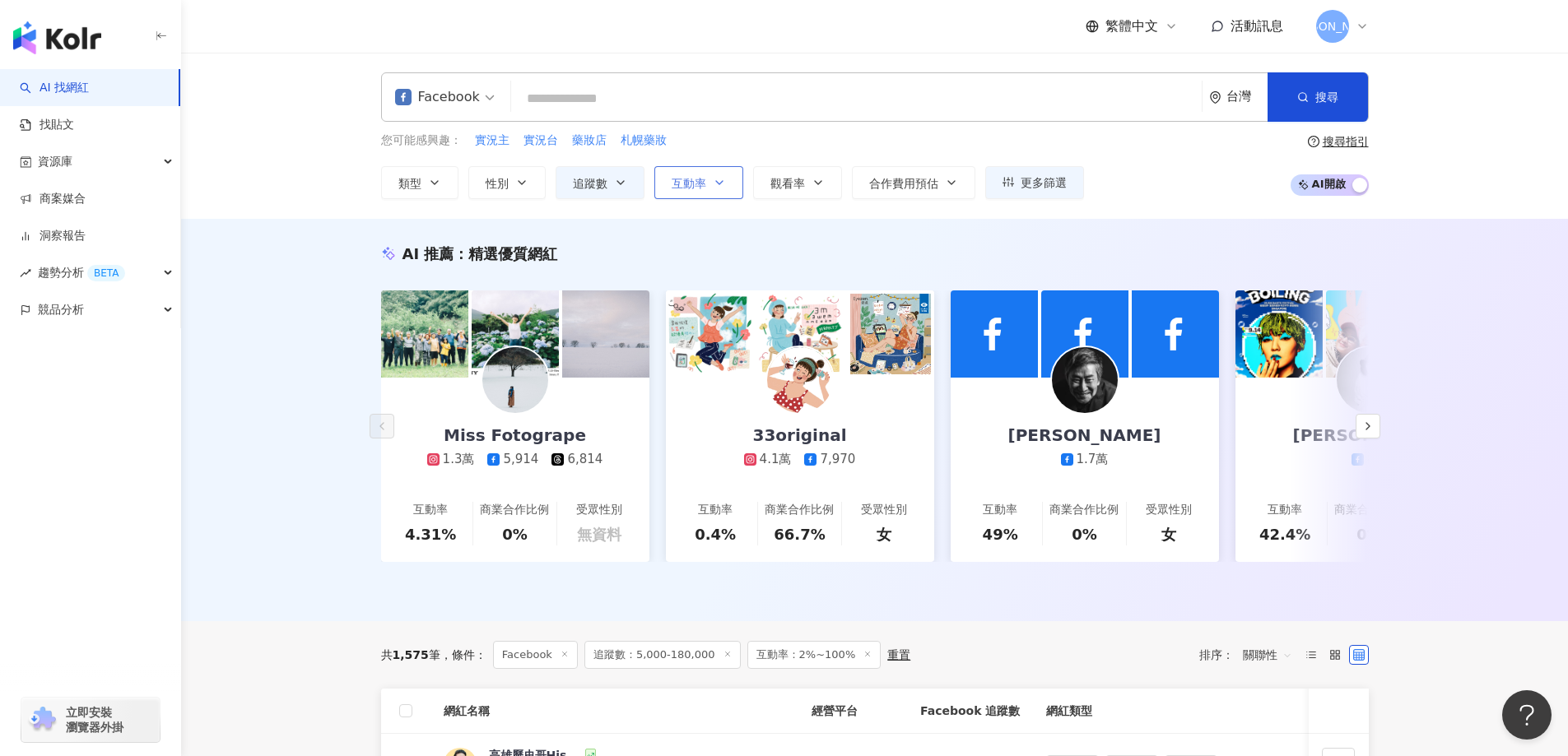
click at [674, 180] on span "互動率" at bounding box center [688, 183] width 34 height 14
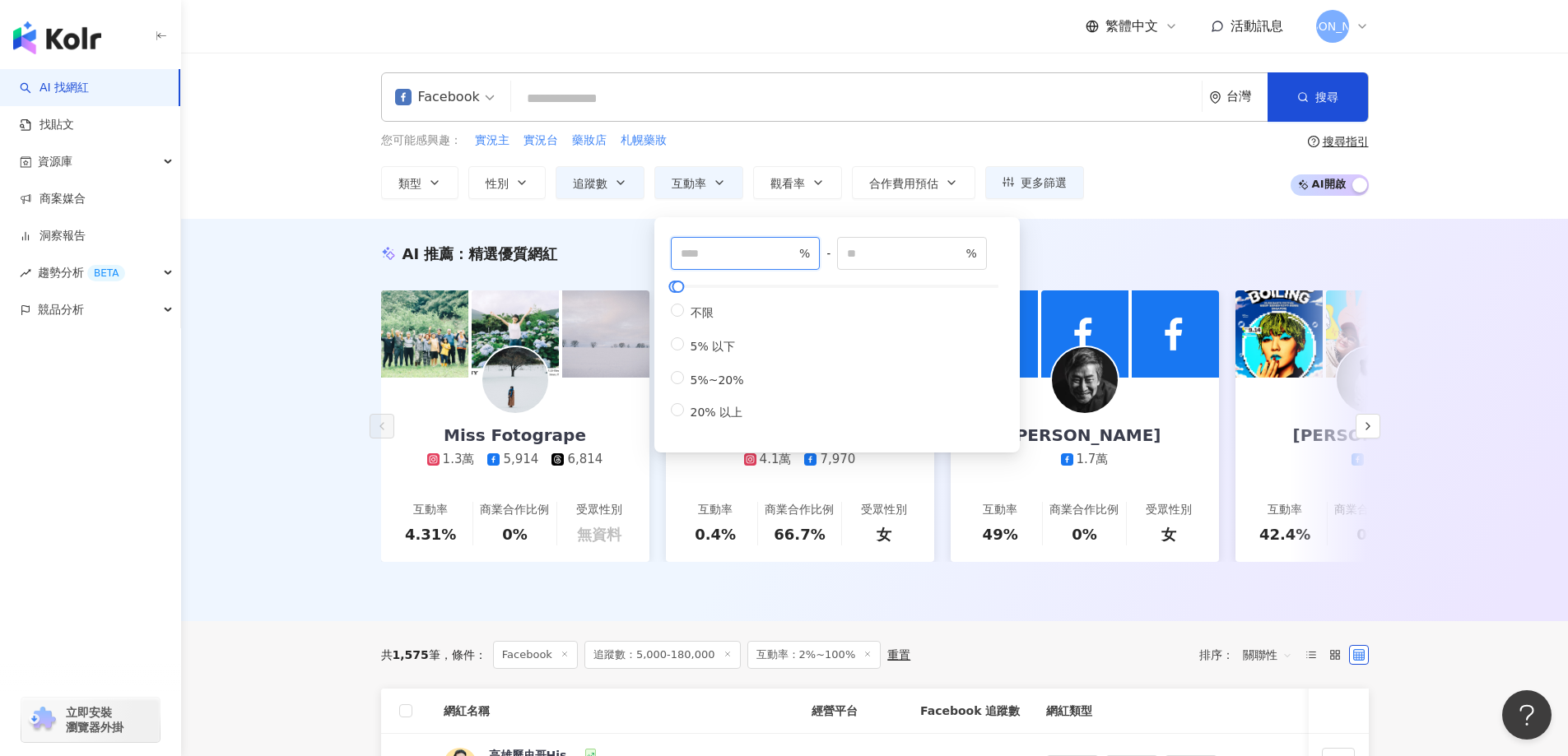
drag, startPoint x: 725, startPoint y: 260, endPoint x: 609, endPoint y: 222, distance: 122.1
type input "*"
click at [1189, 233] on div "AI 推薦 ： 精選優質網紅 Miss Fotogrape 1.3萬 5,914 6,814 互動率 4.31% 商業合作比例 0% 受眾性別 無資料 33o…" at bounding box center [874, 420] width 1387 height 403
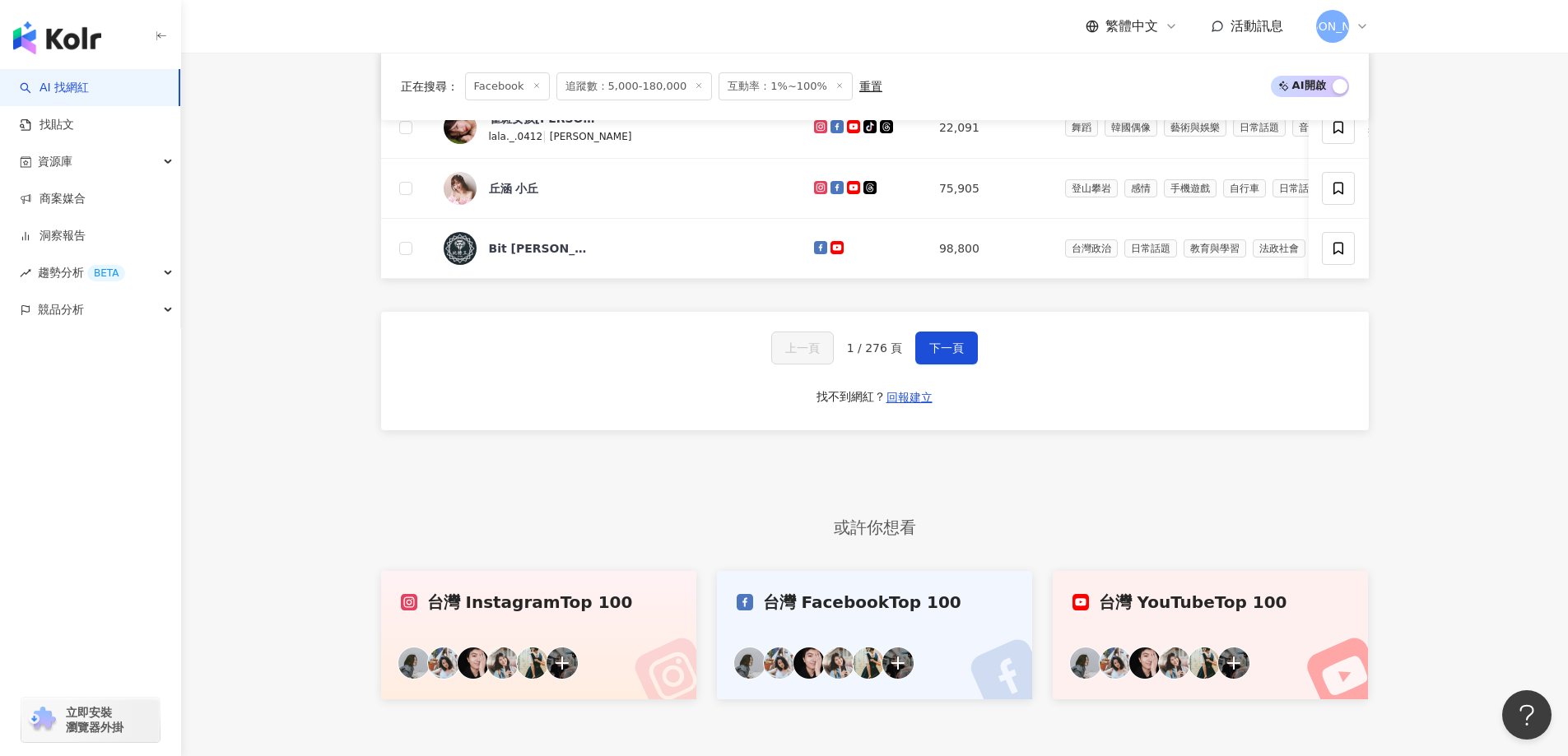
scroll to position [1342, 0]
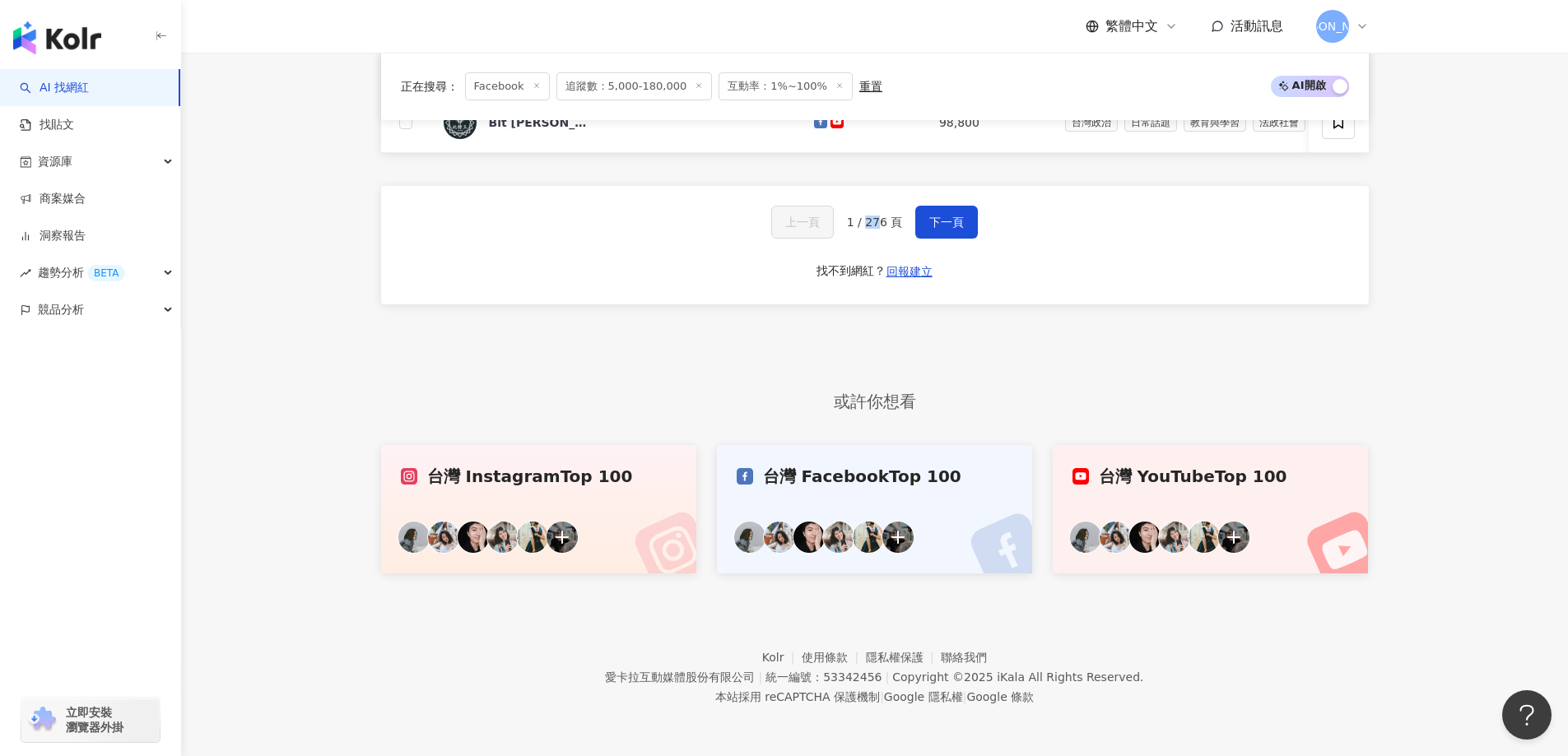
drag, startPoint x: 867, startPoint y: 224, endPoint x: 877, endPoint y: 223, distance: 10.0
click at [877, 223] on span "1 / 276 頁" at bounding box center [875, 222] width 56 height 14
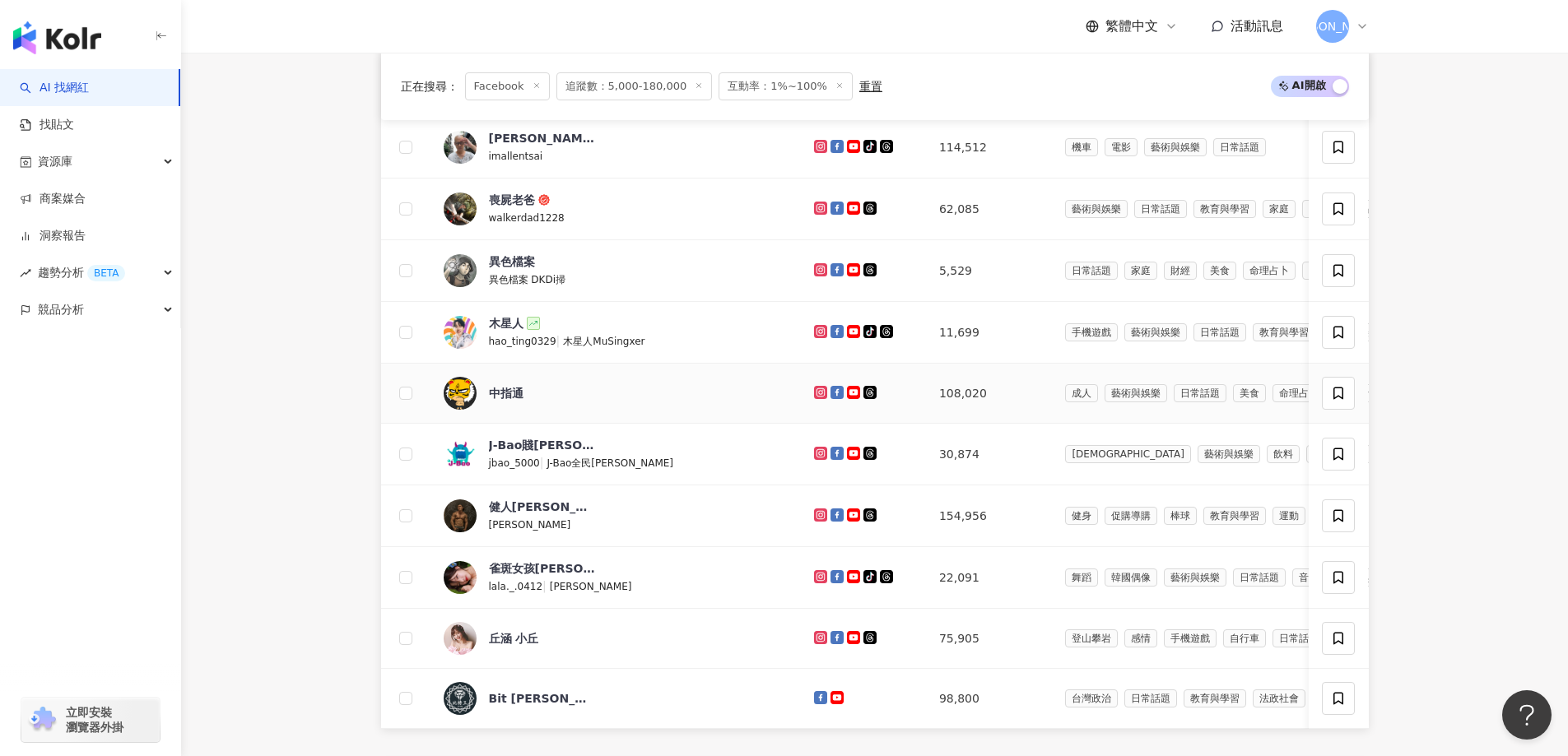
scroll to position [683, 0]
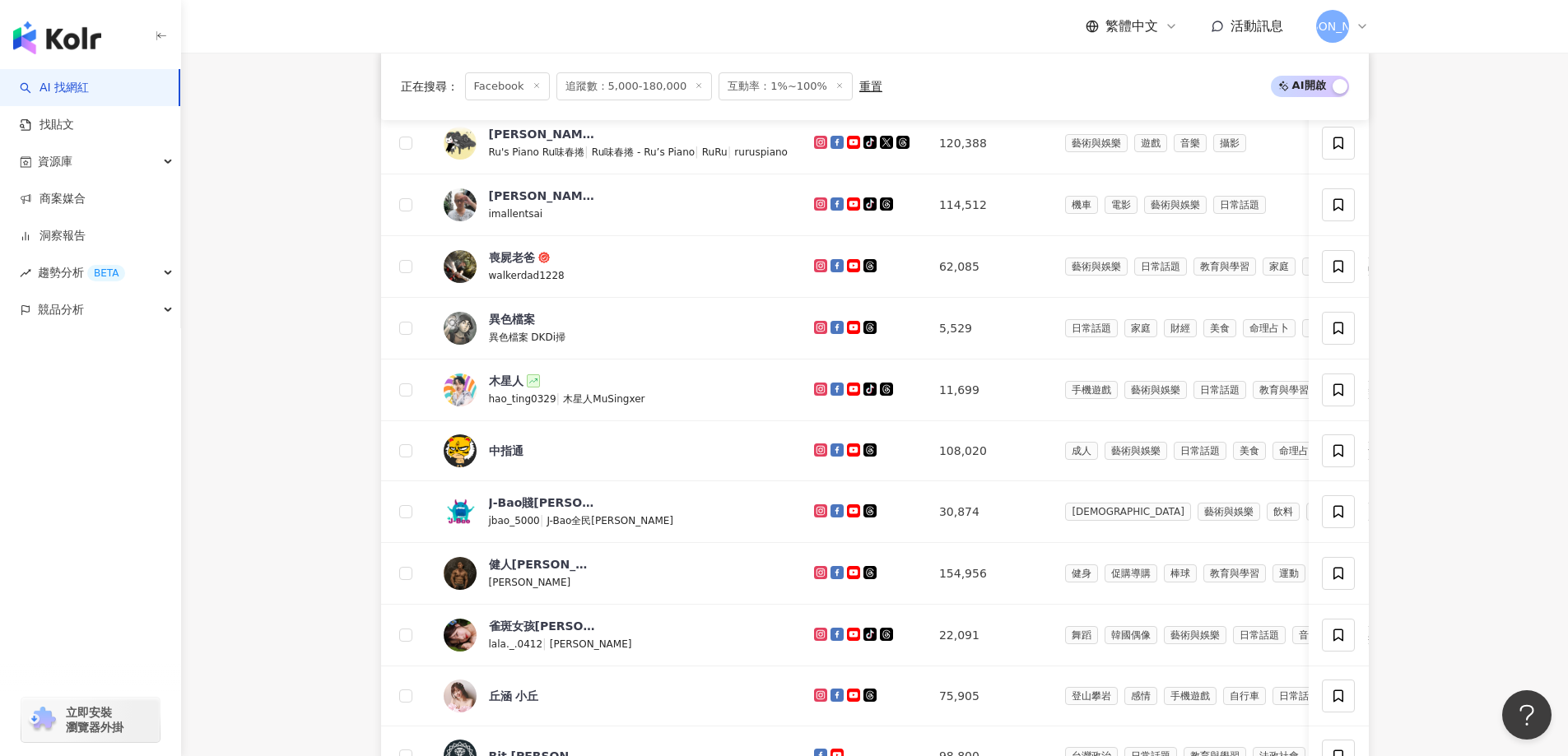
click at [835, 91] on span at bounding box center [839, 87] width 8 height 9
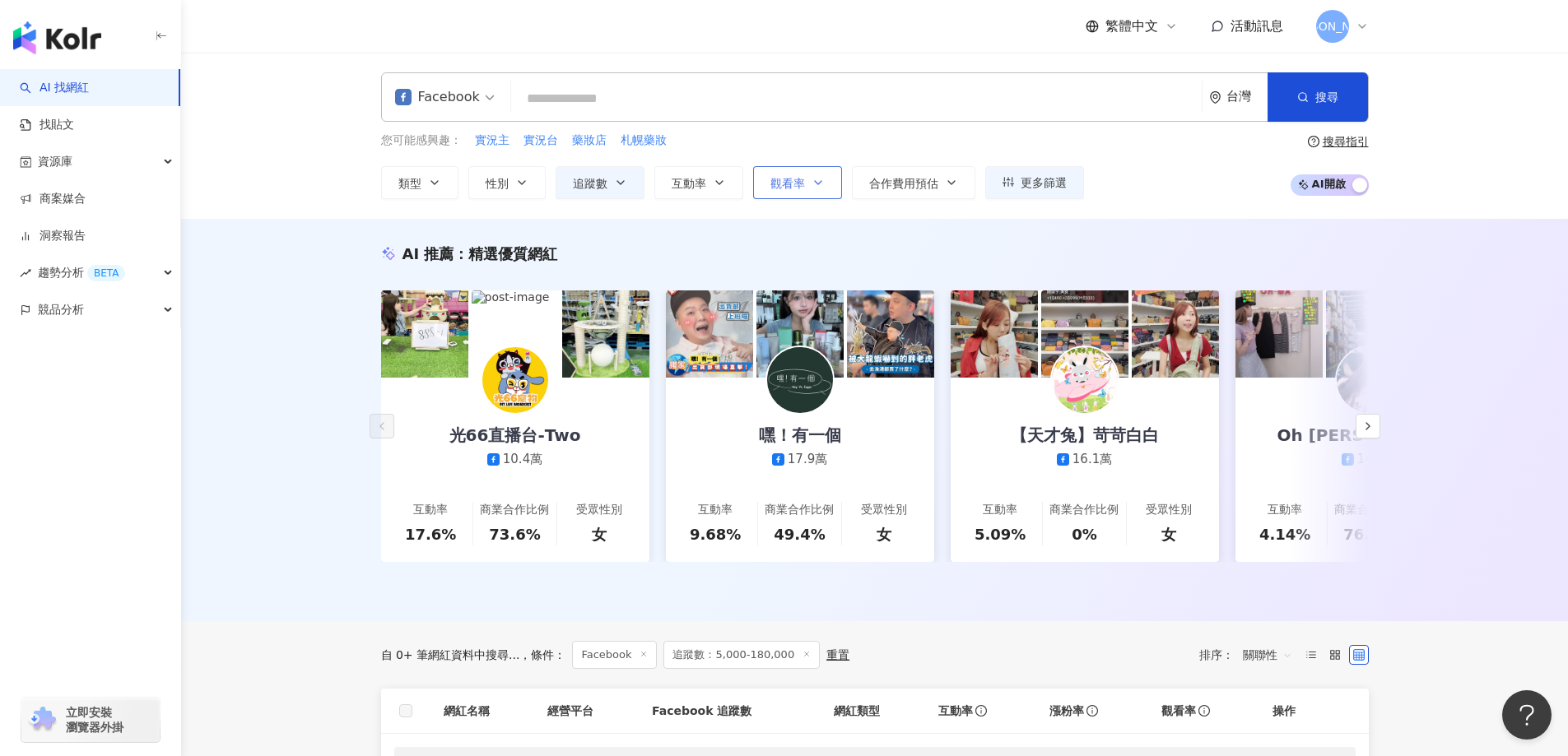
click at [808, 190] on button "觀看率" at bounding box center [798, 182] width 89 height 33
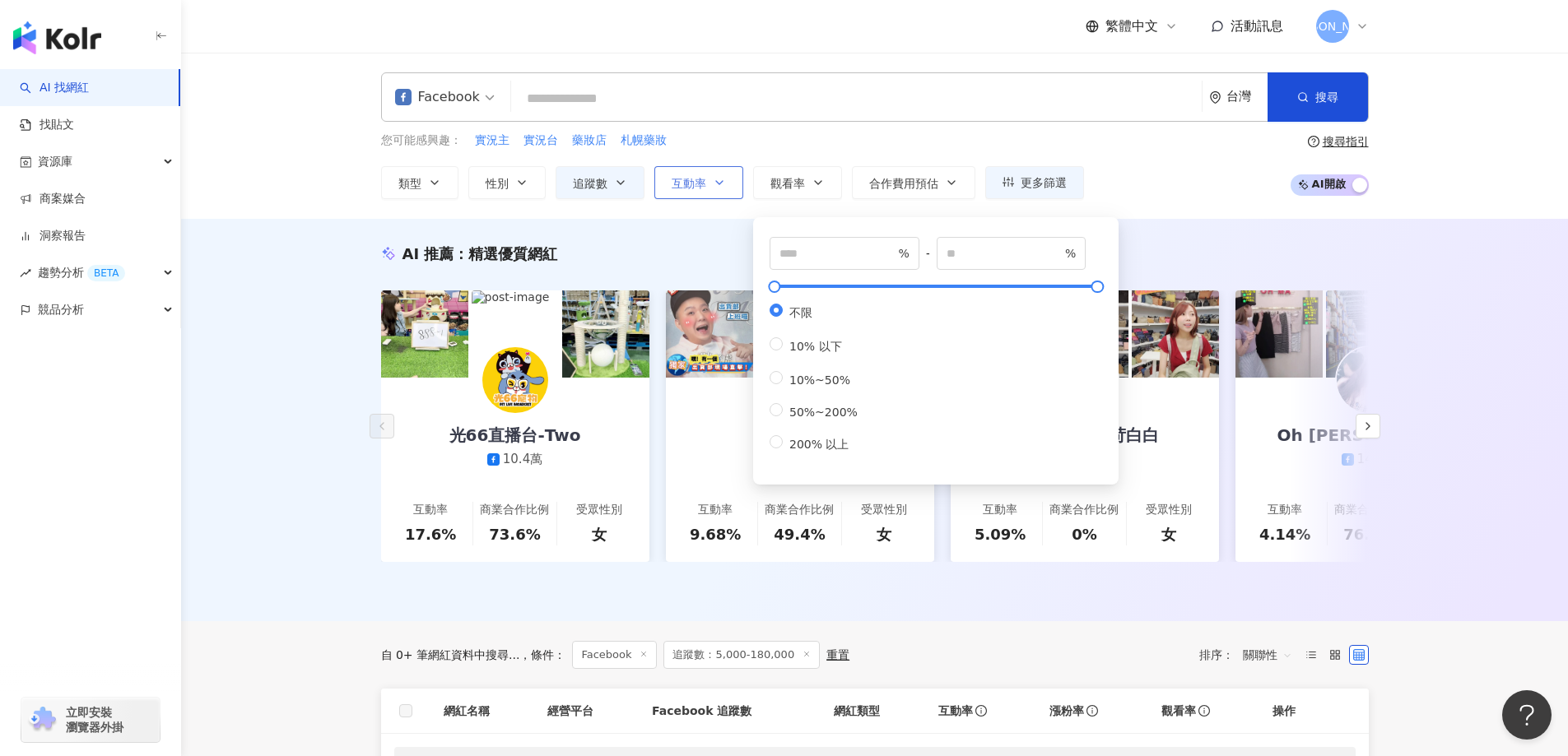
click at [719, 191] on button "互動率" at bounding box center [698, 182] width 89 height 33
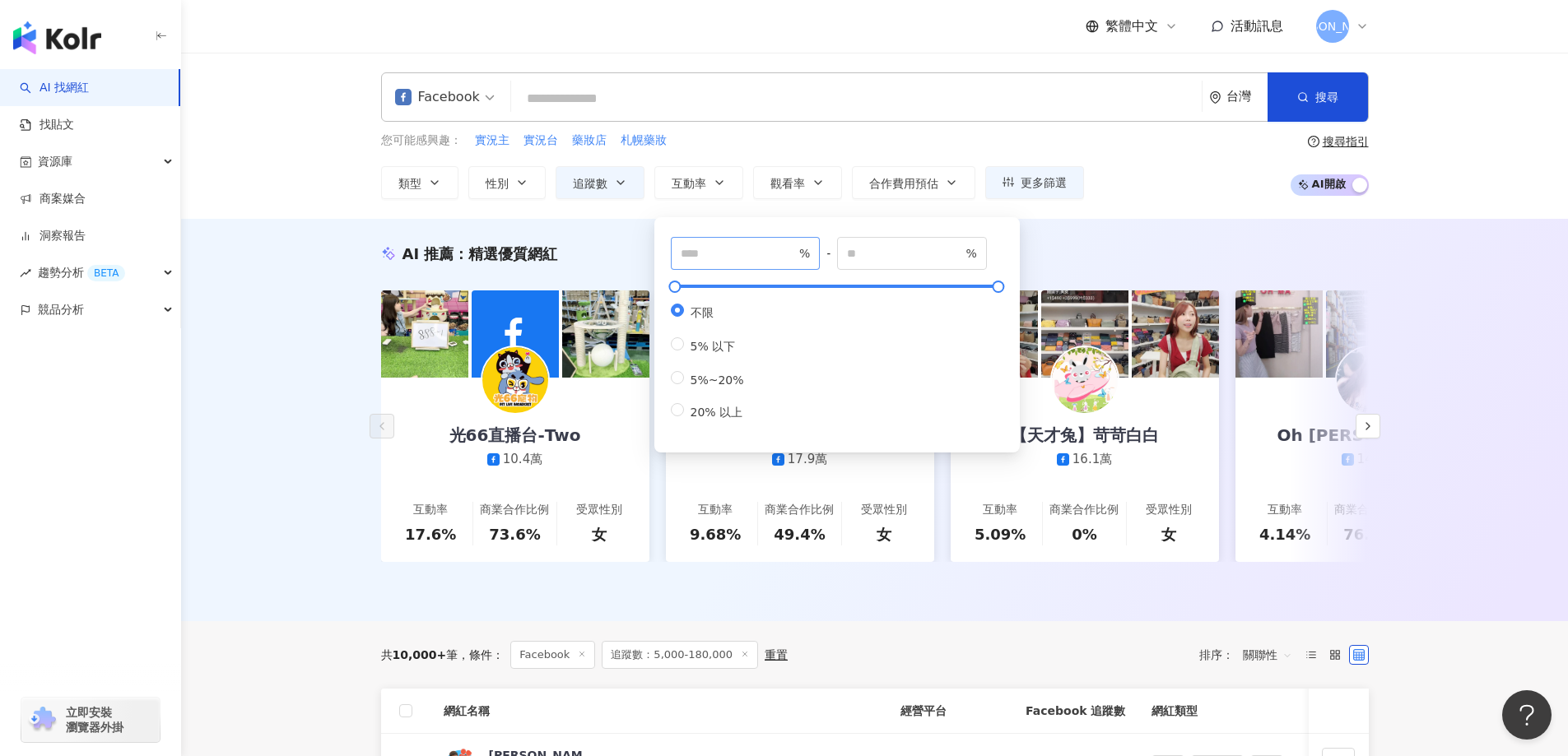
click at [734, 241] on span "%" at bounding box center [745, 253] width 150 height 33
type input "*"
click at [931, 246] on input "number" at bounding box center [905, 253] width 115 height 18
type input "*"
click at [1300, 96] on icon "button" at bounding box center [1302, 96] width 12 height 12
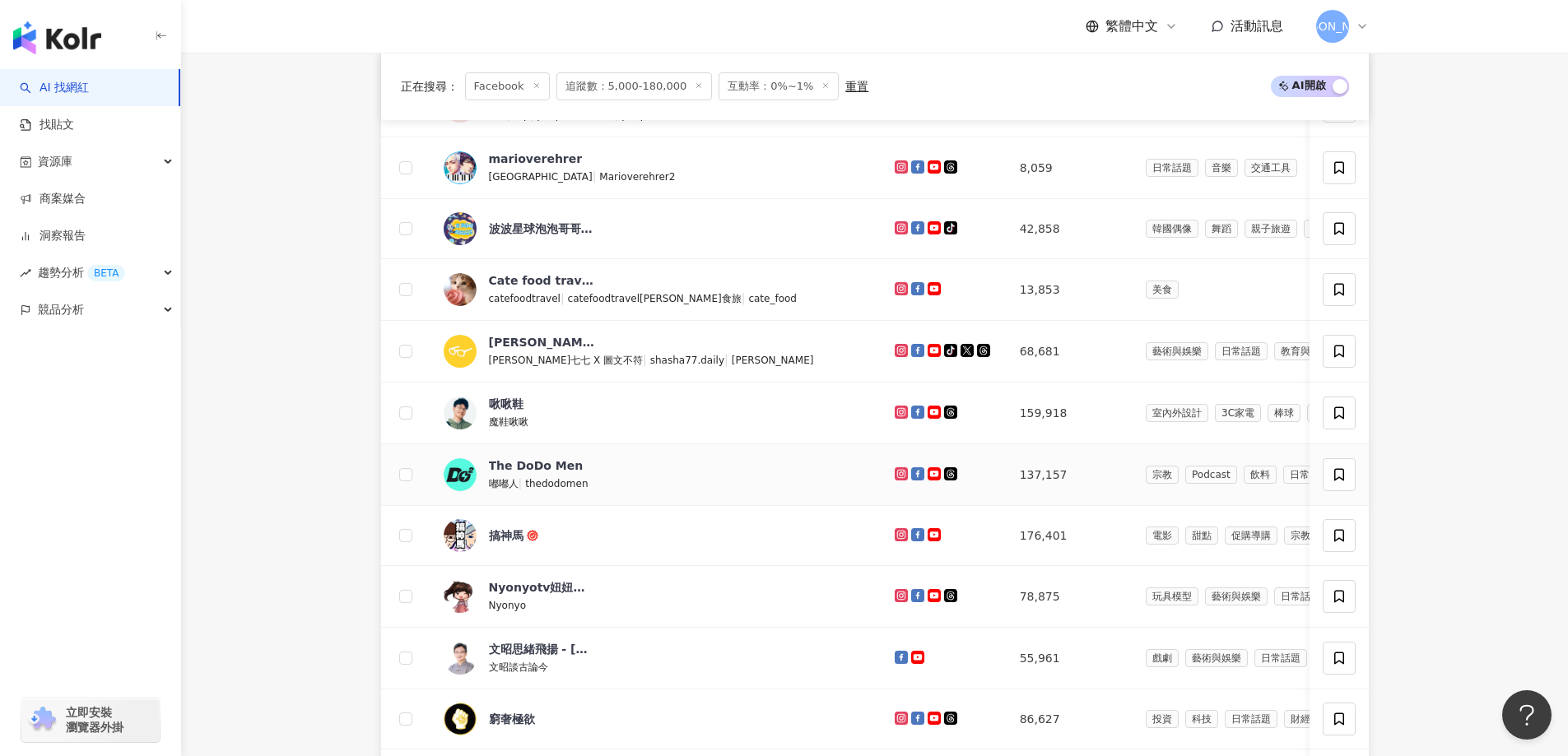
scroll to position [1152, 0]
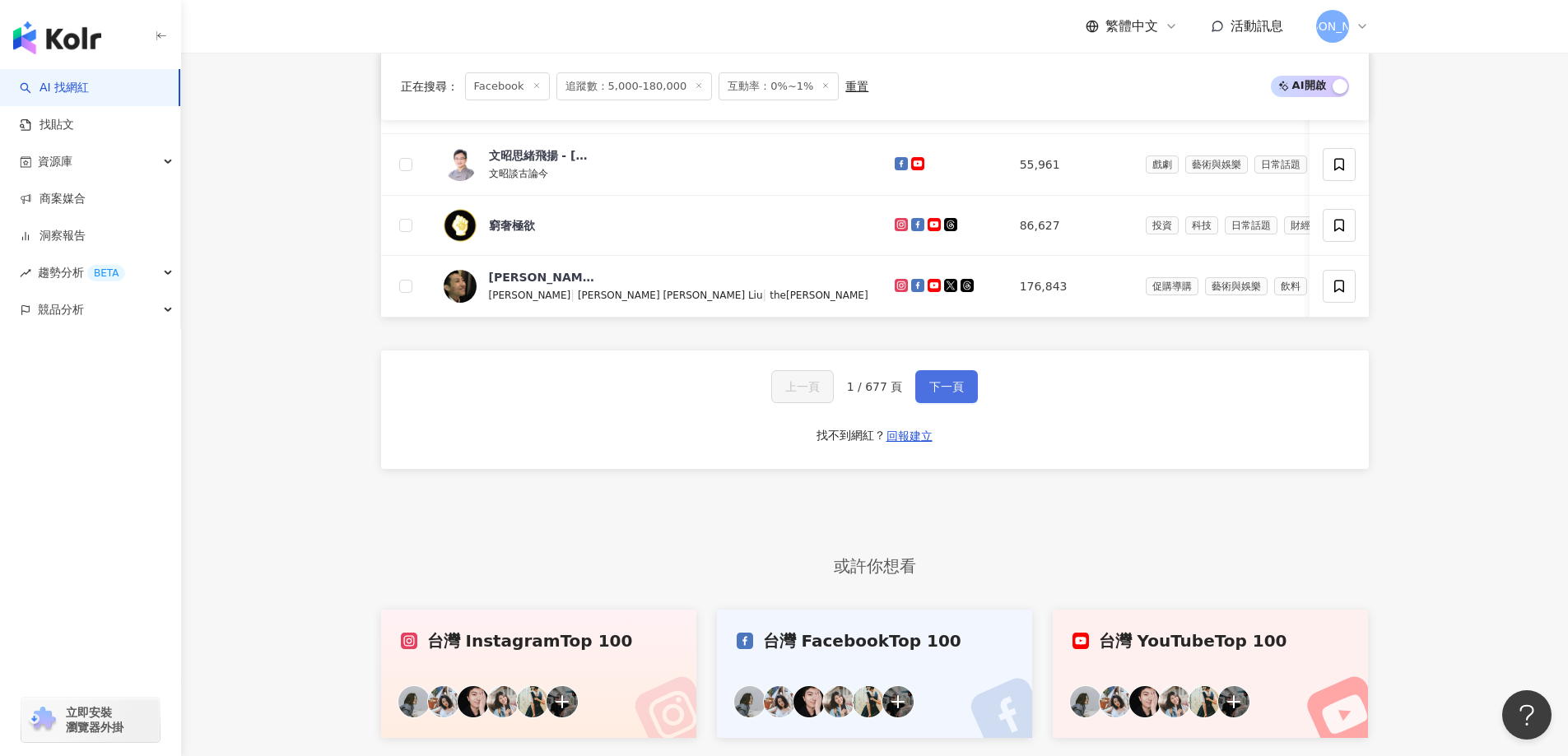
click at [935, 402] on button "下一頁" at bounding box center [946, 387] width 62 height 33
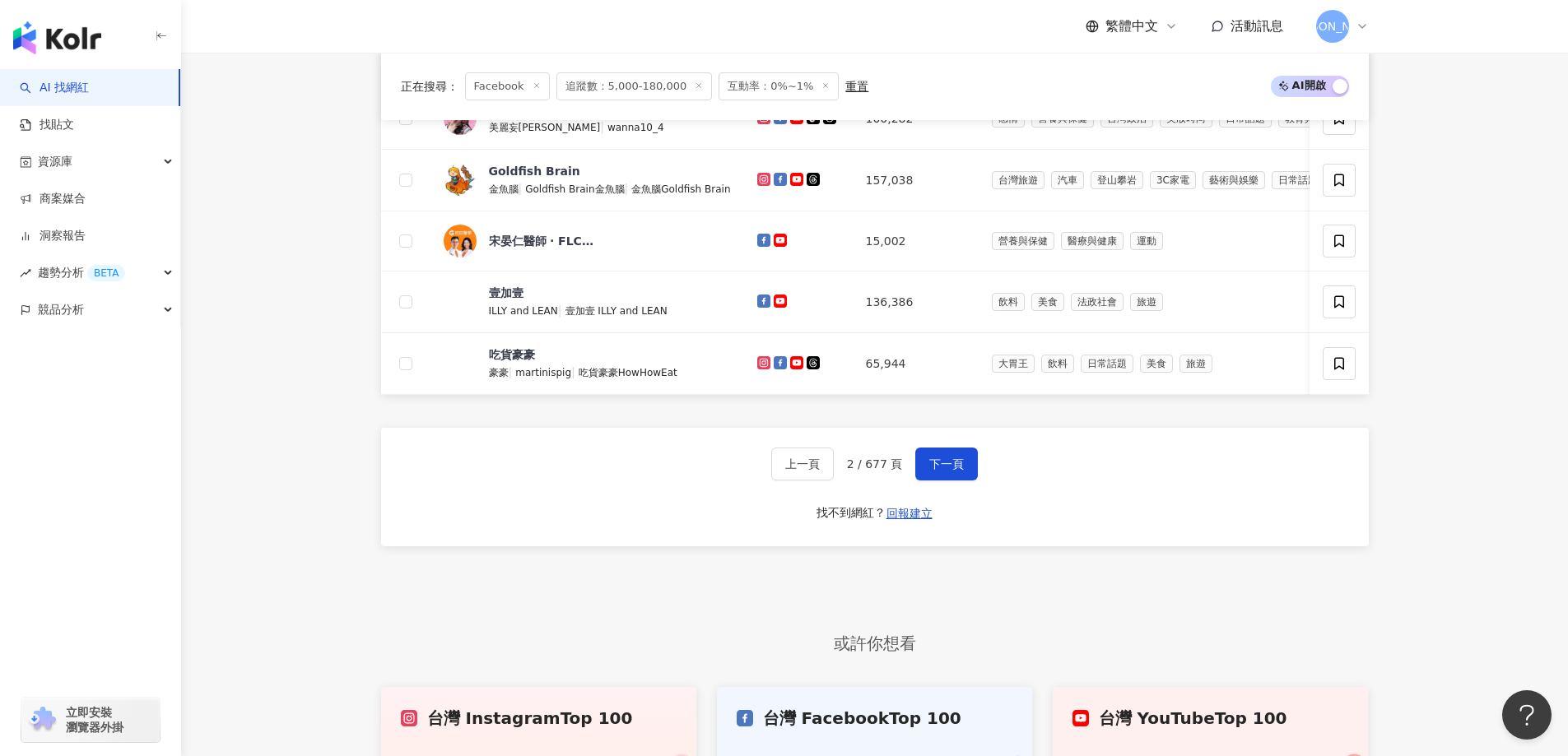
scroll to position [912, 0]
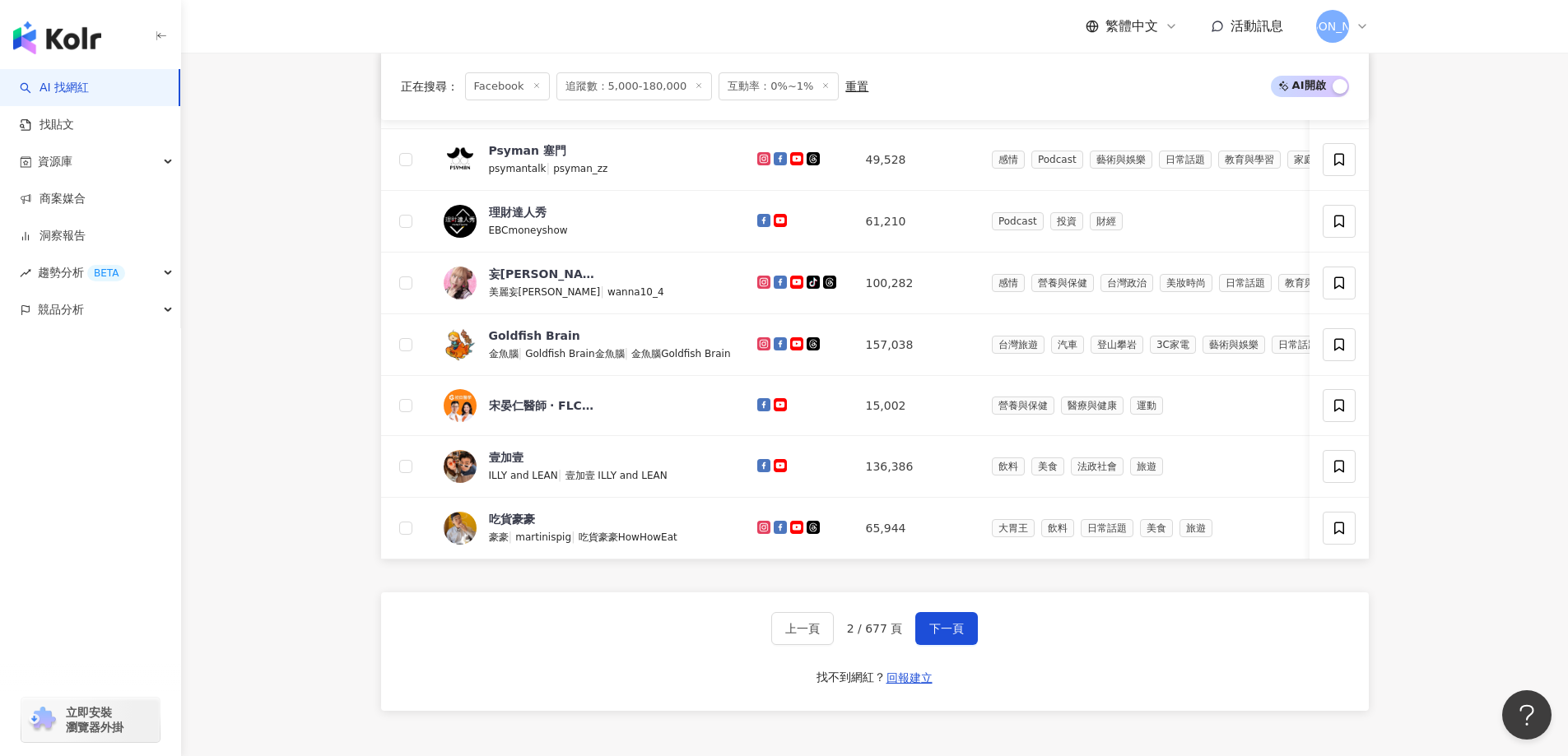
click at [936, 635] on div "上一頁 2 / 677 頁 下一頁 找不到網紅？ 回報建立" at bounding box center [875, 652] width 988 height 119
click at [932, 635] on span "下一頁" at bounding box center [946, 628] width 34 height 14
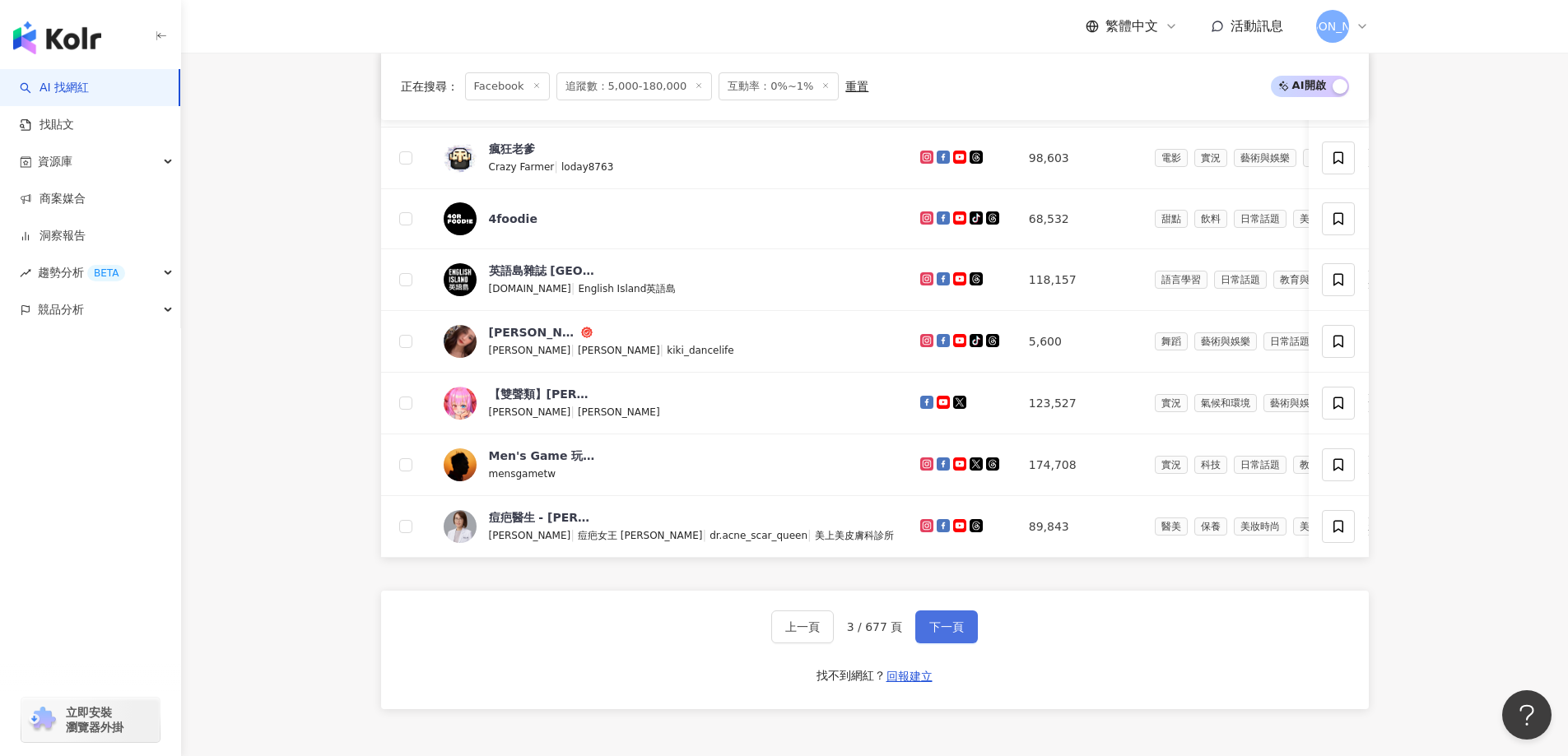
click at [960, 633] on span "下一頁" at bounding box center [946, 627] width 34 height 14
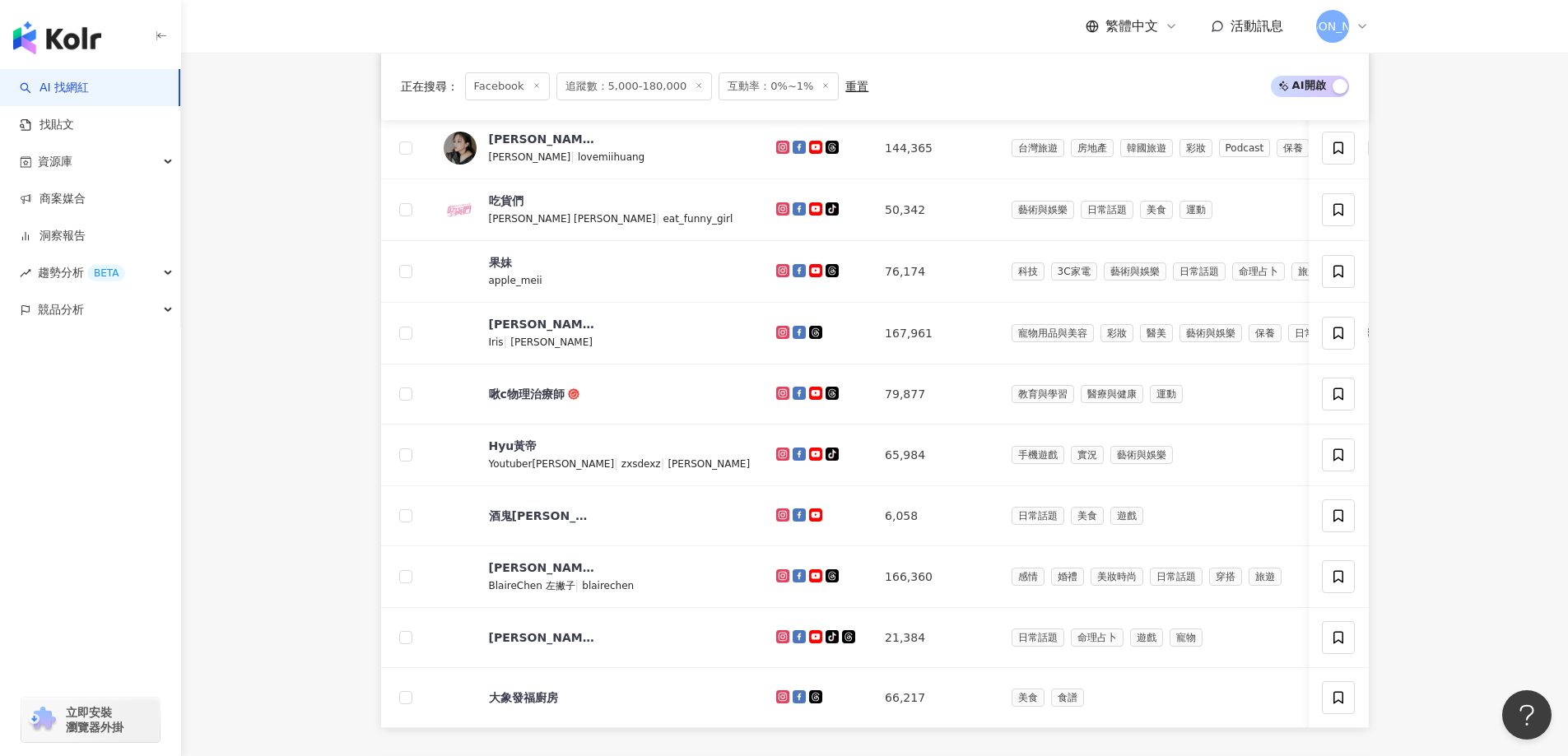
scroll to position [1077, 0]
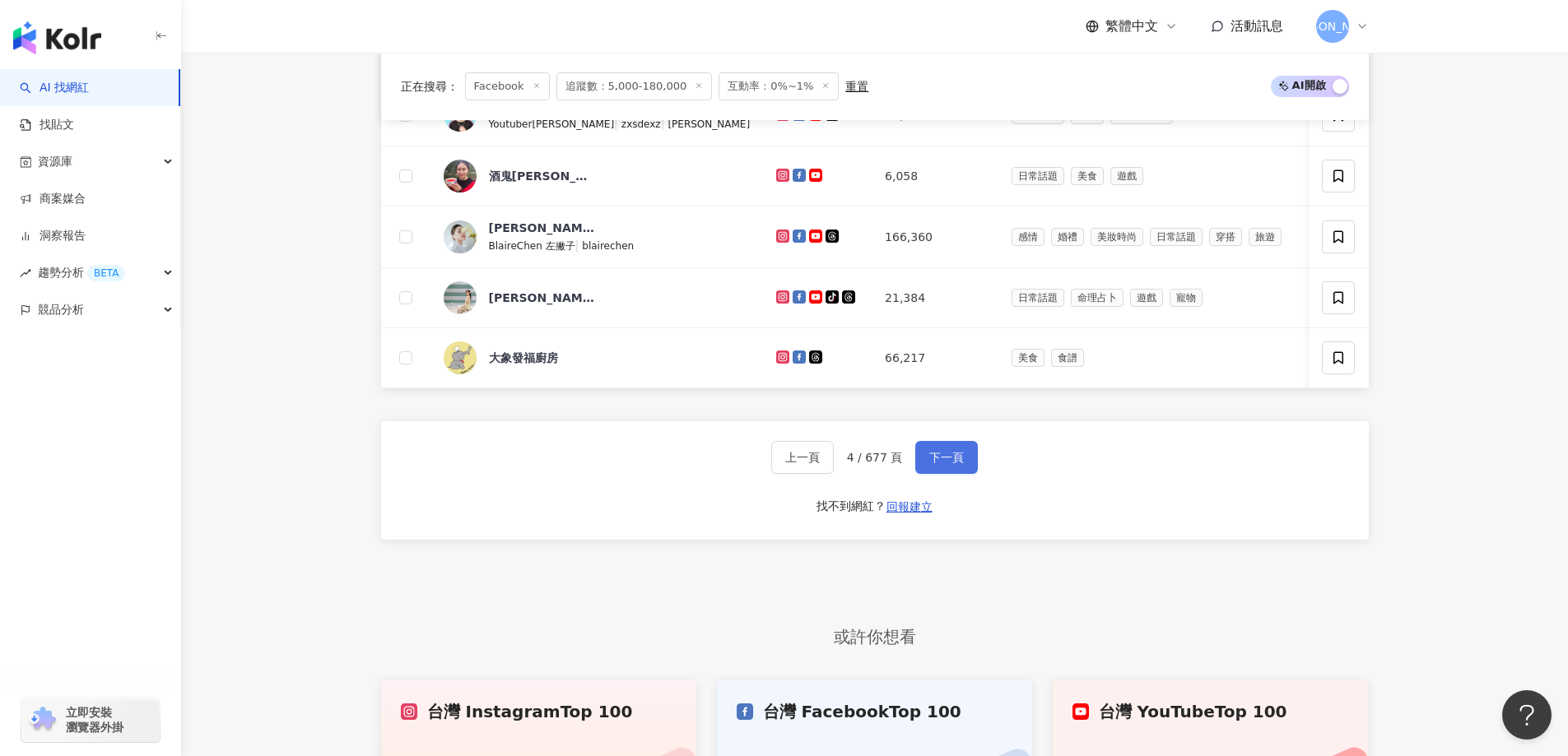
click at [921, 474] on button "下一頁" at bounding box center [946, 458] width 62 height 33
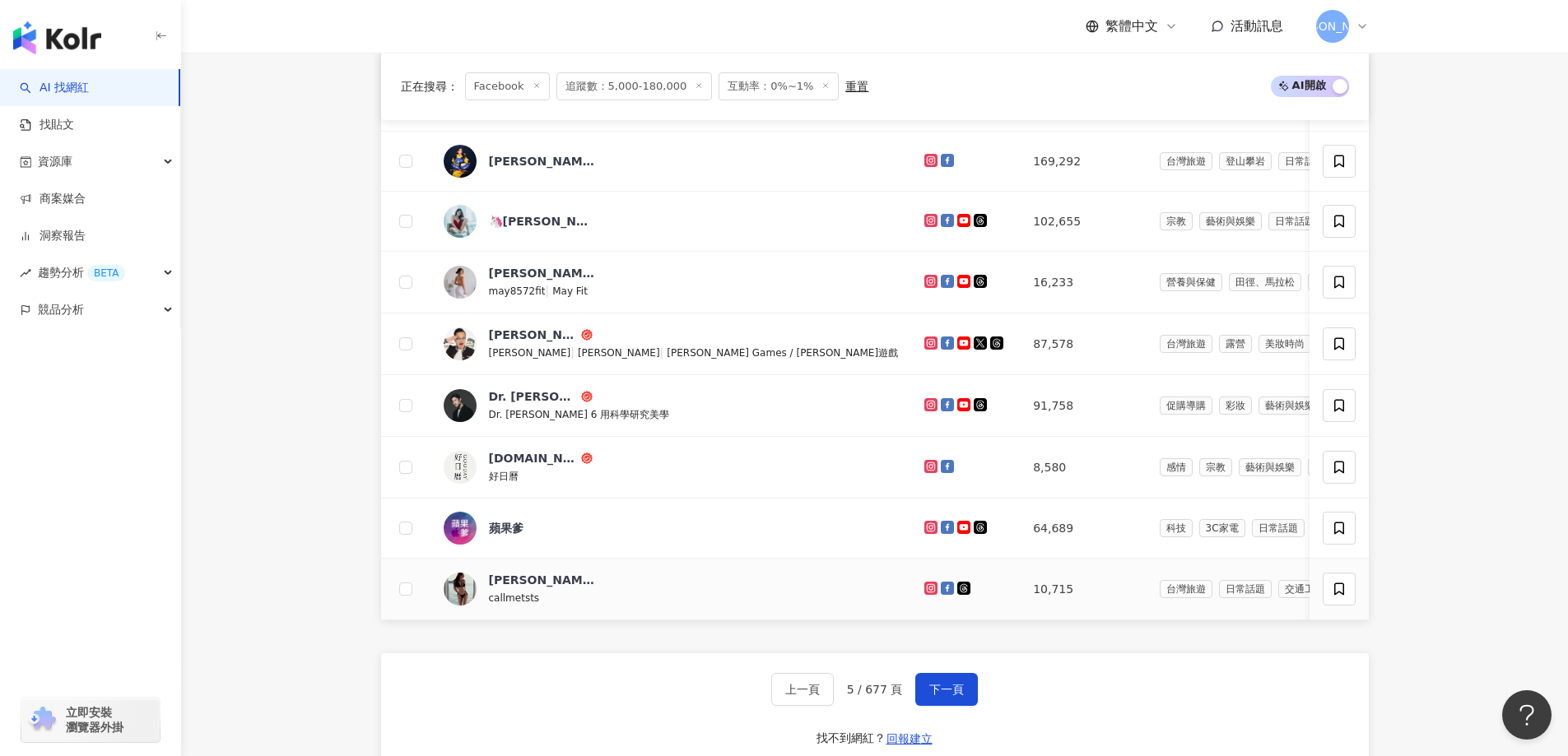
scroll to position [912, 0]
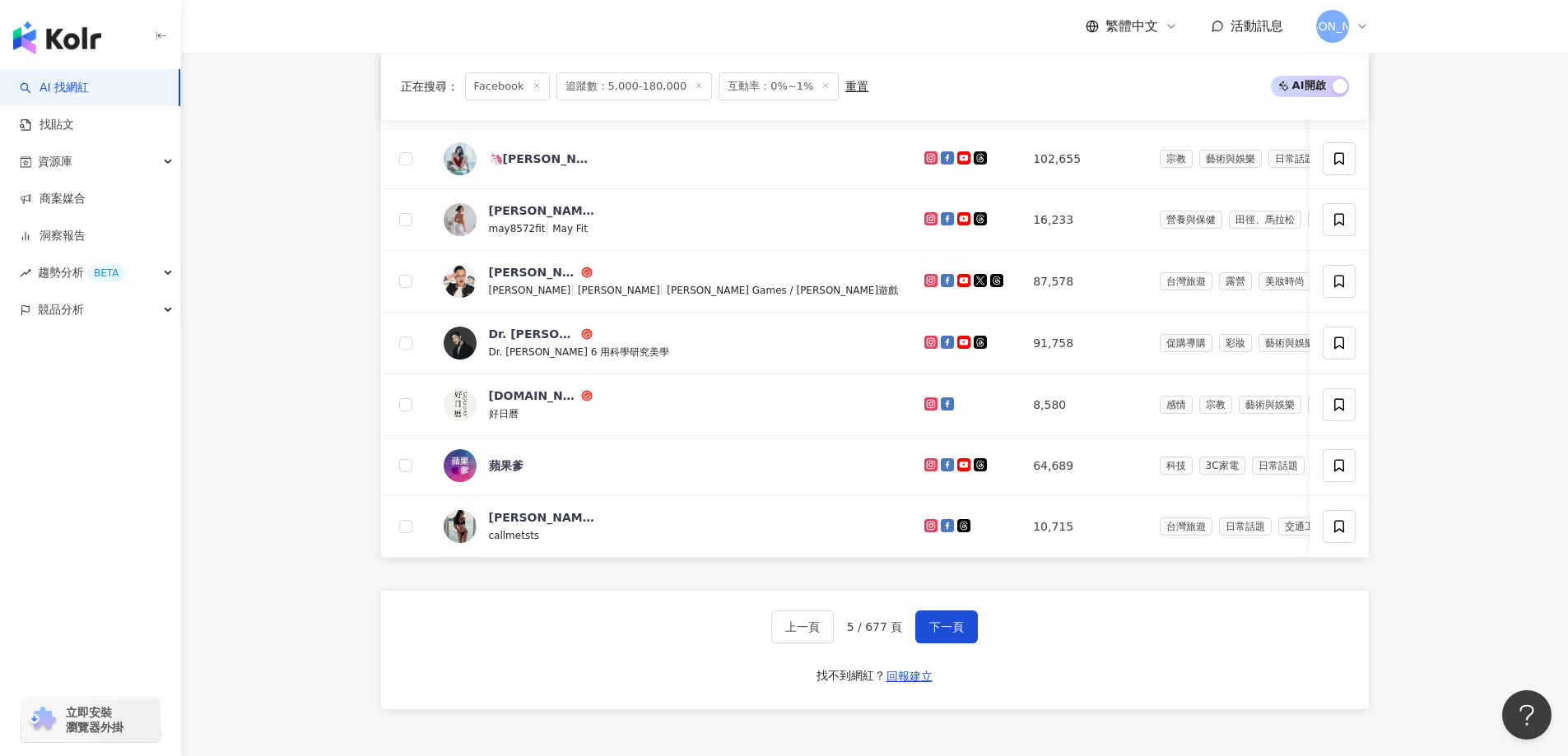
drag, startPoint x: 932, startPoint y: 640, endPoint x: 900, endPoint y: 572, distance: 75.2
click at [932, 640] on button "下一頁" at bounding box center [946, 627] width 62 height 33
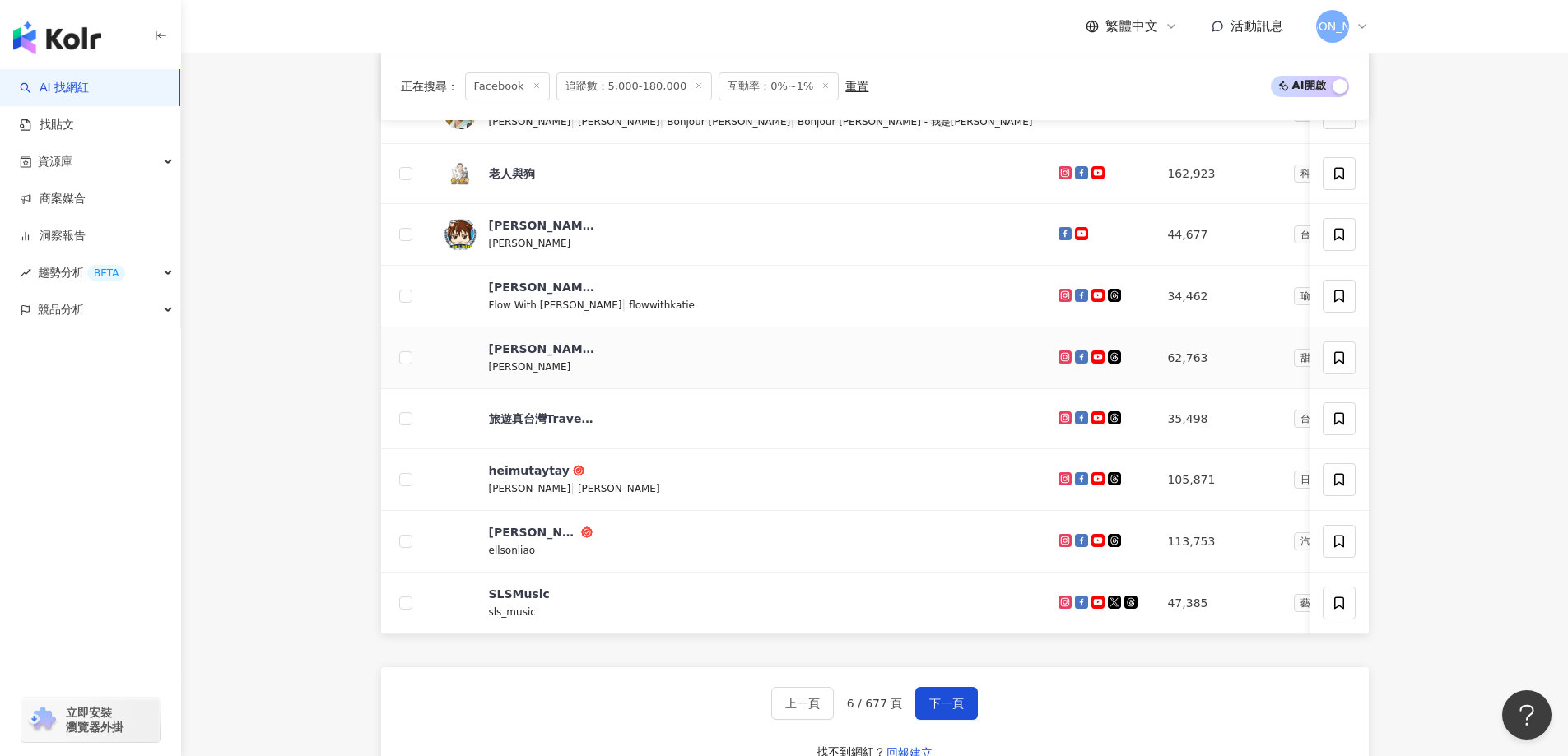
scroll to position [418, 0]
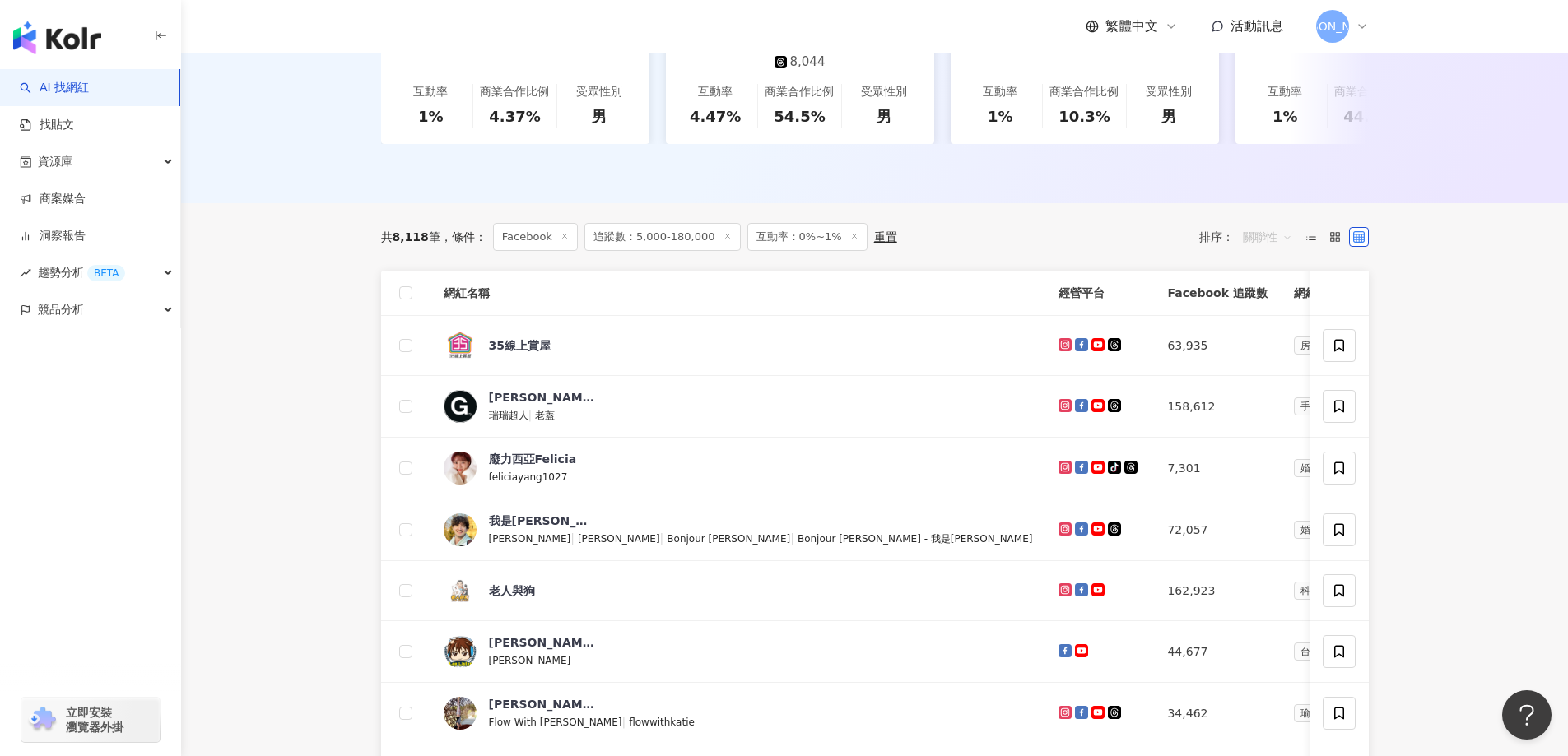
click at [1260, 250] on span "關聯性" at bounding box center [1267, 236] width 50 height 26
click at [1264, 389] on div "觀看率" at bounding box center [1268, 395] width 41 height 18
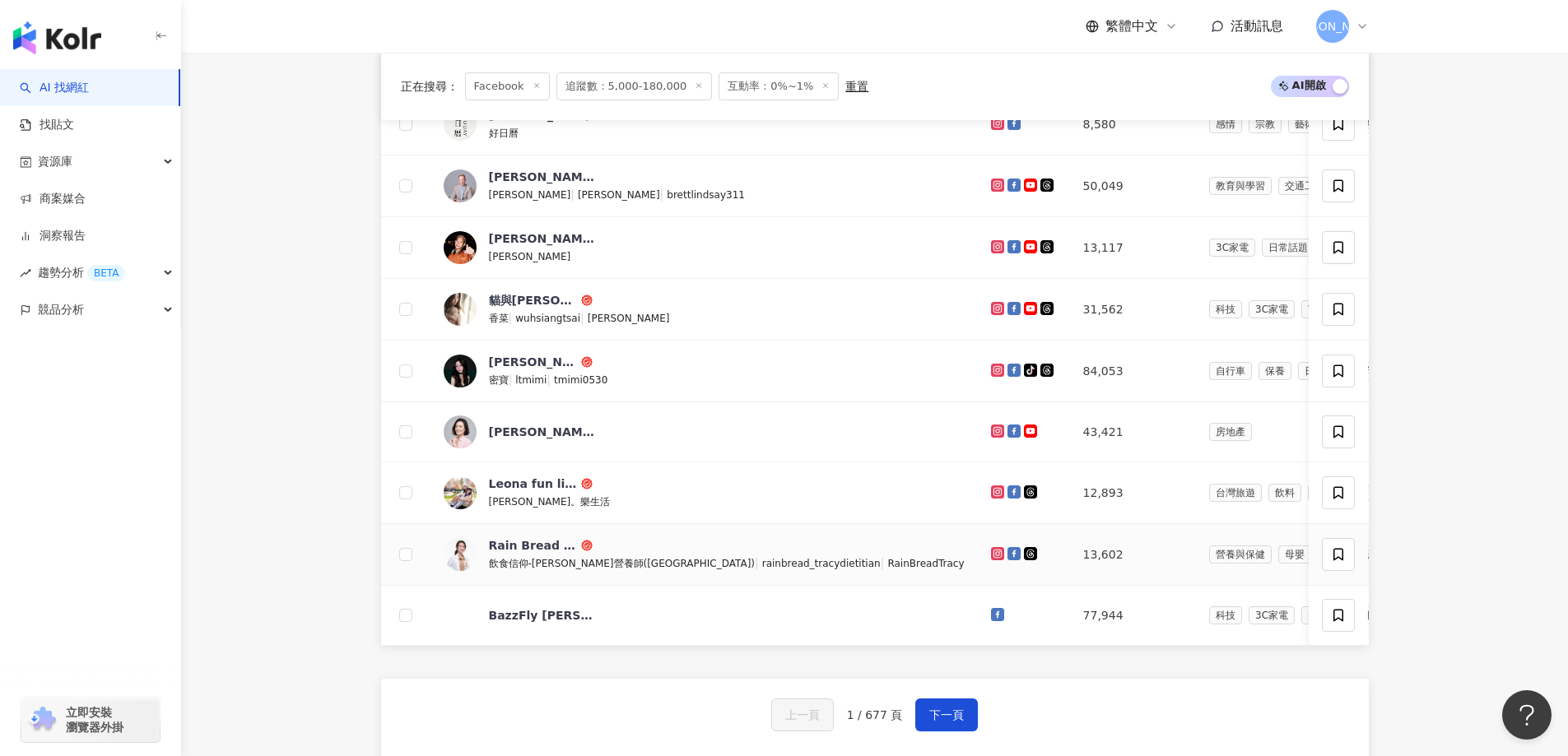
scroll to position [823, 0]
click at [923, 724] on button "下一頁" at bounding box center [946, 715] width 62 height 33
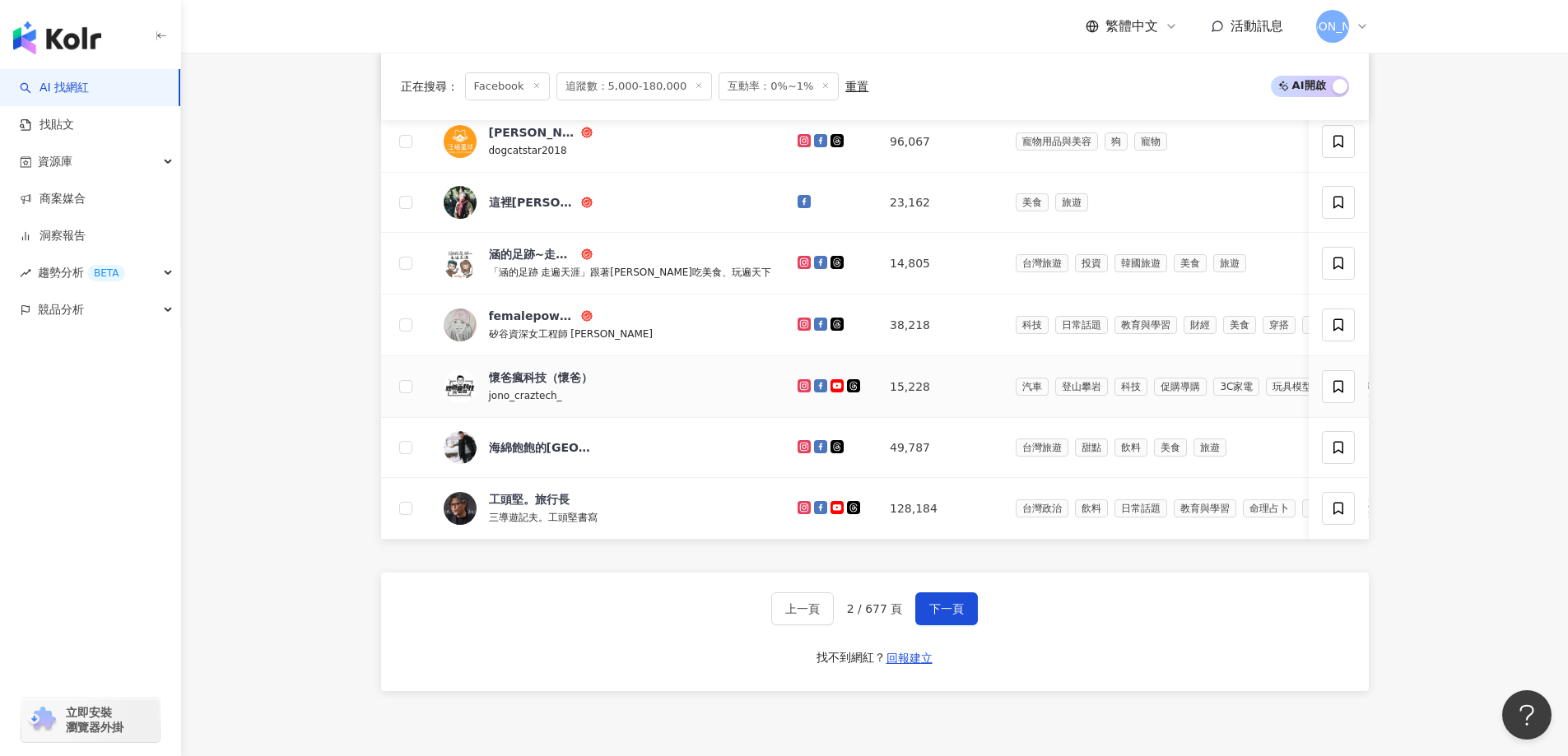
scroll to position [988, 0]
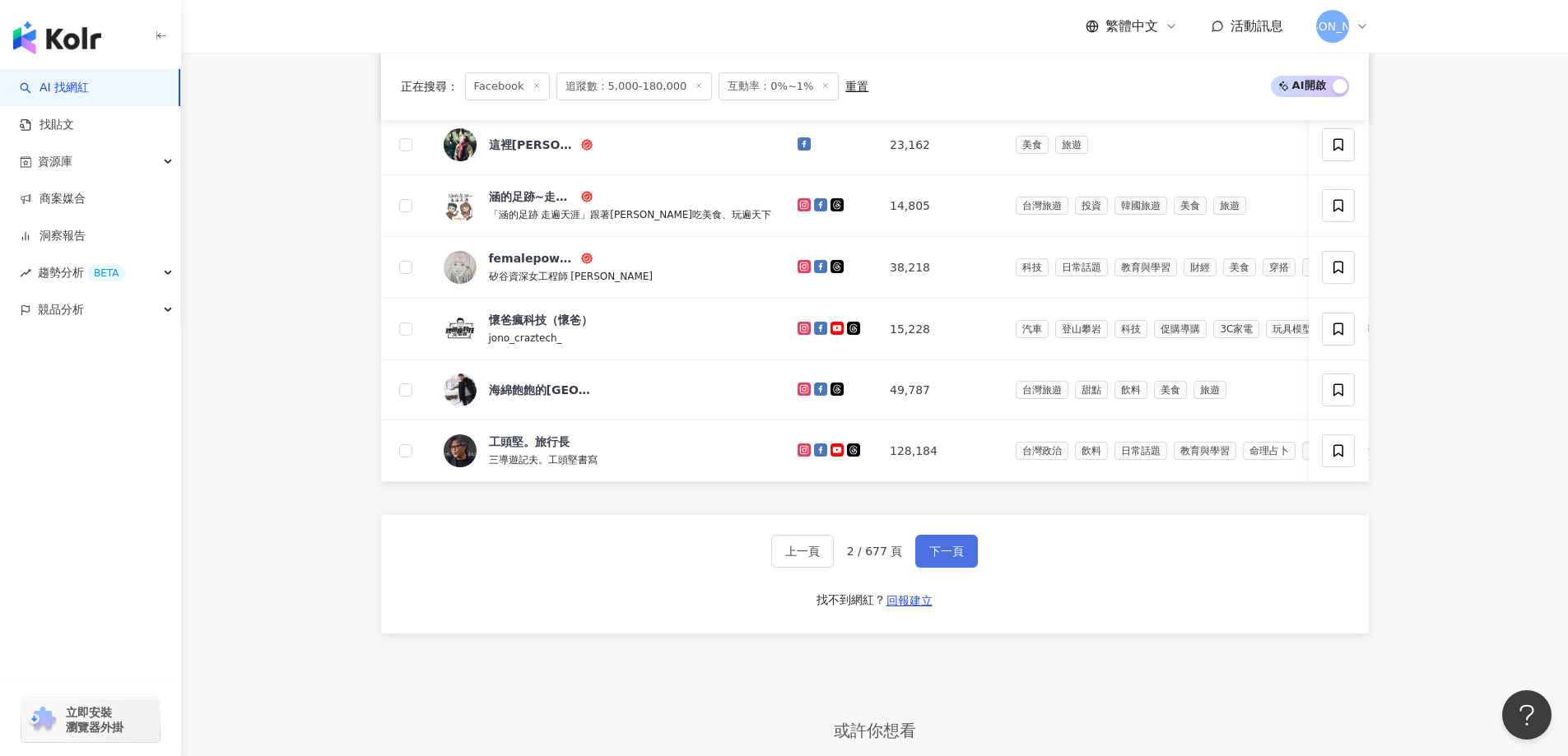
drag, startPoint x: 933, startPoint y: 558, endPoint x: 934, endPoint y: 566, distance: 8.1
click at [933, 559] on div "上一頁 2 / 677 頁 下一頁 找不到網紅？ 回報建立" at bounding box center [875, 575] width 988 height 119
click at [946, 558] on span "下一頁" at bounding box center [946, 551] width 34 height 14
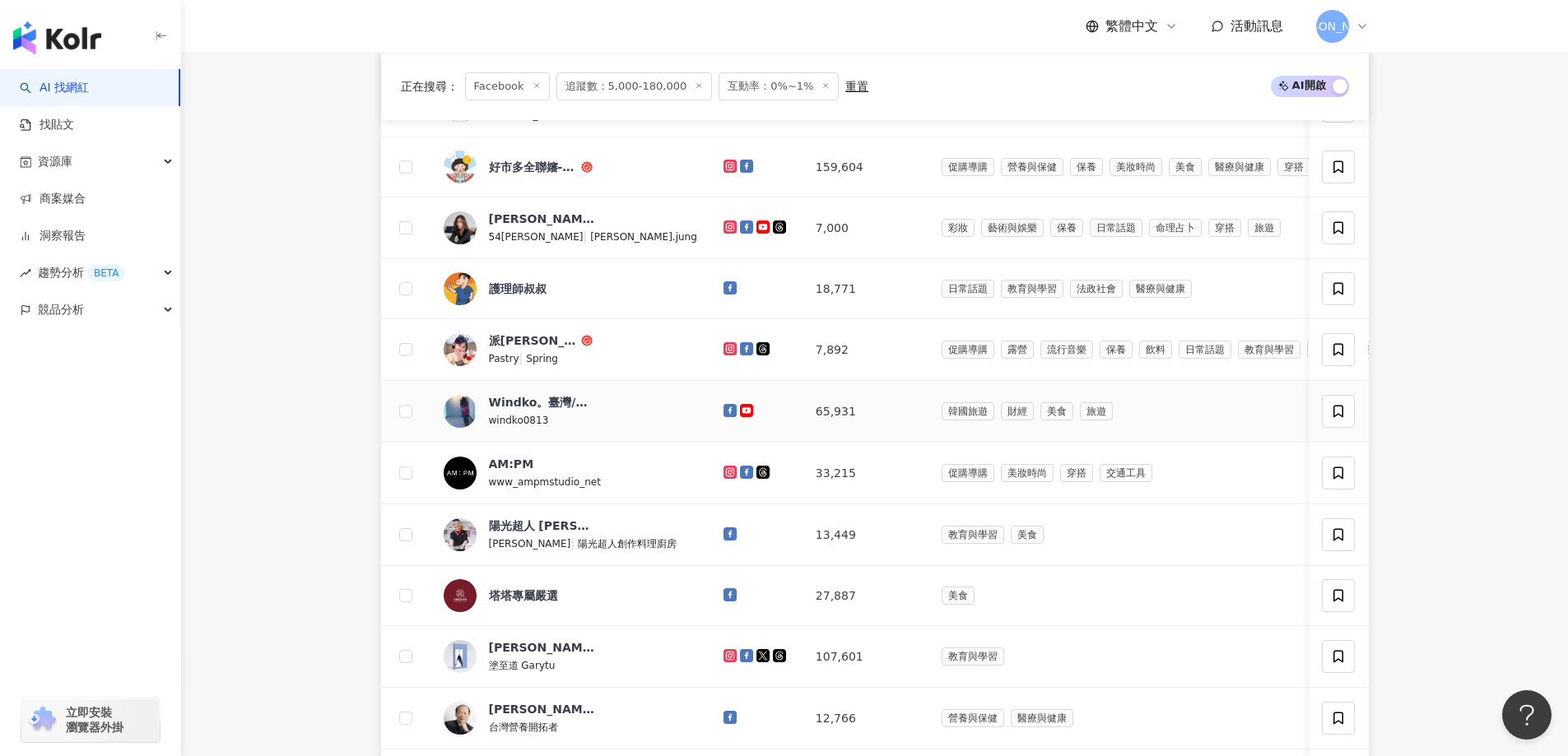
scroll to position [823, 0]
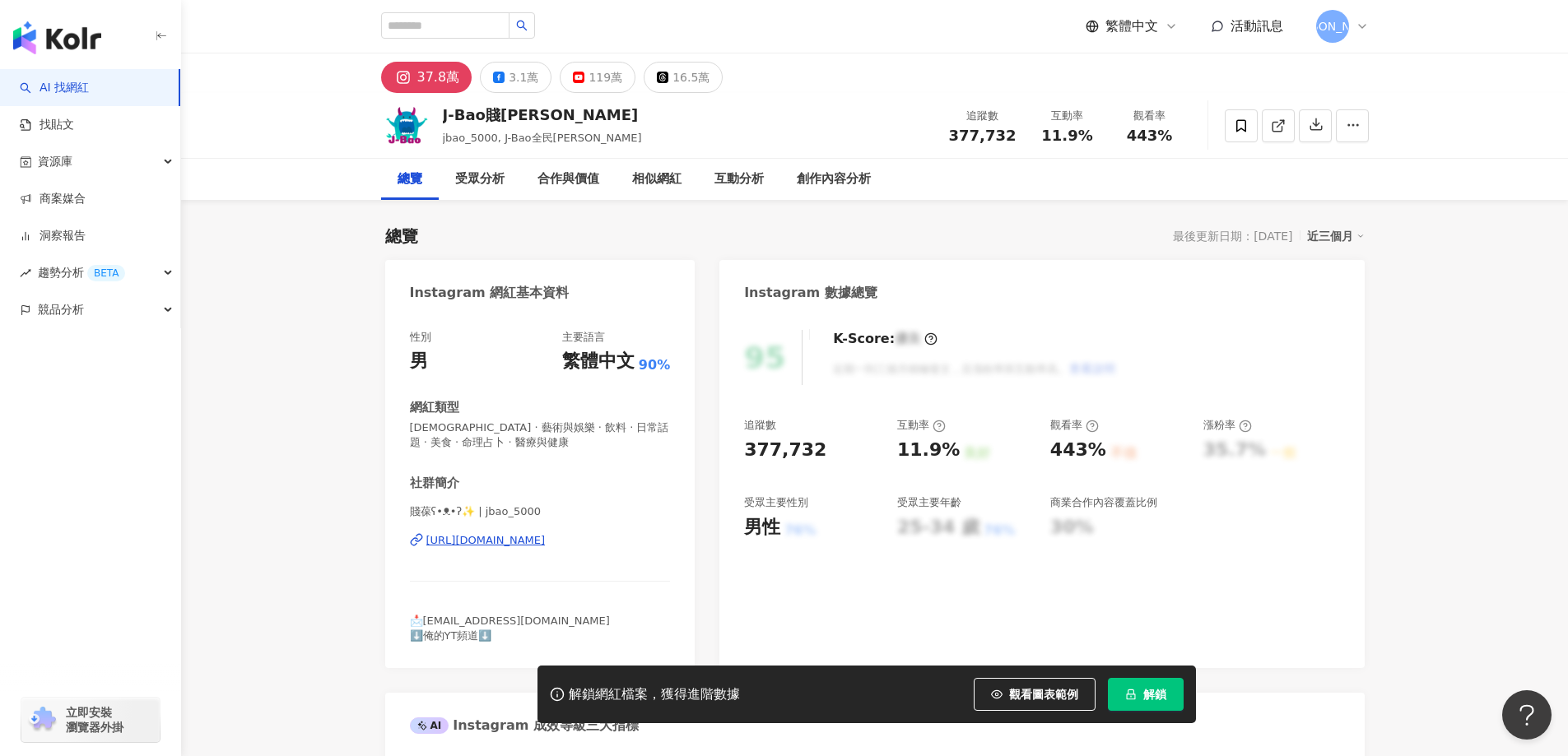
click at [529, 77] on div "3.1萬" at bounding box center [523, 77] width 30 height 23
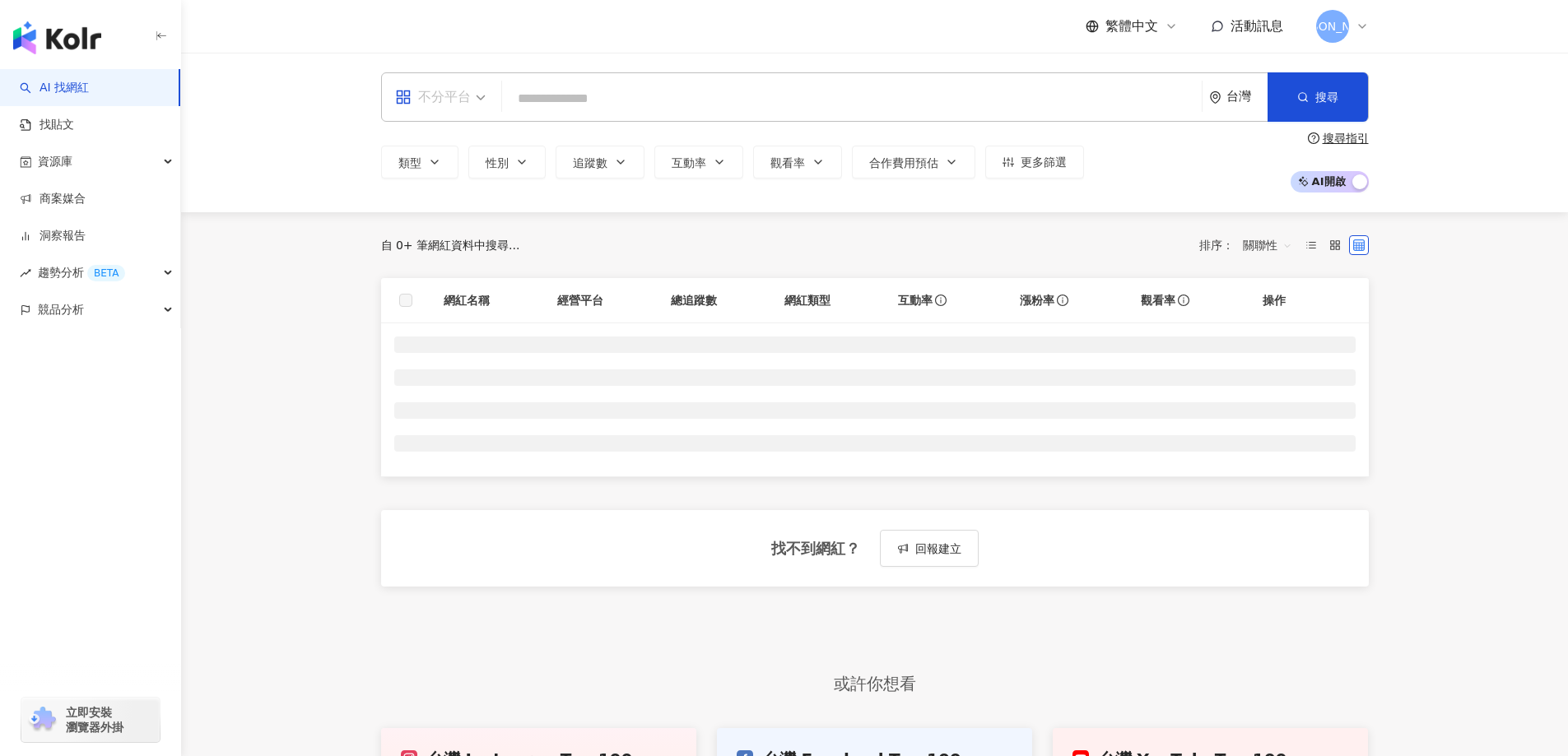
click at [476, 110] on span at bounding box center [440, 96] width 90 height 48
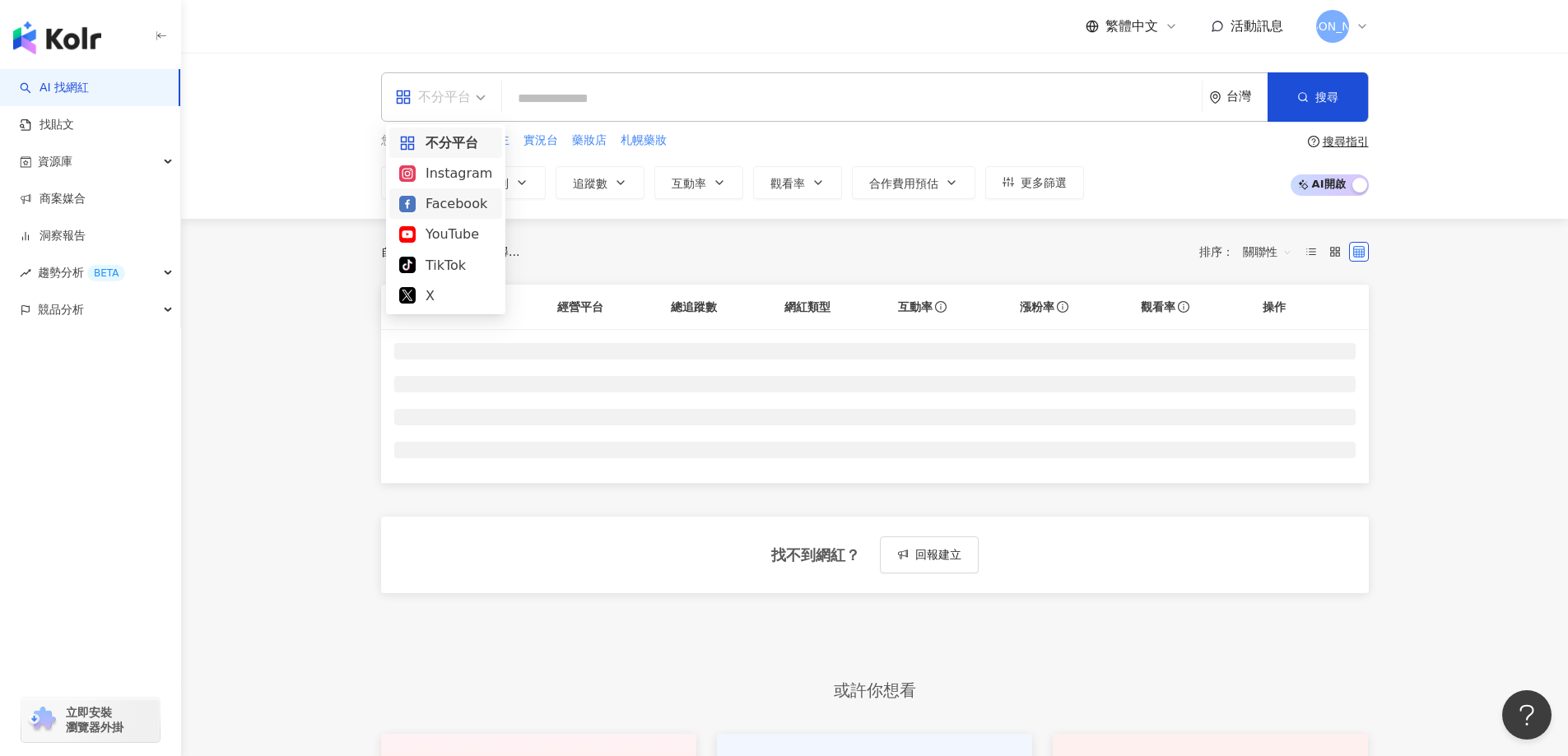
click at [449, 181] on div "Instagram" at bounding box center [445, 173] width 93 height 21
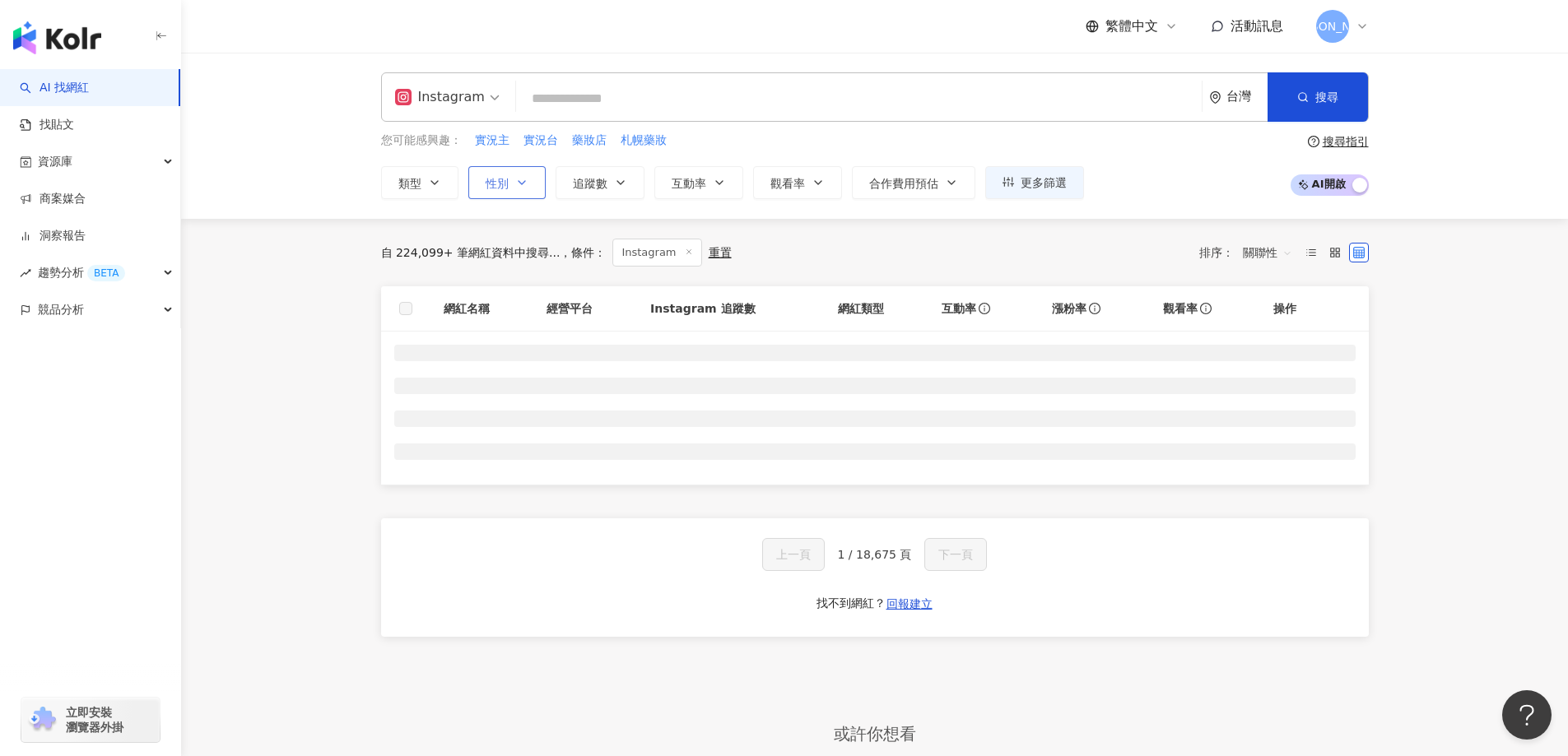
click at [526, 177] on icon "button" at bounding box center [522, 182] width 14 height 14
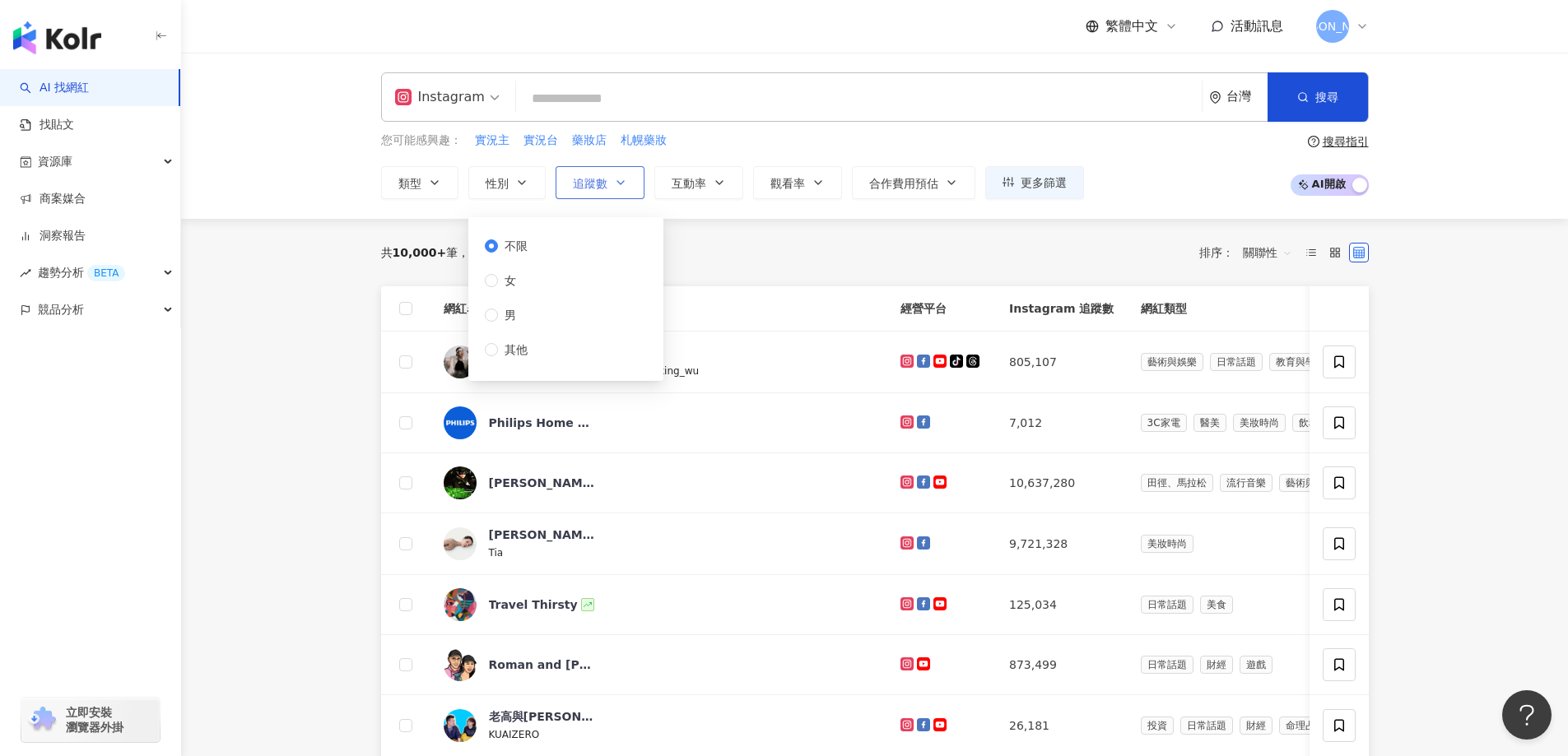
click at [601, 185] on span "追蹤數" at bounding box center [590, 183] width 34 height 14
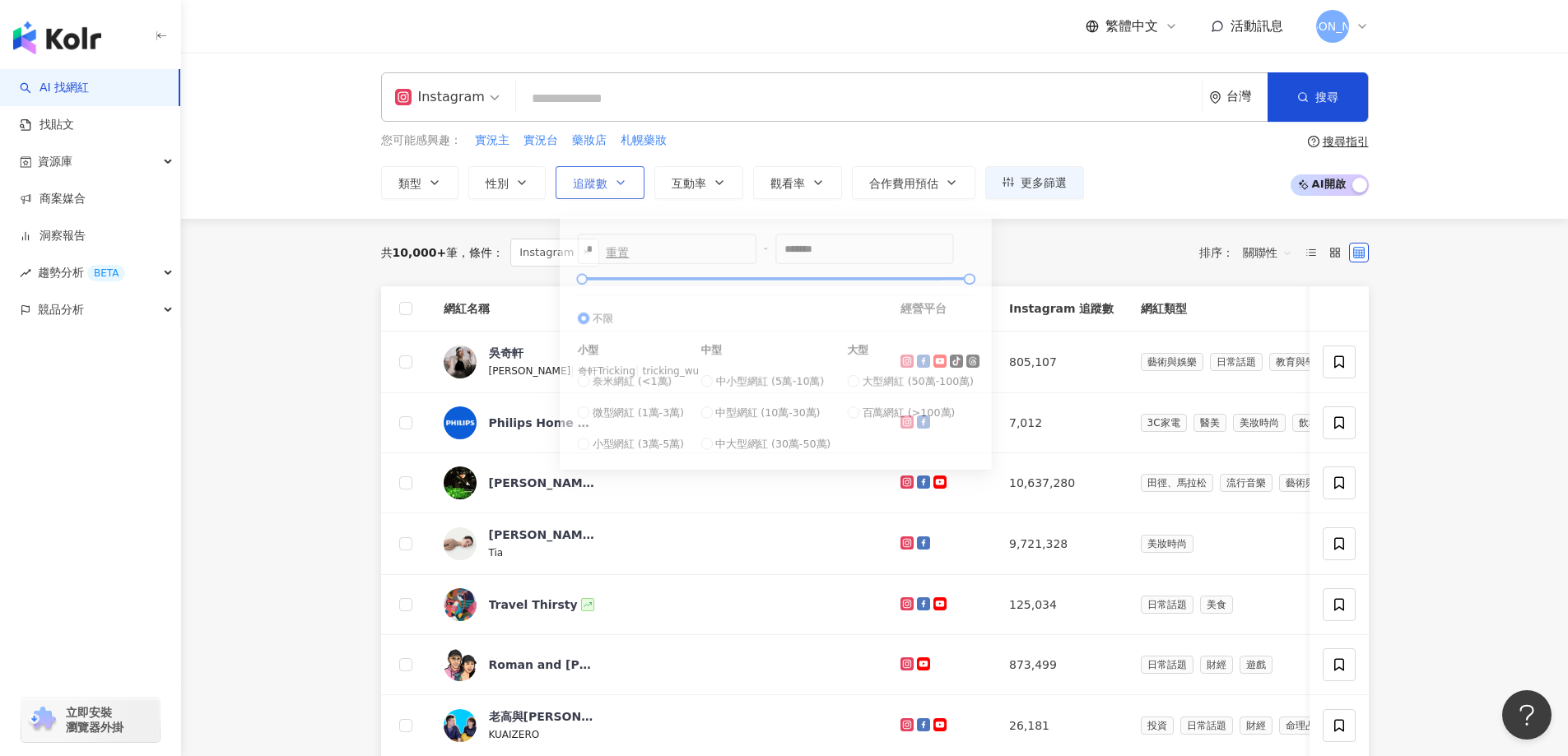
click at [623, 178] on icon "button" at bounding box center [620, 182] width 14 height 14
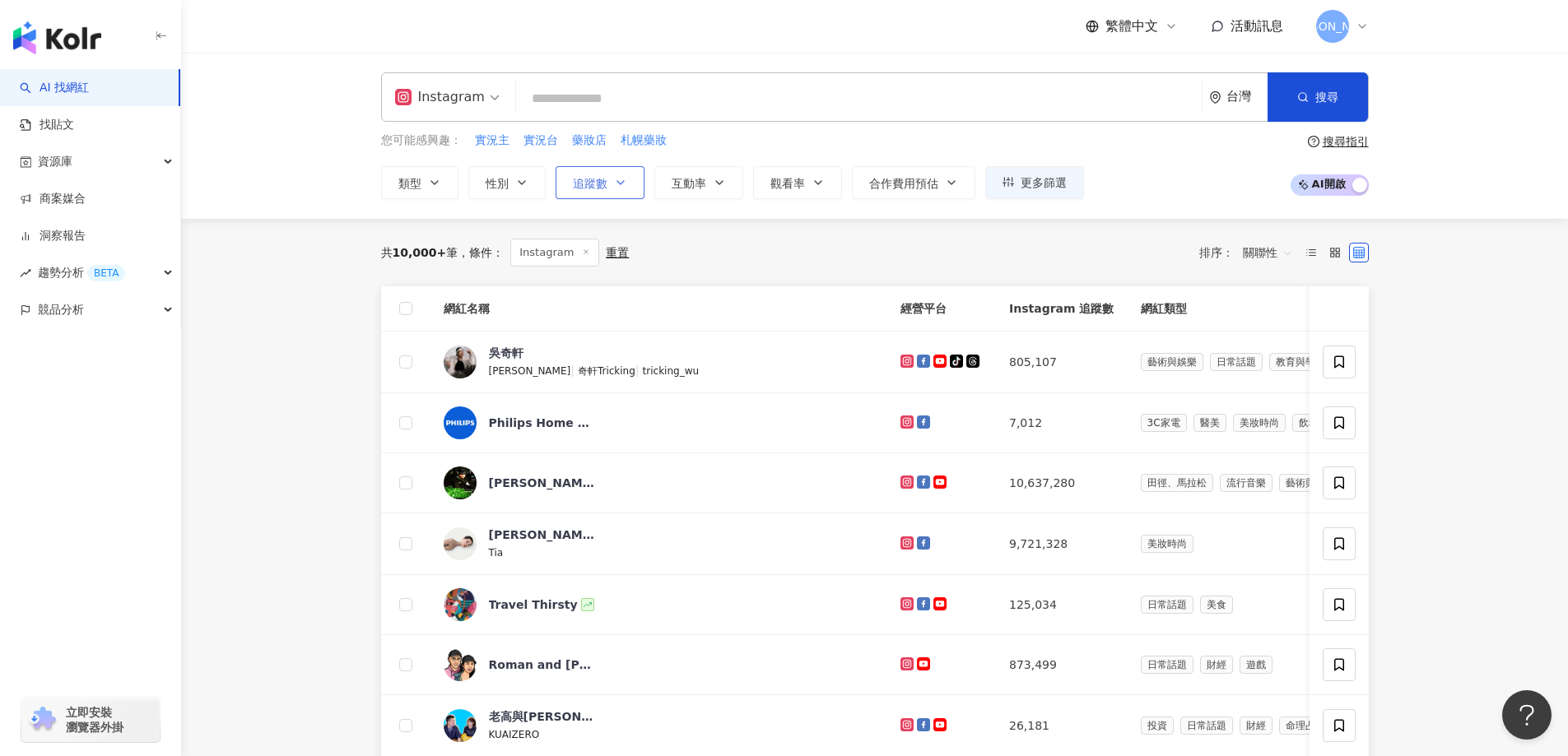
click at [623, 178] on icon "button" at bounding box center [620, 182] width 14 height 14
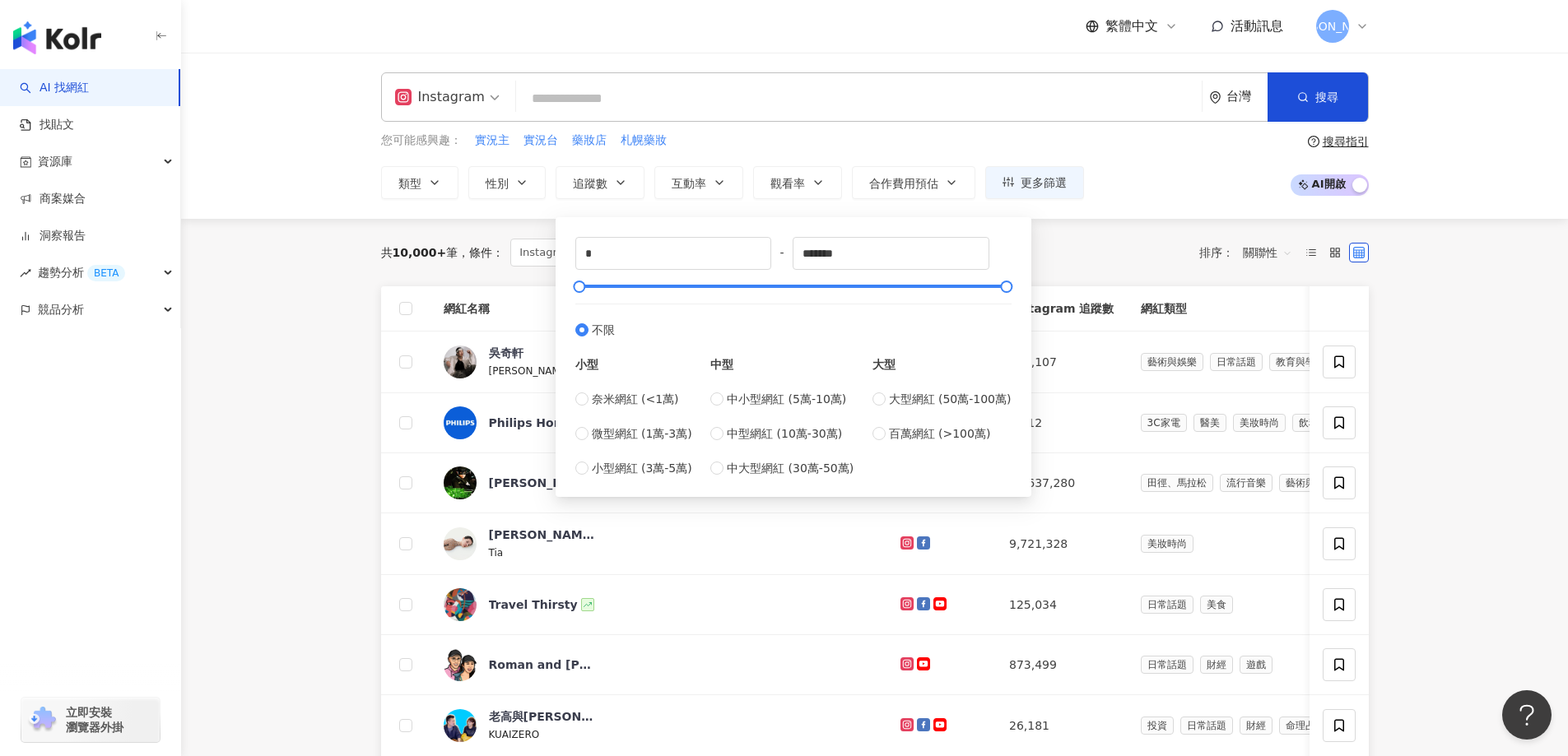
click at [1118, 228] on div "共 10,000+ 筆 條件 ： Instagram 重置 排序： 關聯性" at bounding box center [875, 252] width 988 height 68
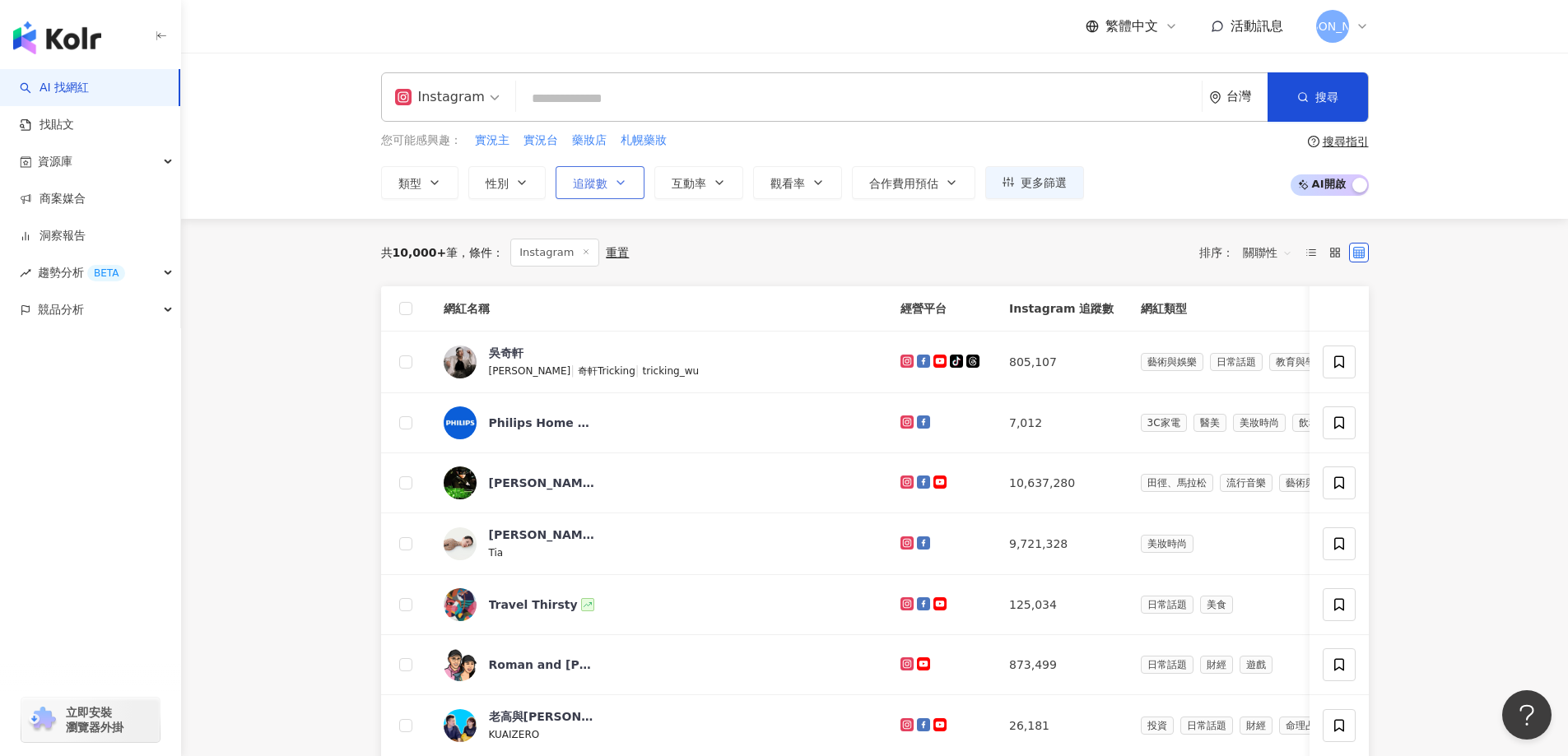
click at [608, 184] on button "追蹤數" at bounding box center [600, 182] width 89 height 33
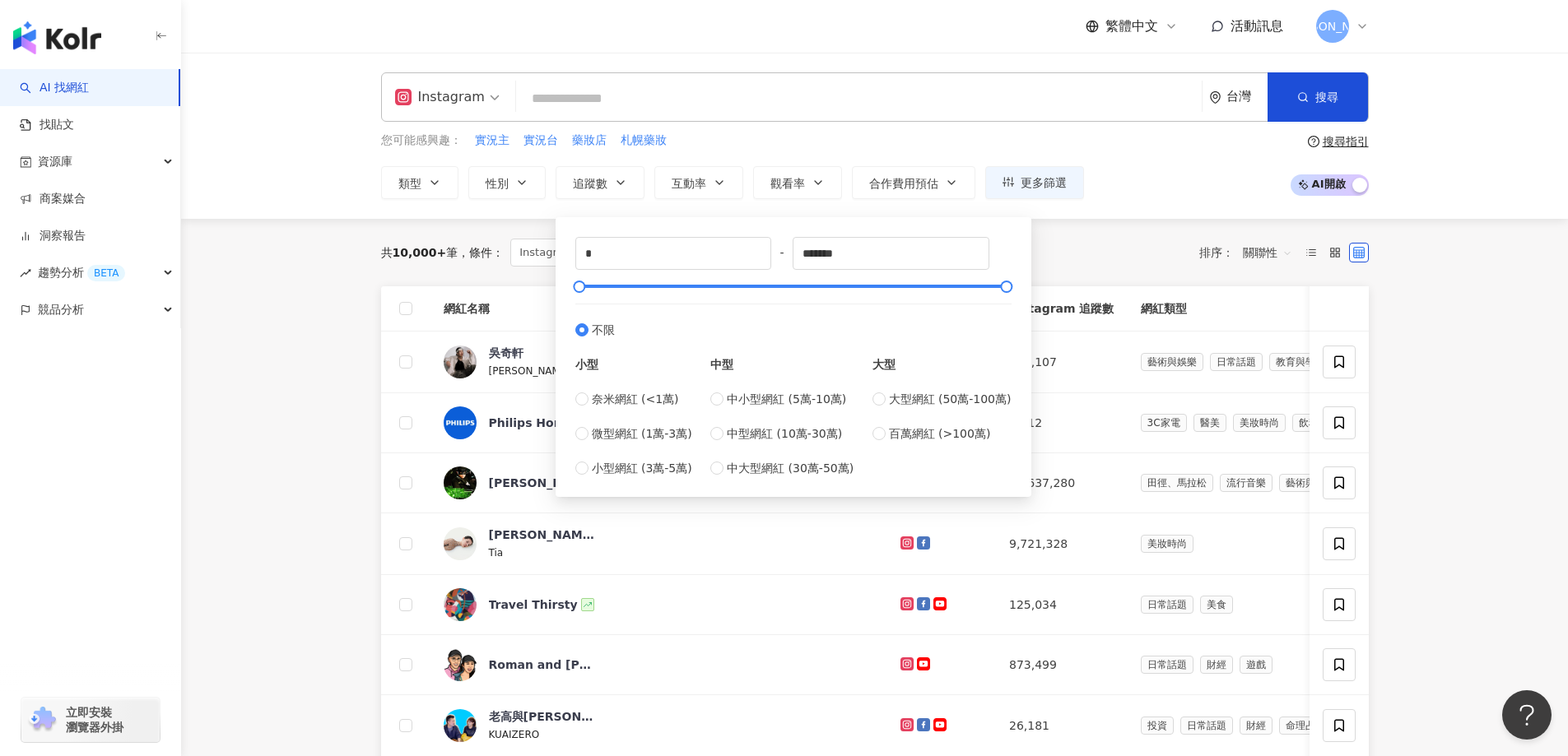
click at [669, 270] on div "* - ******* 不限 小型 奈米網紅 (<1萬) 微型網紅 (1萬-3萬) 小型網紅 (3萬-5萬) 中型 中小型網紅 (5萬-10萬) 中型網紅 (…" at bounding box center [793, 357] width 436 height 241
click at [669, 262] on input "*" at bounding box center [673, 253] width 195 height 32
type input "****"
drag, startPoint x: 881, startPoint y: 251, endPoint x: 866, endPoint y: 247, distance: 15.5
click at [866, 247] on input "*******" at bounding box center [890, 253] width 195 height 32
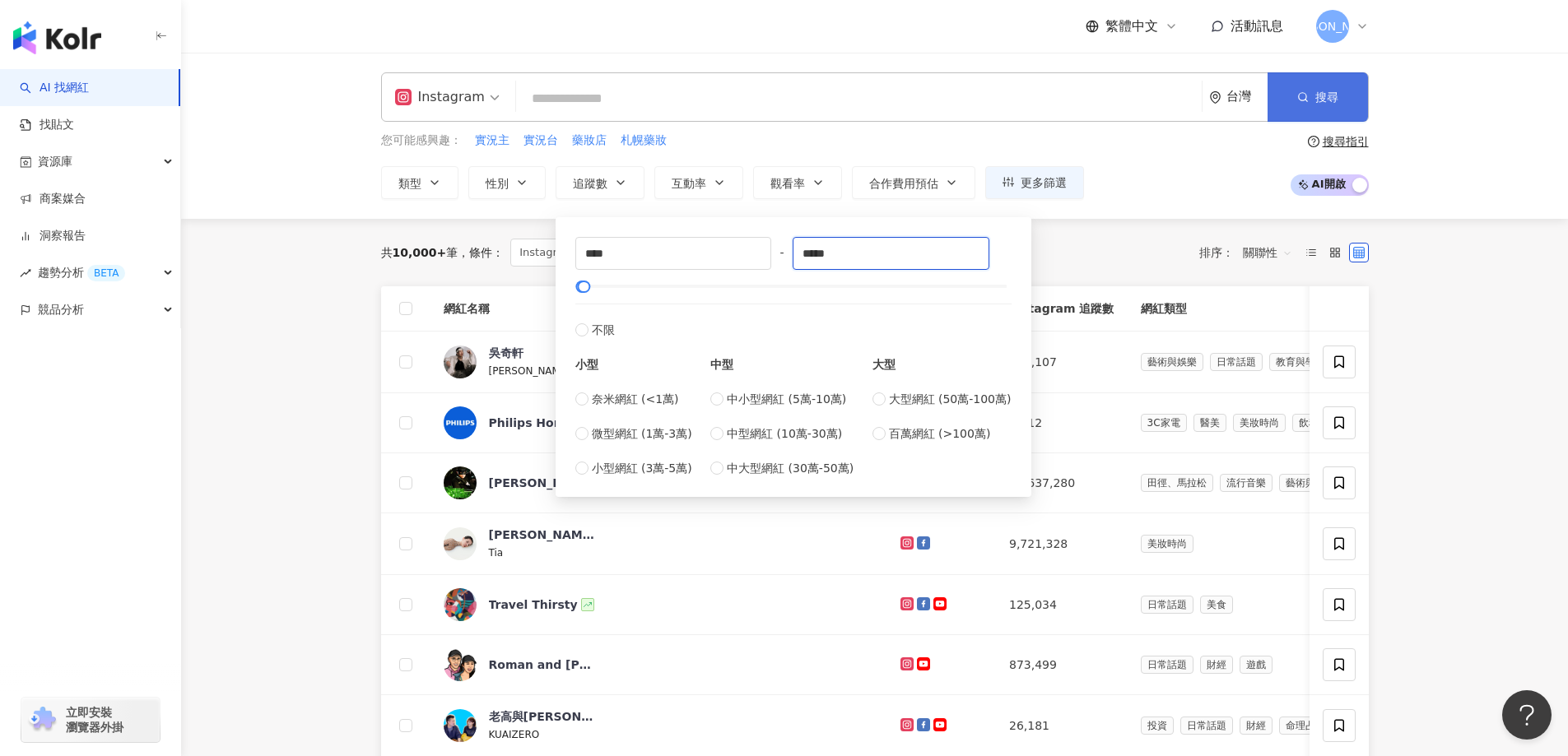
type input "*****"
click at [1355, 97] on button "搜尋" at bounding box center [1317, 96] width 100 height 50
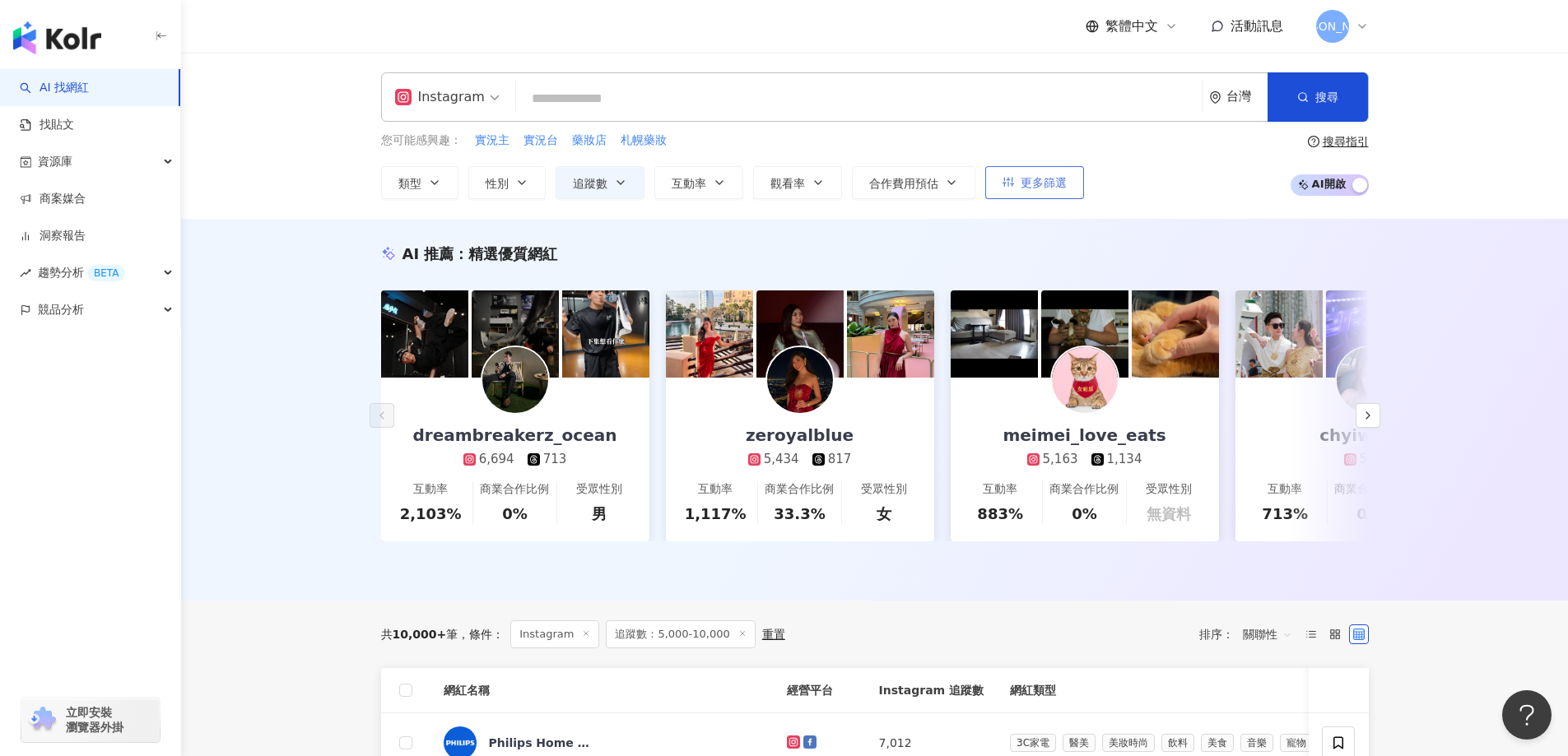
click at [1042, 189] on span "更多篩選" at bounding box center [1044, 182] width 46 height 14
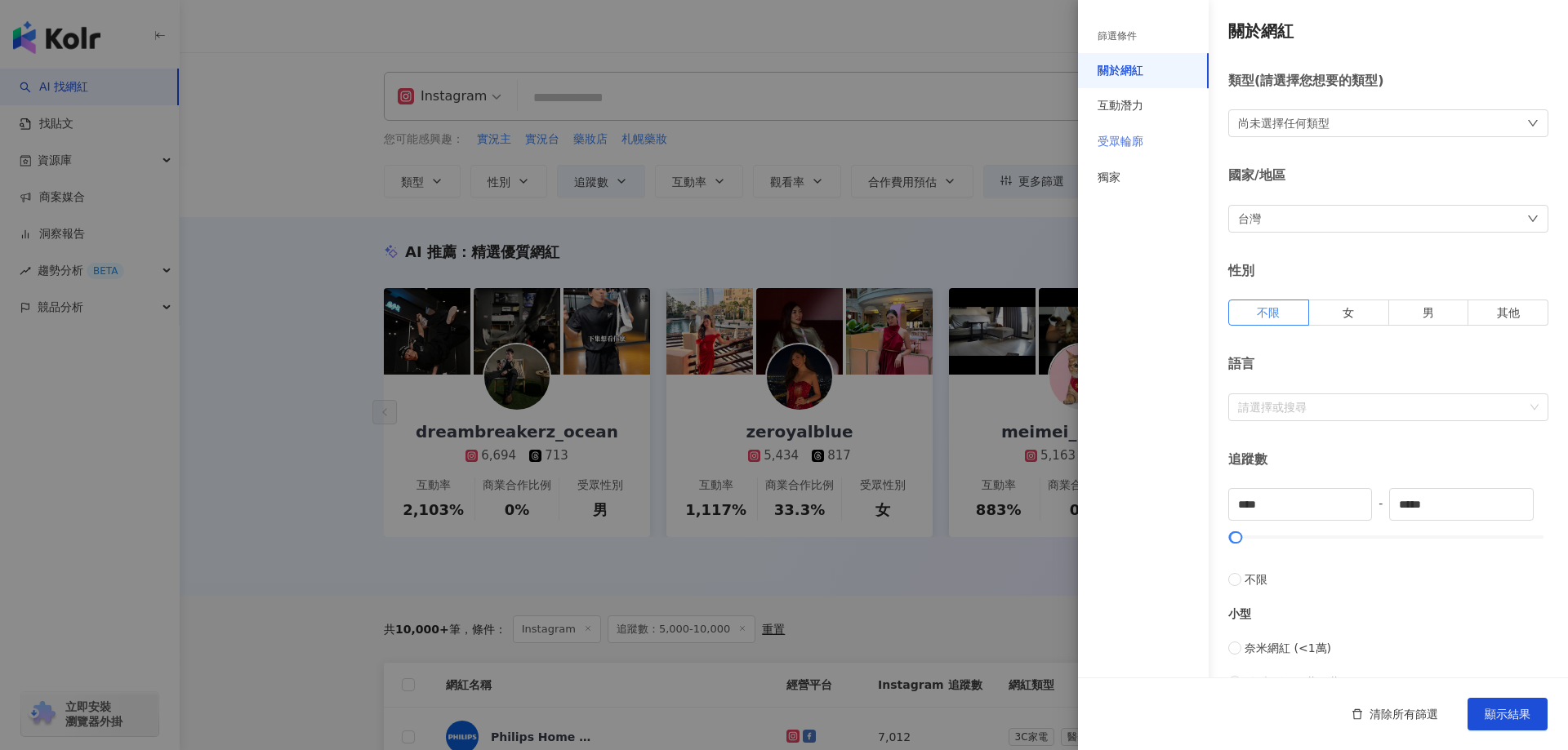
click at [1159, 141] on div "受眾輪廓" at bounding box center [1143, 142] width 131 height 36
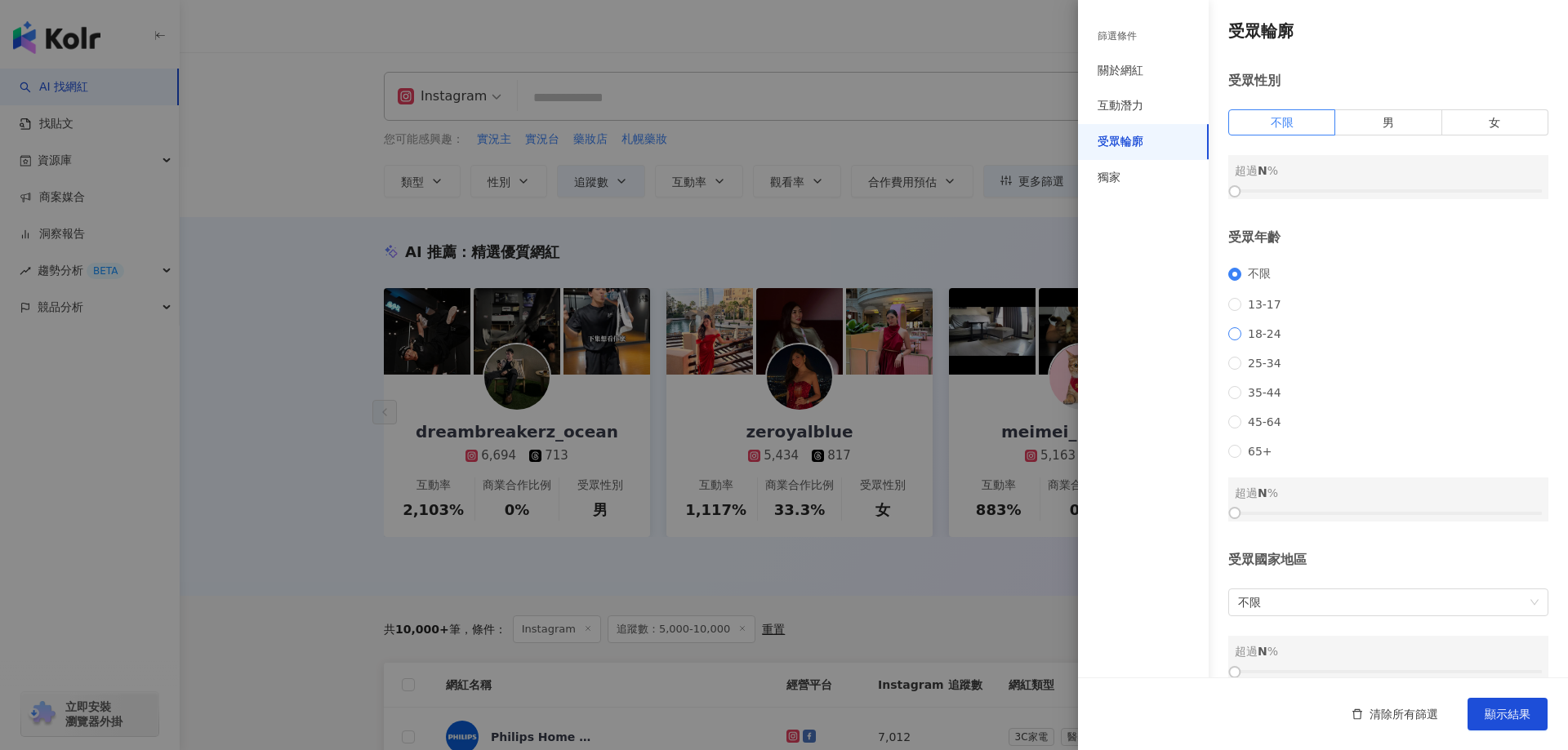
click at [1261, 341] on span "18-24" at bounding box center [1264, 333] width 46 height 13
click at [1521, 708] on span "顯示結果" at bounding box center [1506, 714] width 46 height 13
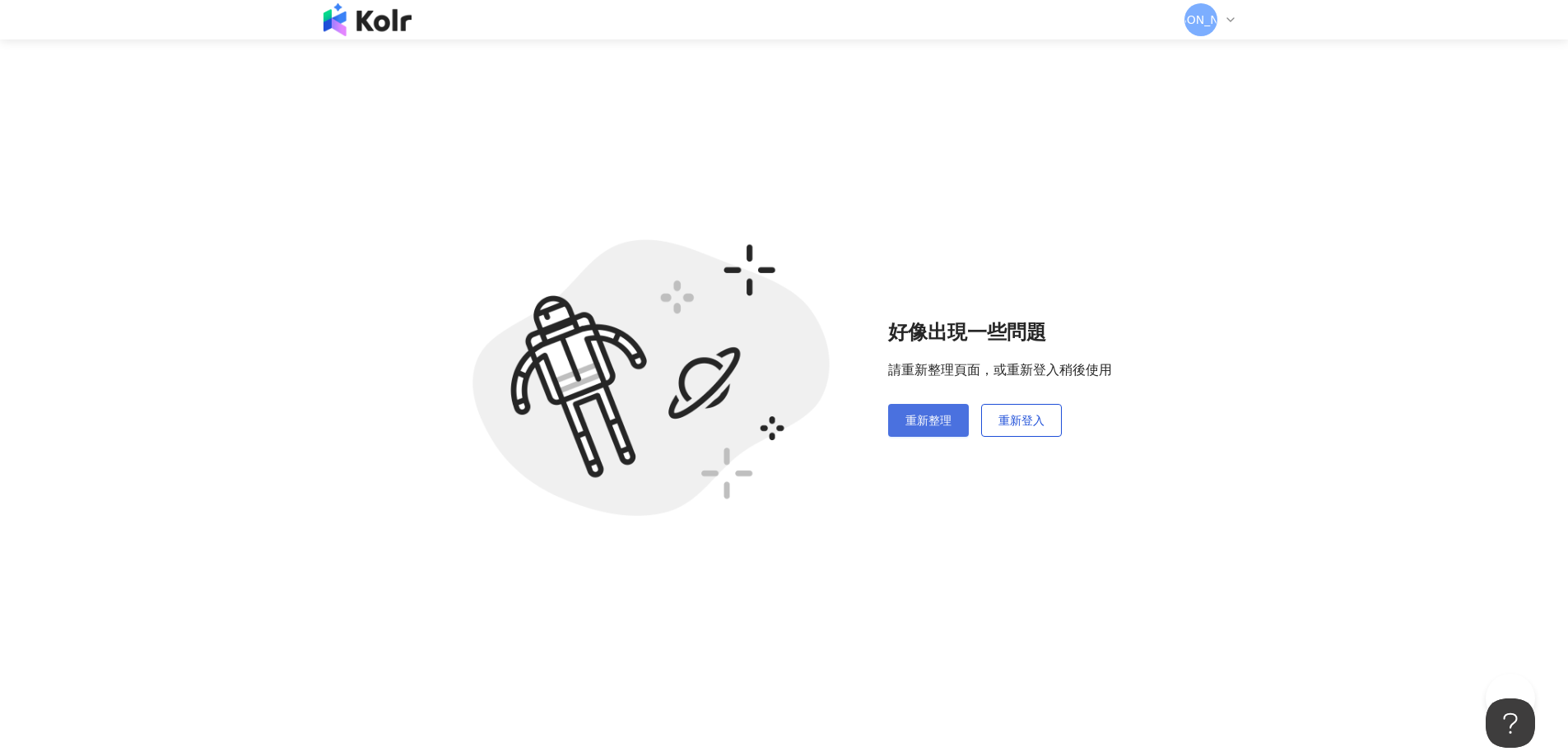
click at [901, 431] on button "重新整理" at bounding box center [928, 420] width 81 height 33
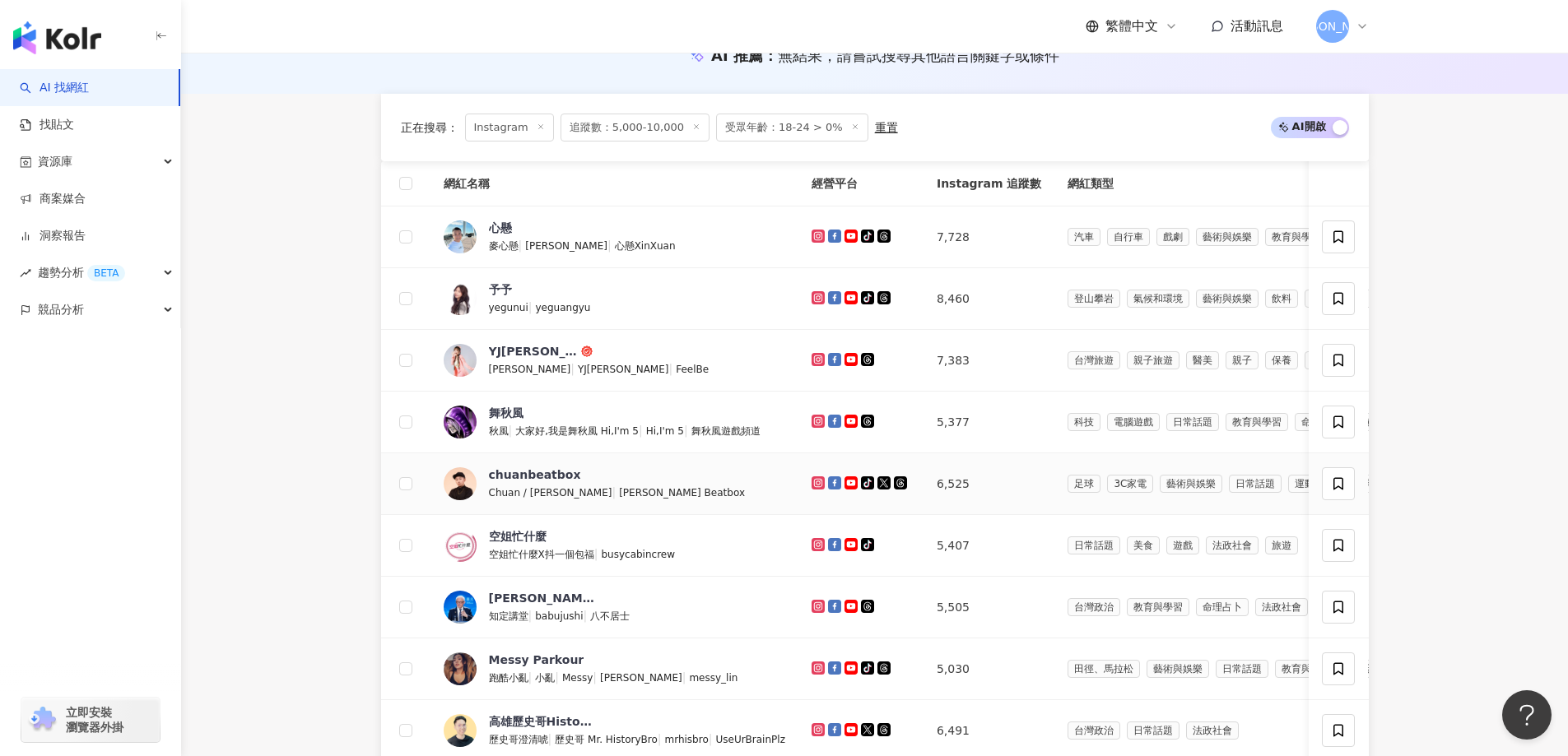
scroll to position [528, 0]
